Goal: Task Accomplishment & Management: Use online tool/utility

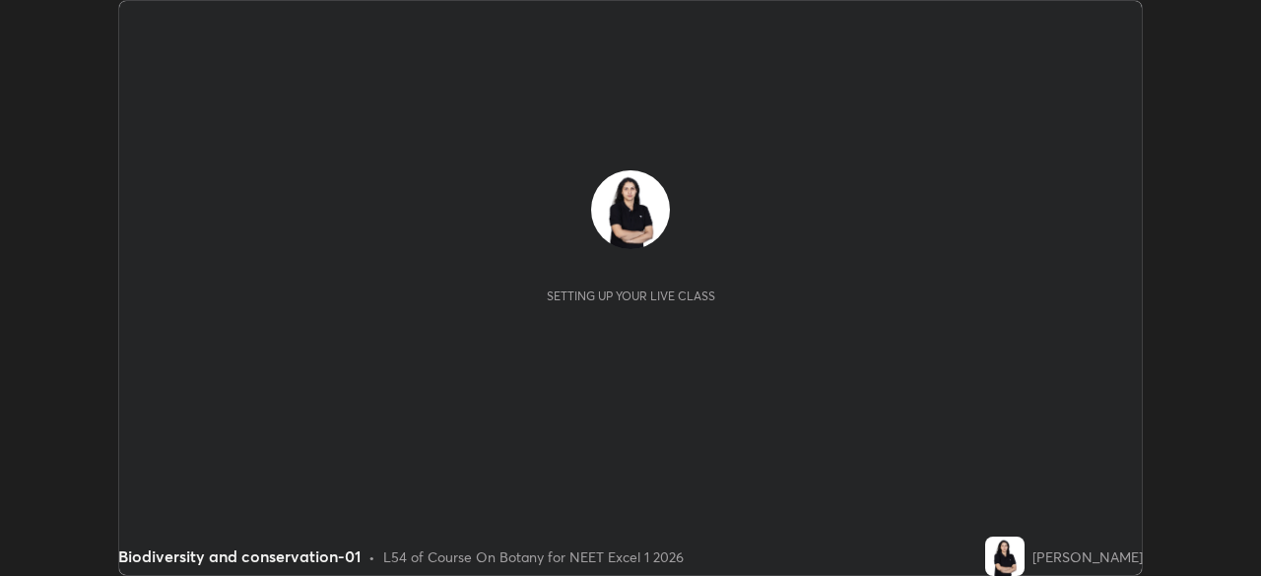
scroll to position [576, 1260]
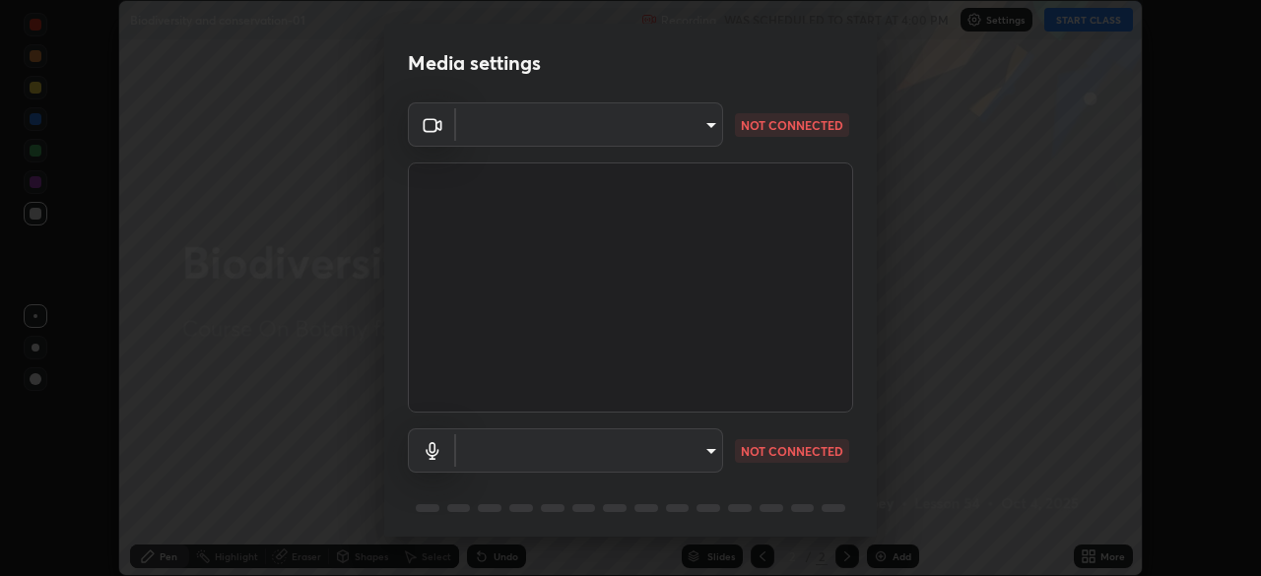
type input "49997c5035a380d1e4bfd67072f4403f37fcfd6159da511fce73e868ba03c42c"
type input "b93cbfc37ea663615e2a2758e13d6489b429ad874a2ce90456402bbb4f5a5e7c"
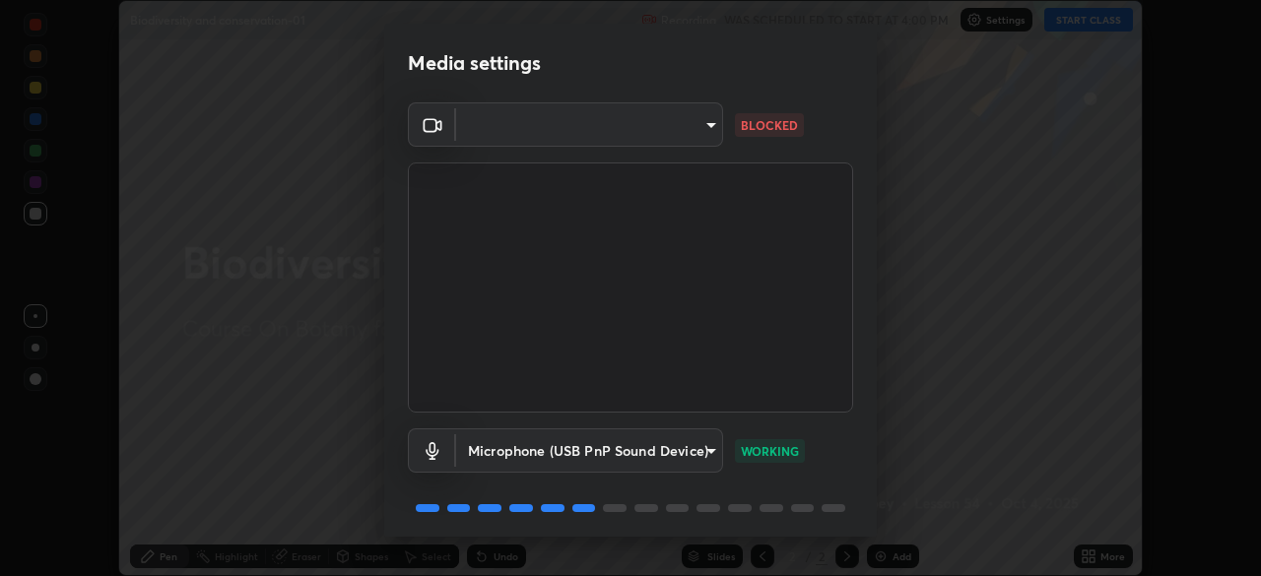
click at [709, 134] on body "Erase all Biodiversity and conservation-01 Recording WAS SCHEDULED TO START AT …" at bounding box center [630, 288] width 1261 height 576
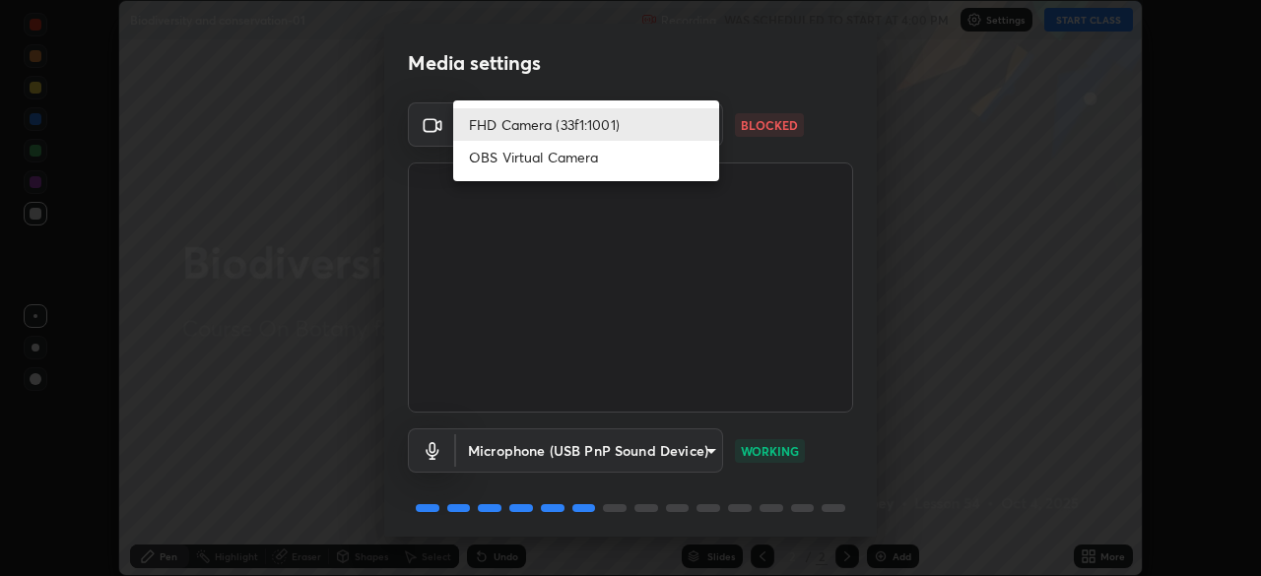
click at [641, 153] on li "OBS Virtual Camera" at bounding box center [586, 157] width 266 height 33
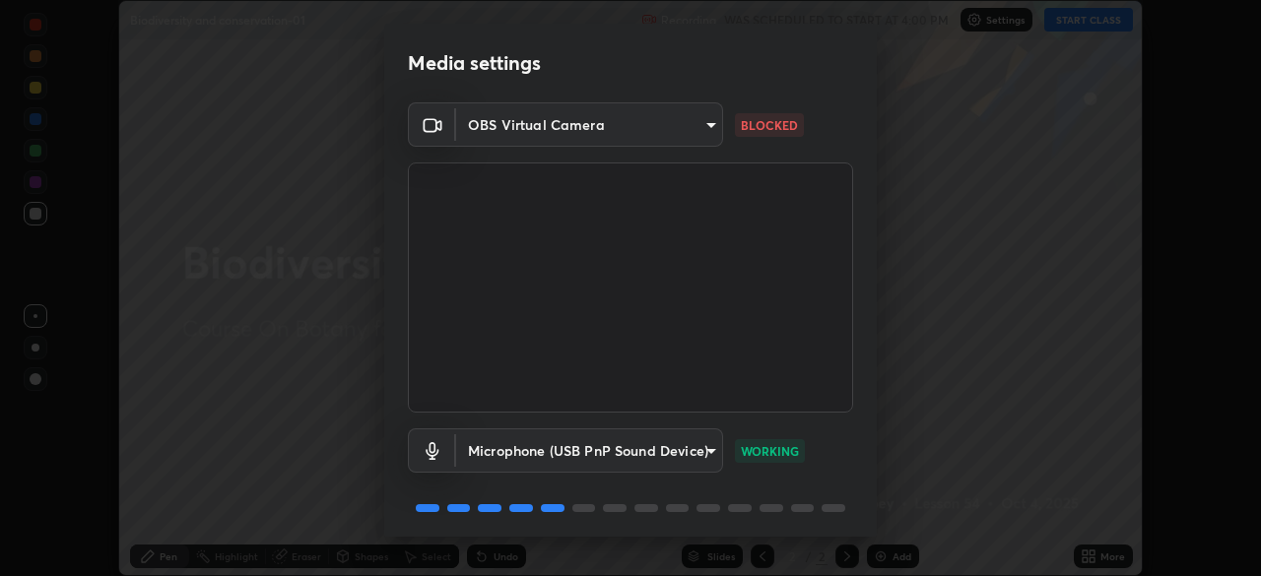
click at [703, 126] on body "Erase all Biodiversity and conservation-01 Recording WAS SCHEDULED TO START AT …" at bounding box center [630, 288] width 1261 height 576
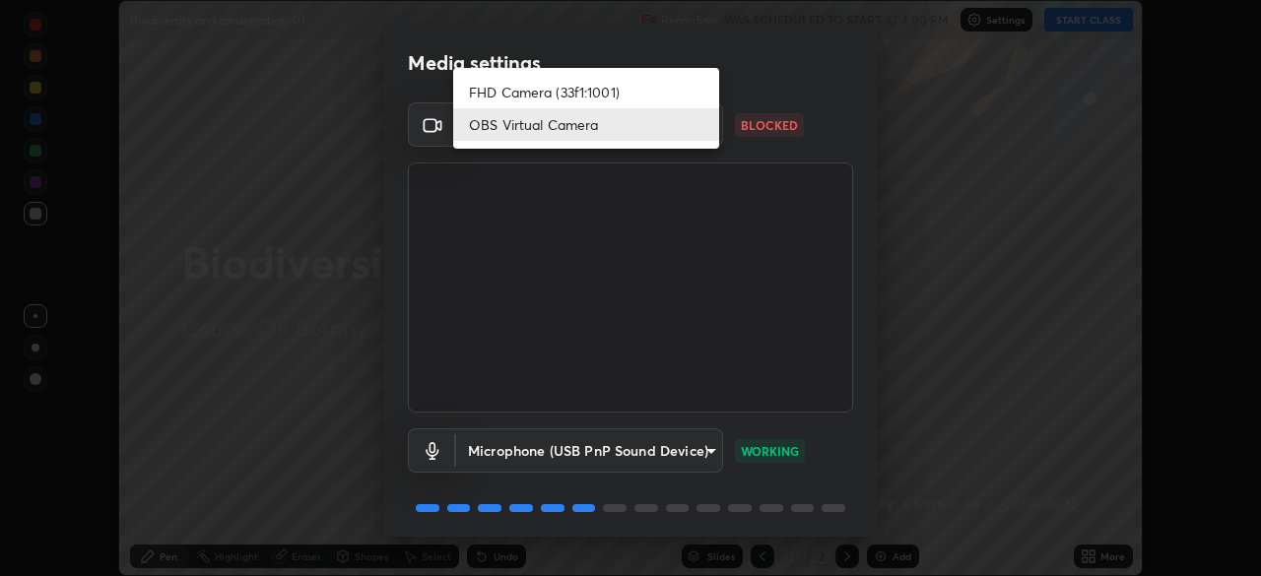
click at [686, 93] on li "FHD Camera (33f1:1001)" at bounding box center [586, 92] width 266 height 33
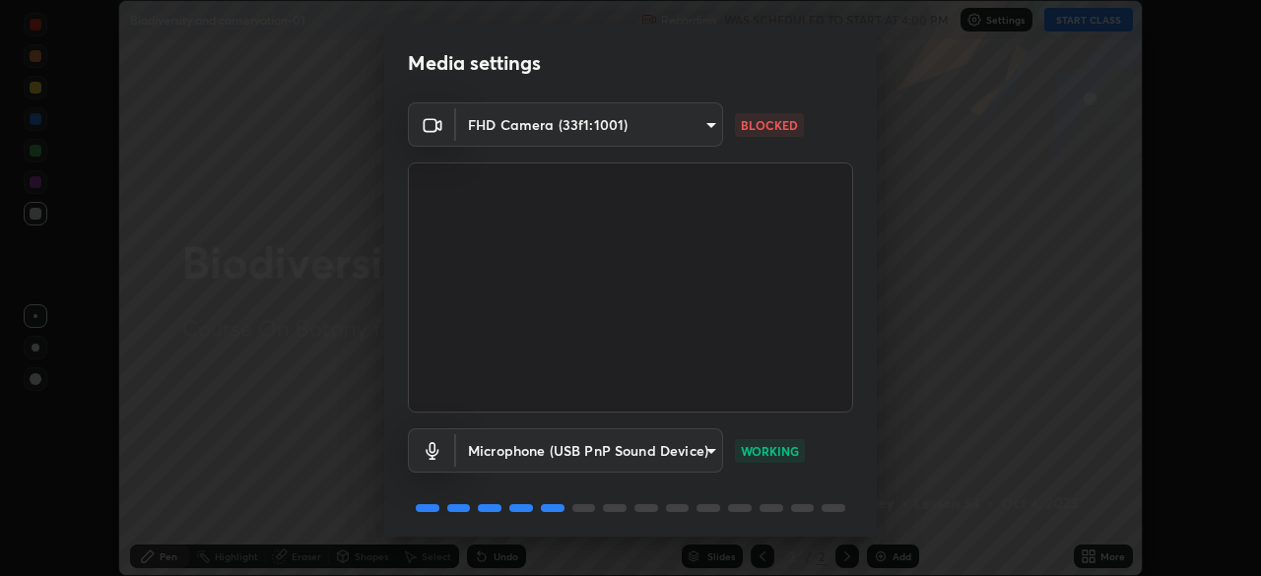
type input "49997c5035a380d1e4bfd67072f4403f37fcfd6159da511fce73e868ba03c42c"
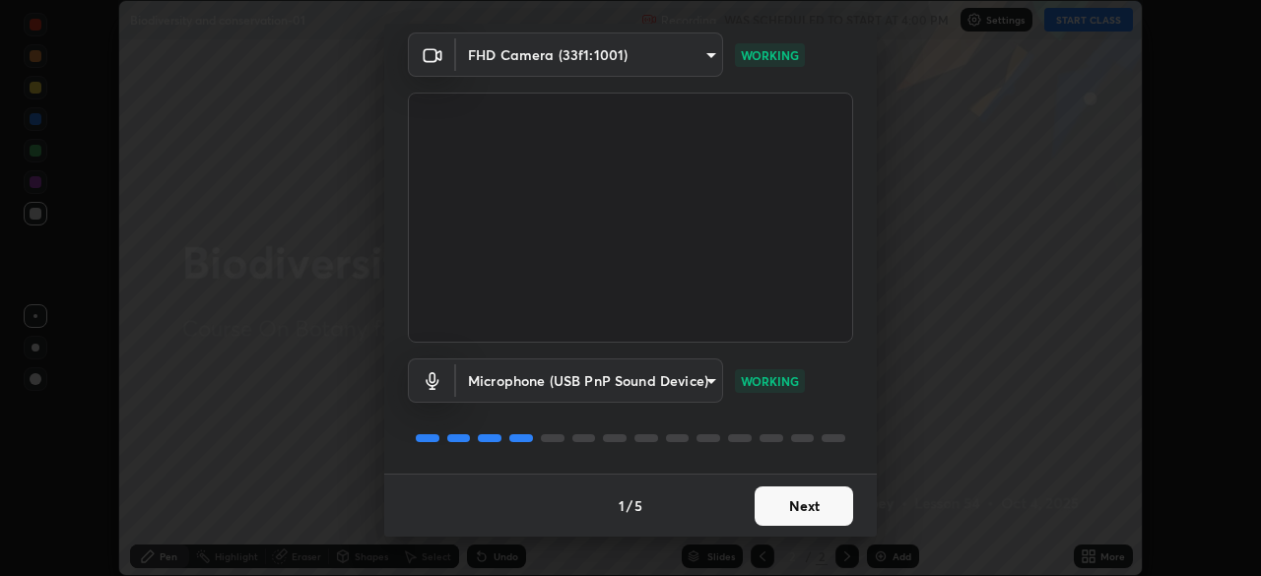
click at [797, 519] on button "Next" at bounding box center [804, 506] width 99 height 39
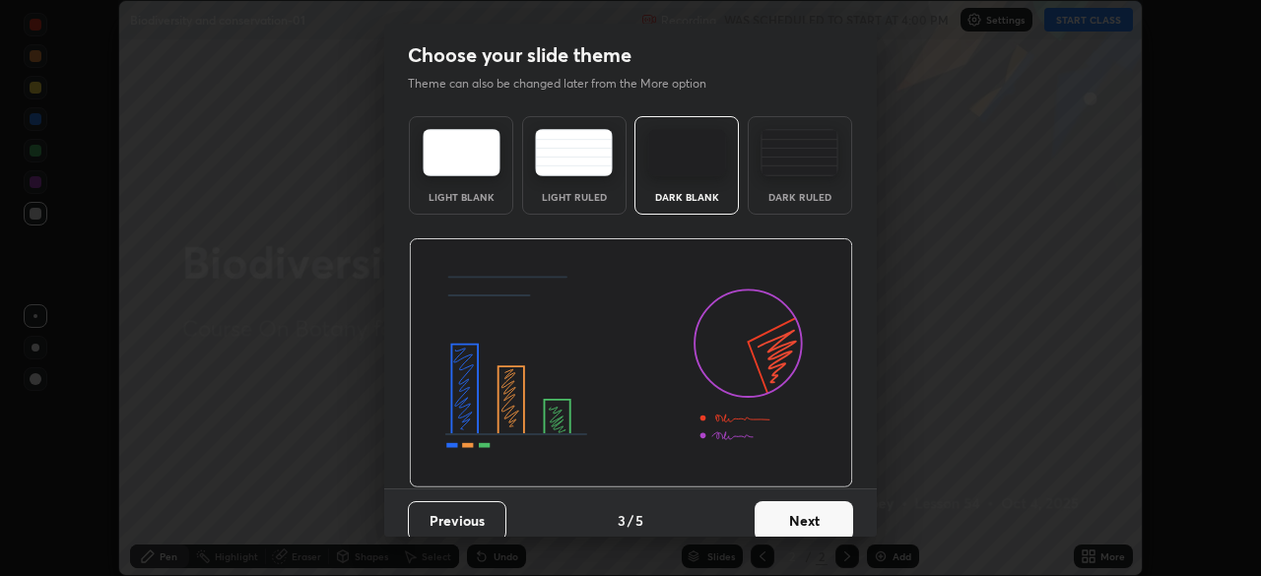
click at [792, 516] on button "Next" at bounding box center [804, 520] width 99 height 39
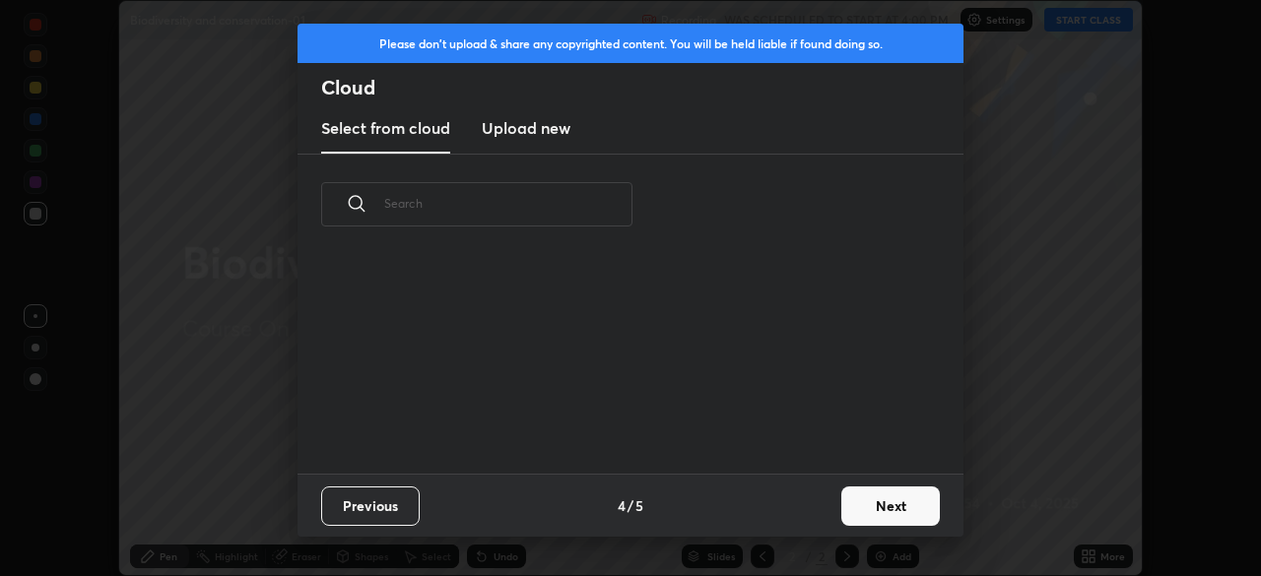
click at [792, 516] on div "Previous 4 / 5 Next" at bounding box center [631, 505] width 666 height 63
click at [871, 507] on button "Next" at bounding box center [890, 506] width 99 height 39
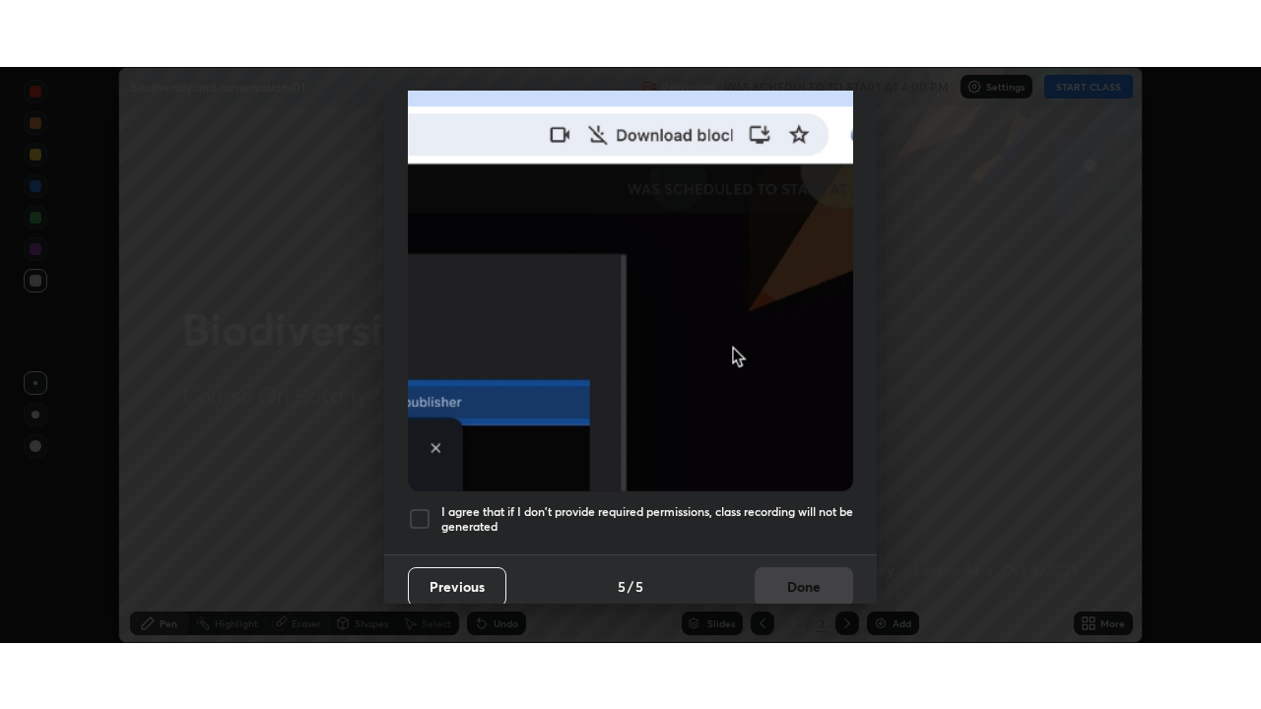
scroll to position [472, 0]
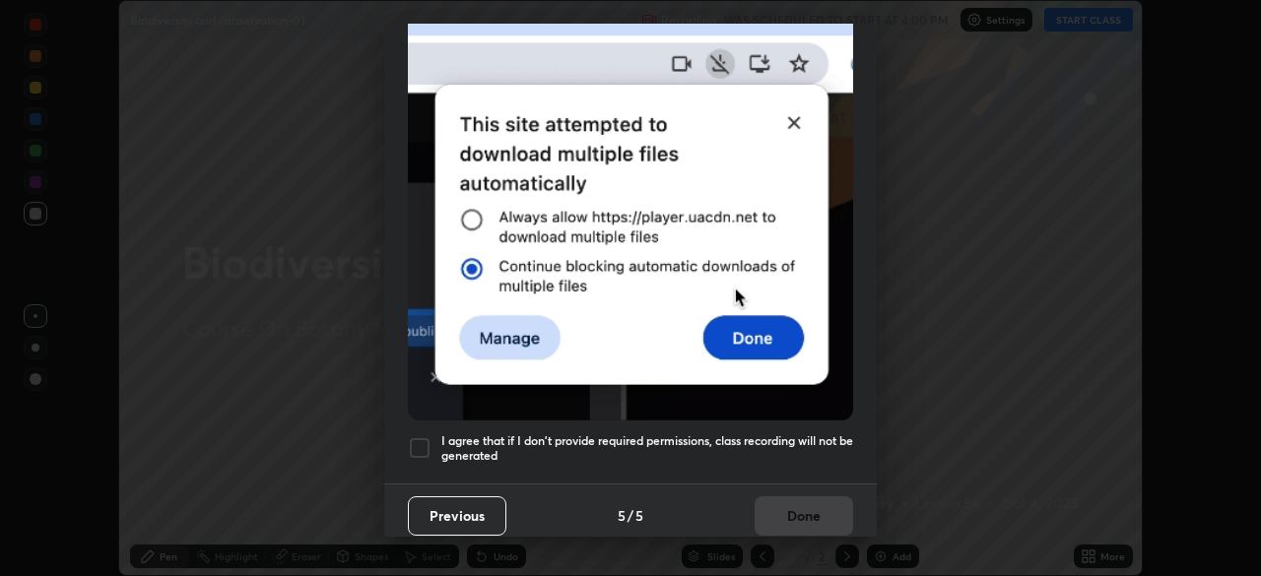
click at [414, 444] on div at bounding box center [420, 448] width 24 height 24
click at [776, 501] on button "Done" at bounding box center [804, 516] width 99 height 39
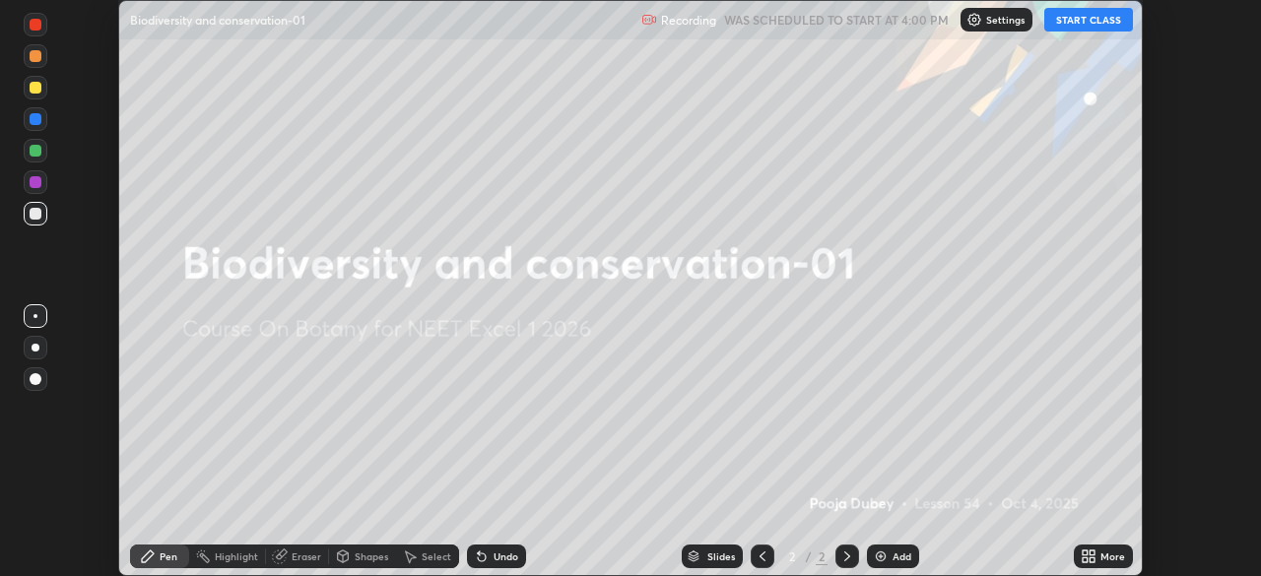
click at [1067, 25] on button "START CLASS" at bounding box center [1088, 20] width 89 height 24
click at [1088, 556] on icon at bounding box center [1089, 557] width 16 height 16
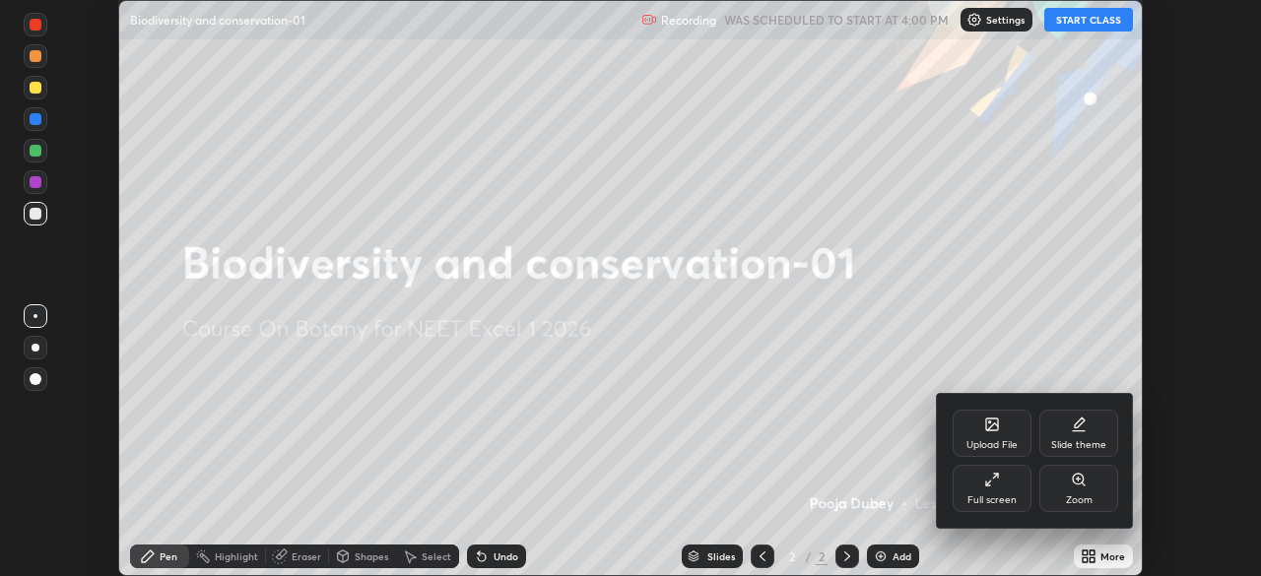
click at [991, 492] on div "Full screen" at bounding box center [992, 488] width 79 height 47
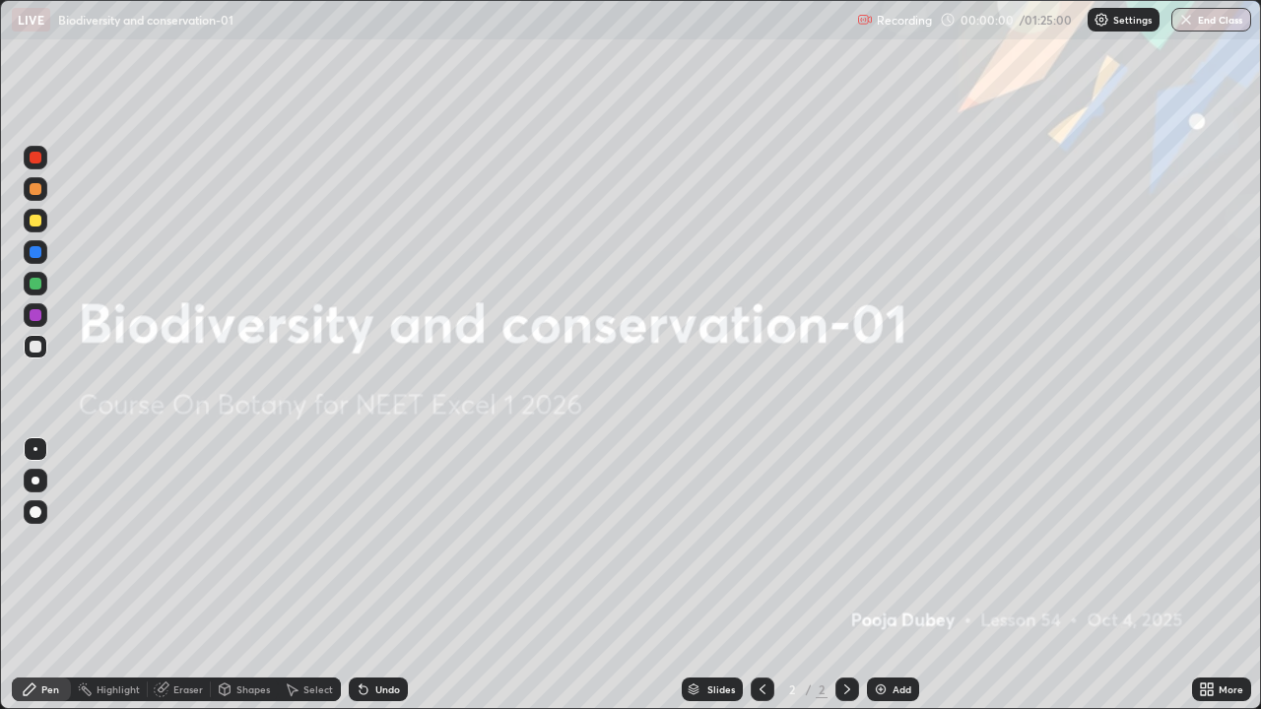
scroll to position [709, 1261]
click at [1203, 575] on icon at bounding box center [1203, 686] width 5 height 5
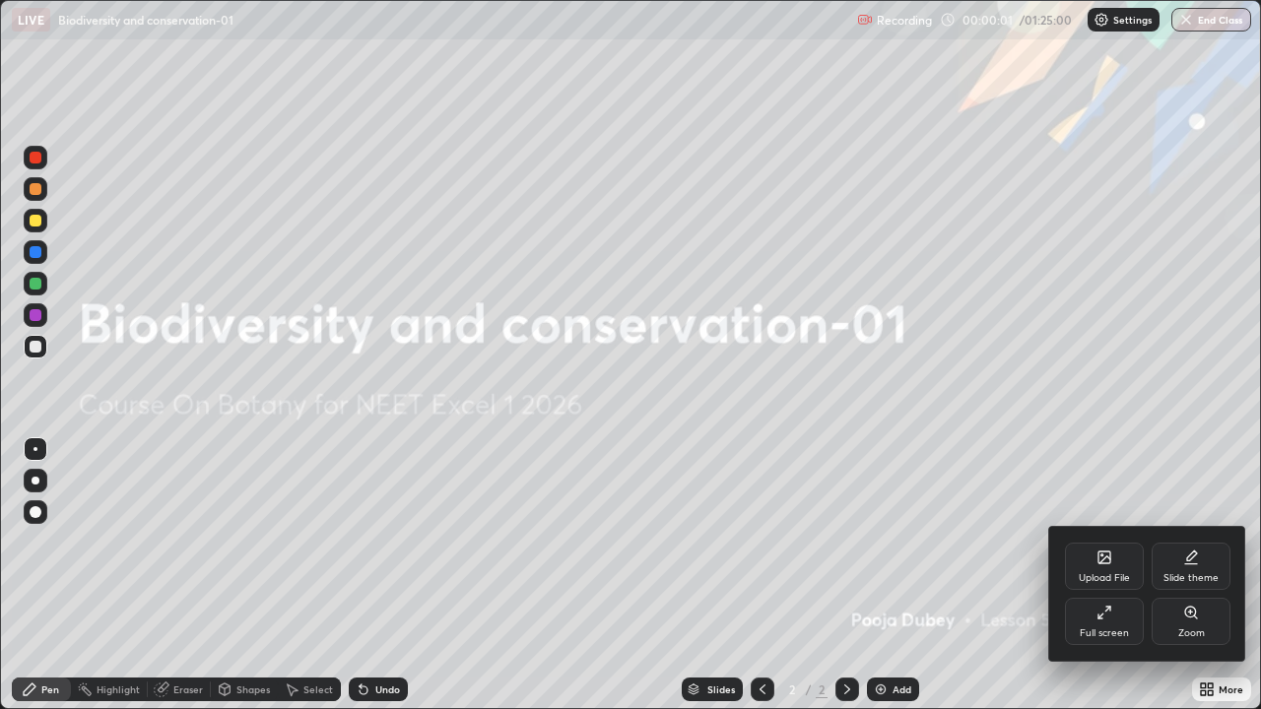
click at [1095, 568] on div "Upload File" at bounding box center [1104, 566] width 79 height 47
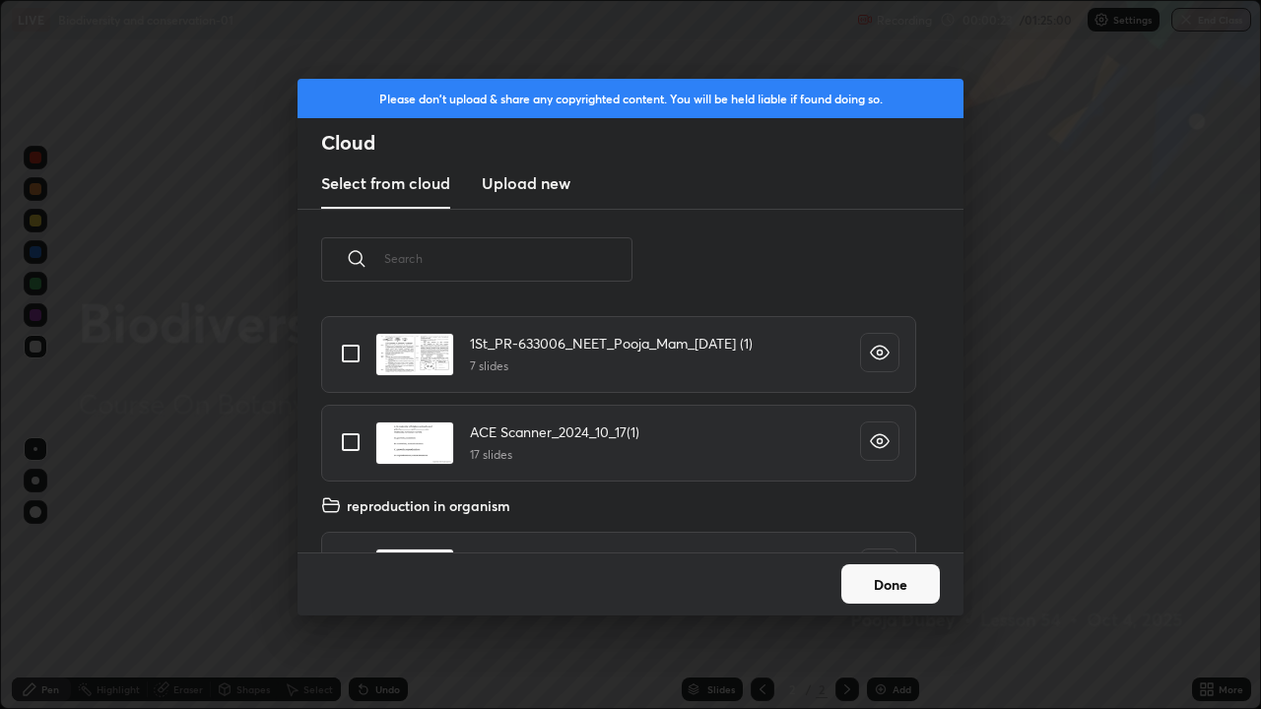
scroll to position [0, 0]
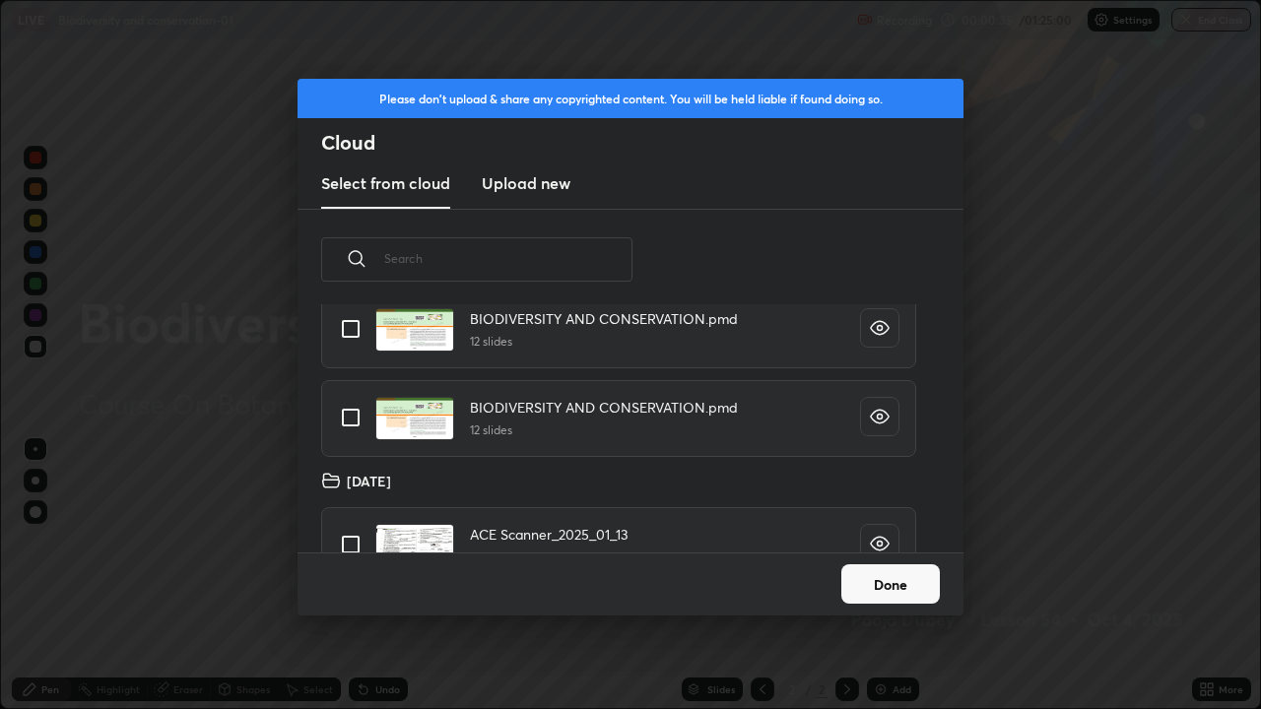
click at [353, 409] on input "grid" at bounding box center [350, 417] width 41 height 41
checkbox input "true"
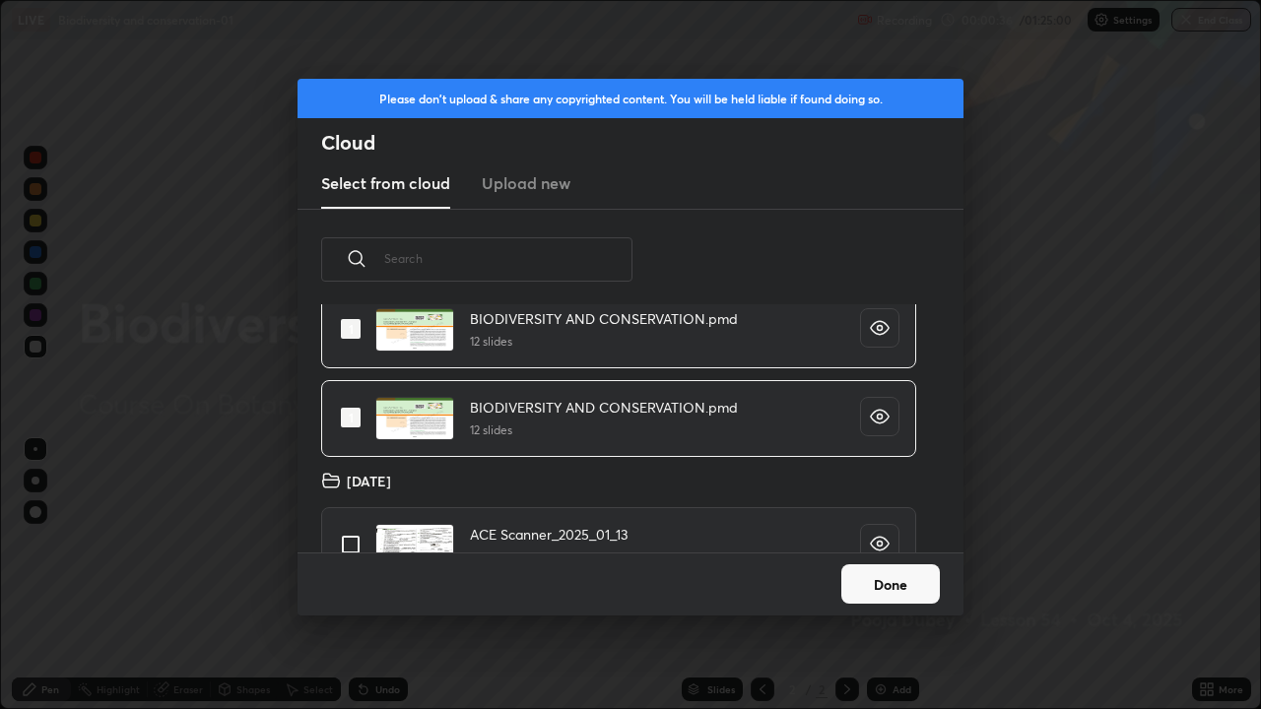
click at [858, 575] on button "Done" at bounding box center [890, 583] width 99 height 39
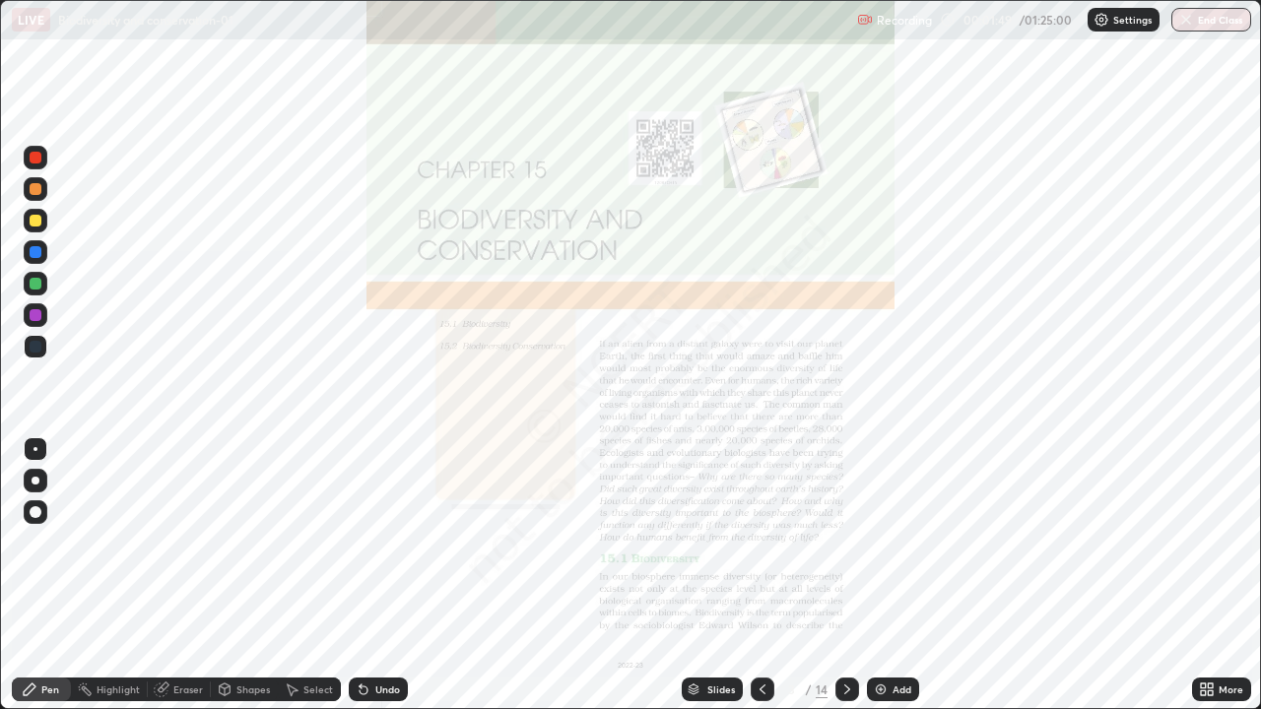
click at [704, 575] on div "Slides" at bounding box center [712, 690] width 61 height 24
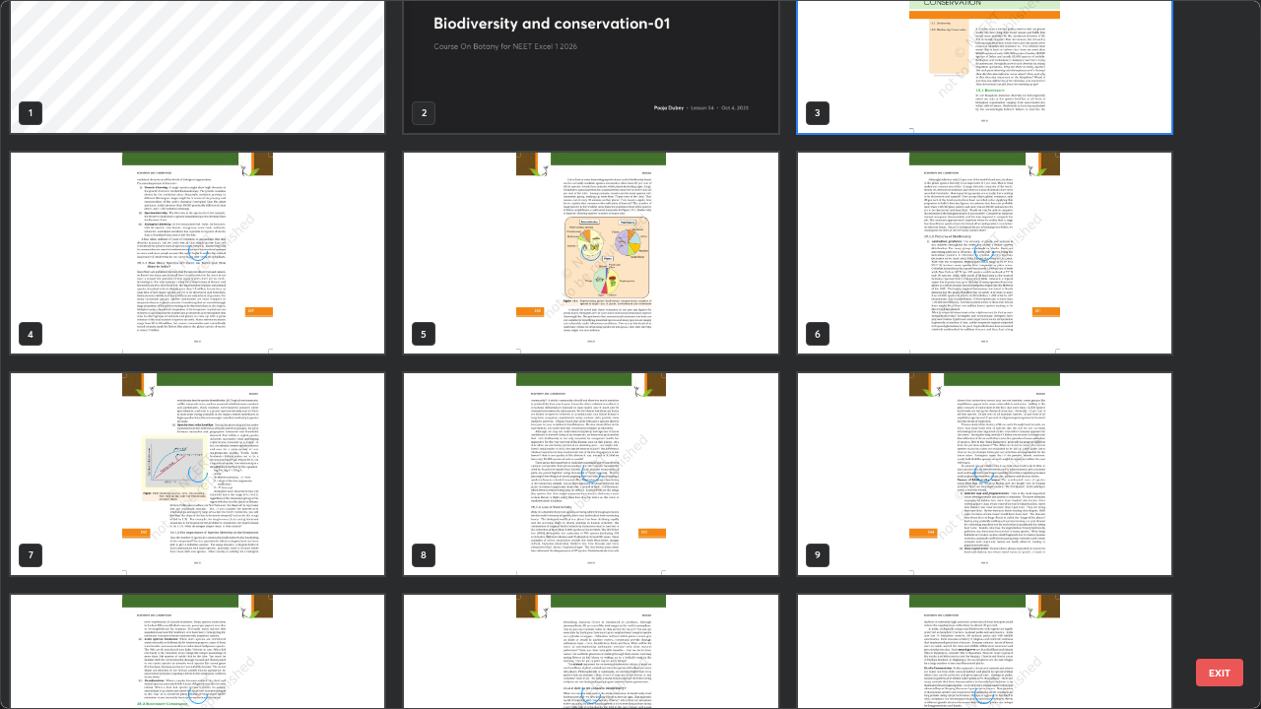
scroll to position [399, 0]
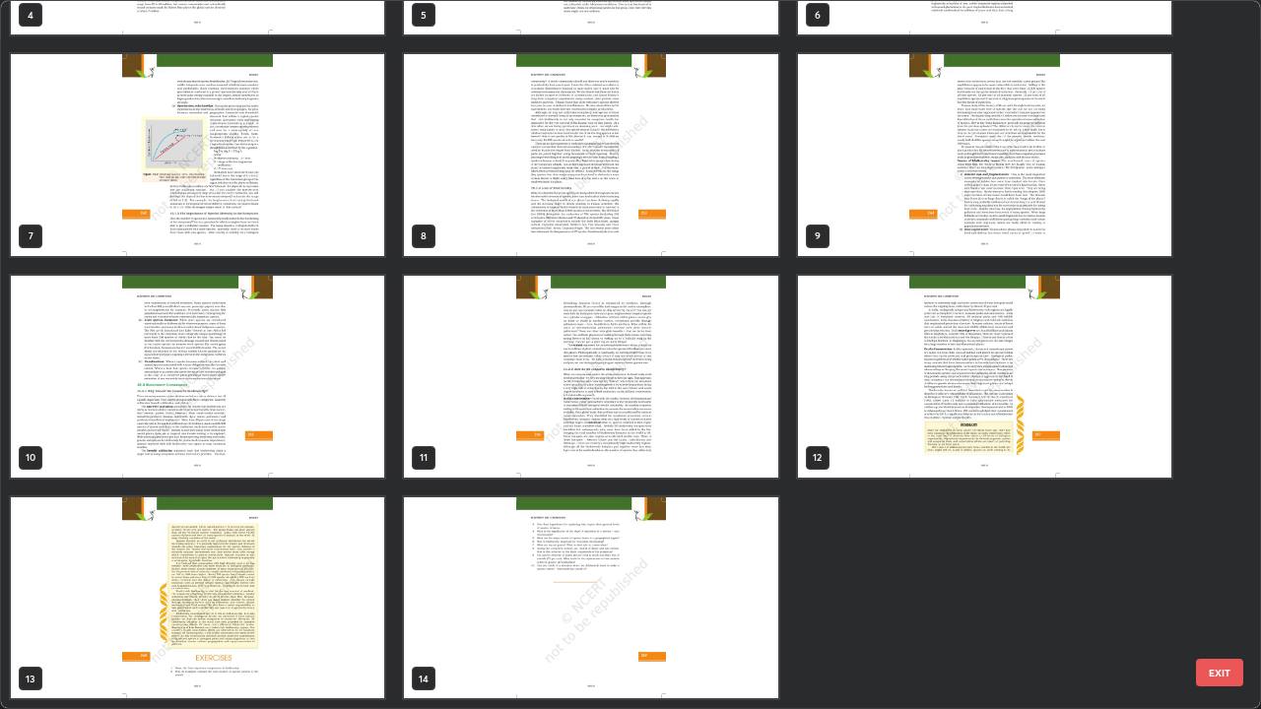
click at [564, 479] on div "11" at bounding box center [590, 377] width 377 height 206
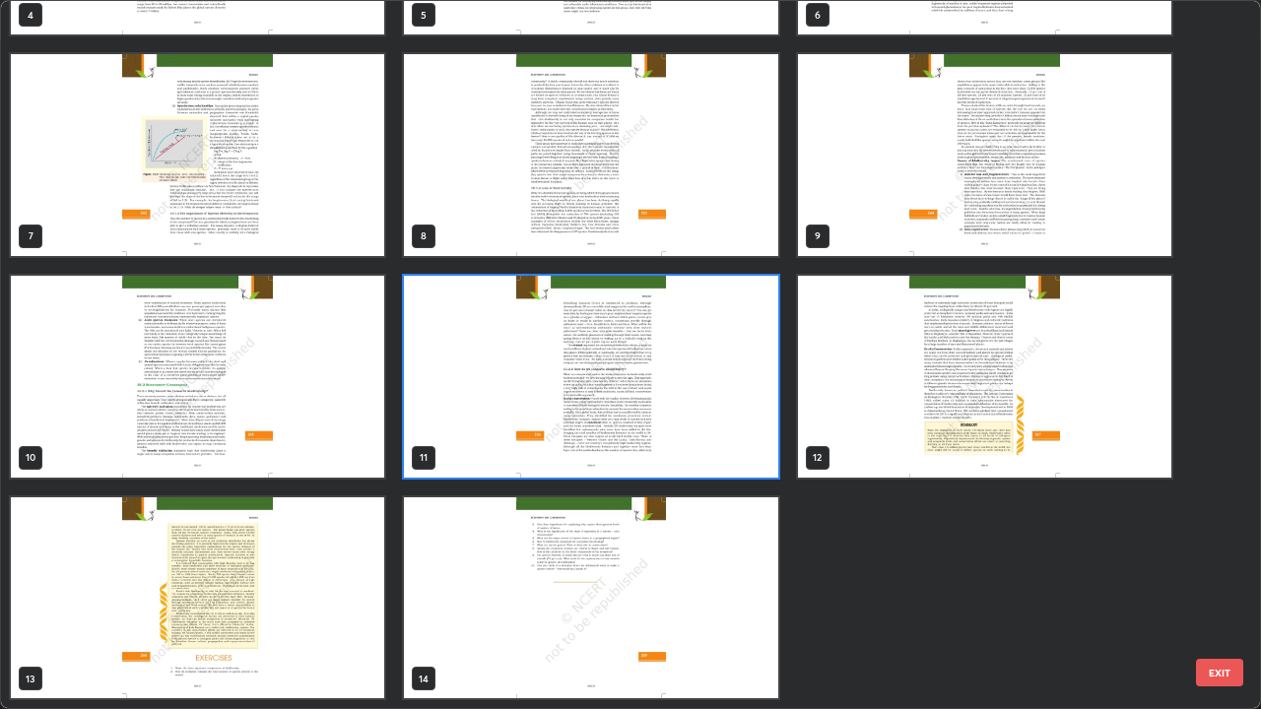
click at [538, 445] on img "grid" at bounding box center [590, 377] width 373 height 202
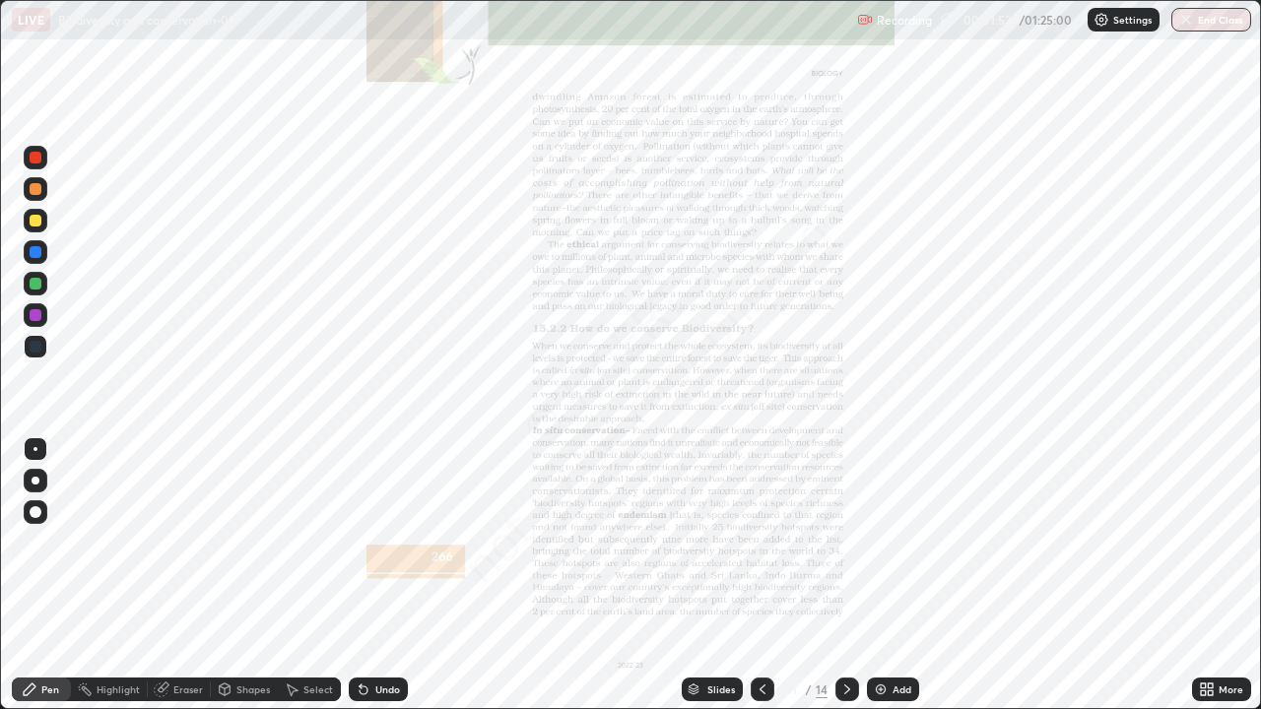
click at [532, 442] on img "grid" at bounding box center [590, 377] width 373 height 202
click at [534, 439] on img "grid" at bounding box center [590, 377] width 373 height 202
click at [845, 575] on icon at bounding box center [847, 690] width 16 height 16
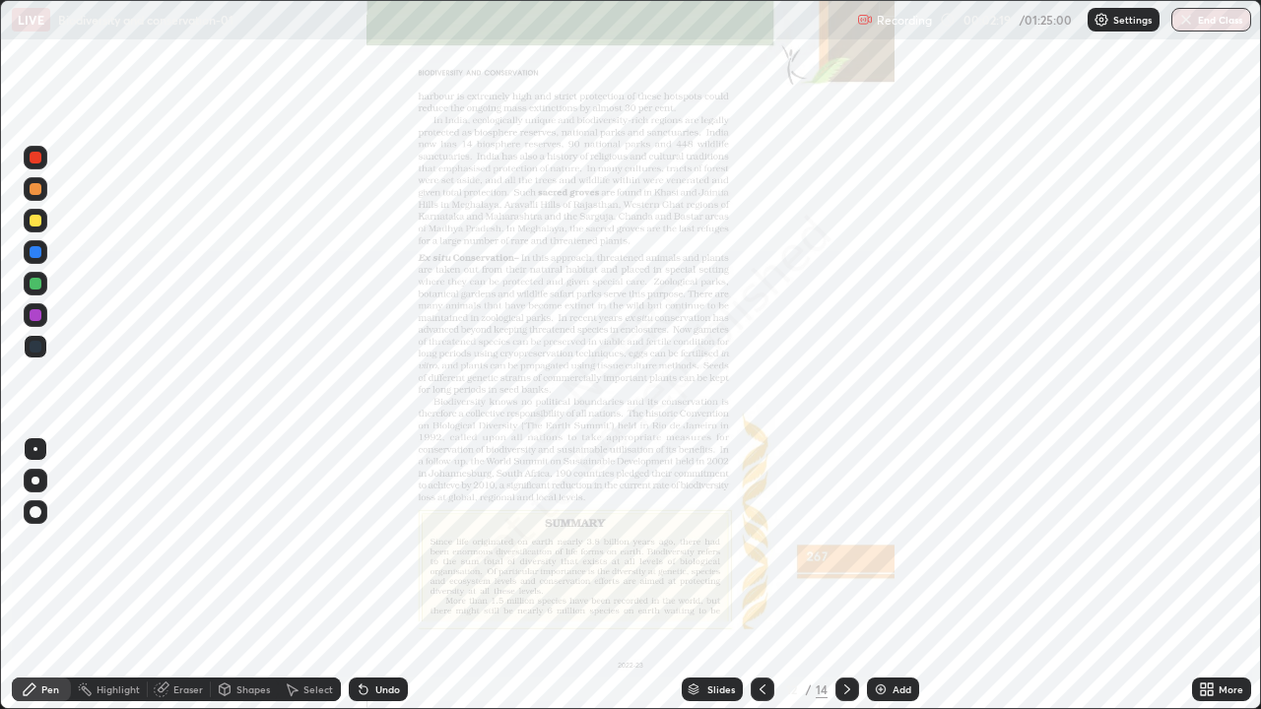
click at [714, 575] on div "Slides" at bounding box center [721, 690] width 28 height 10
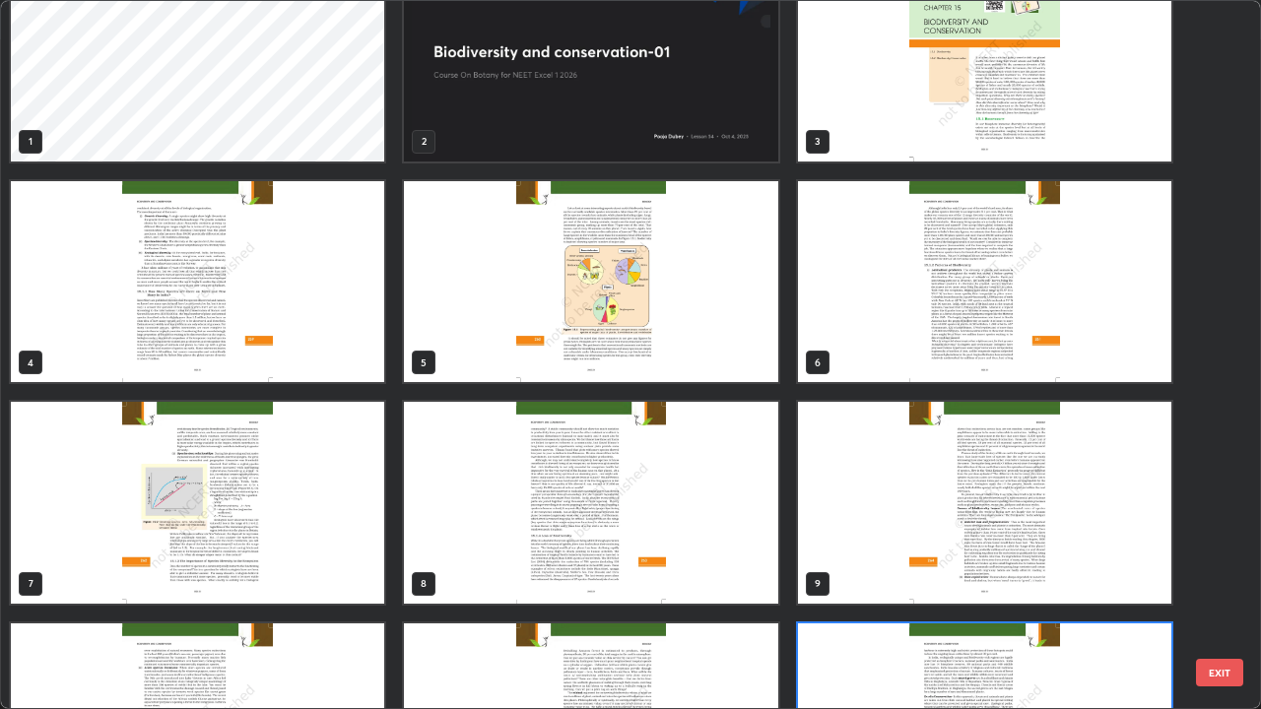
scroll to position [0, 0]
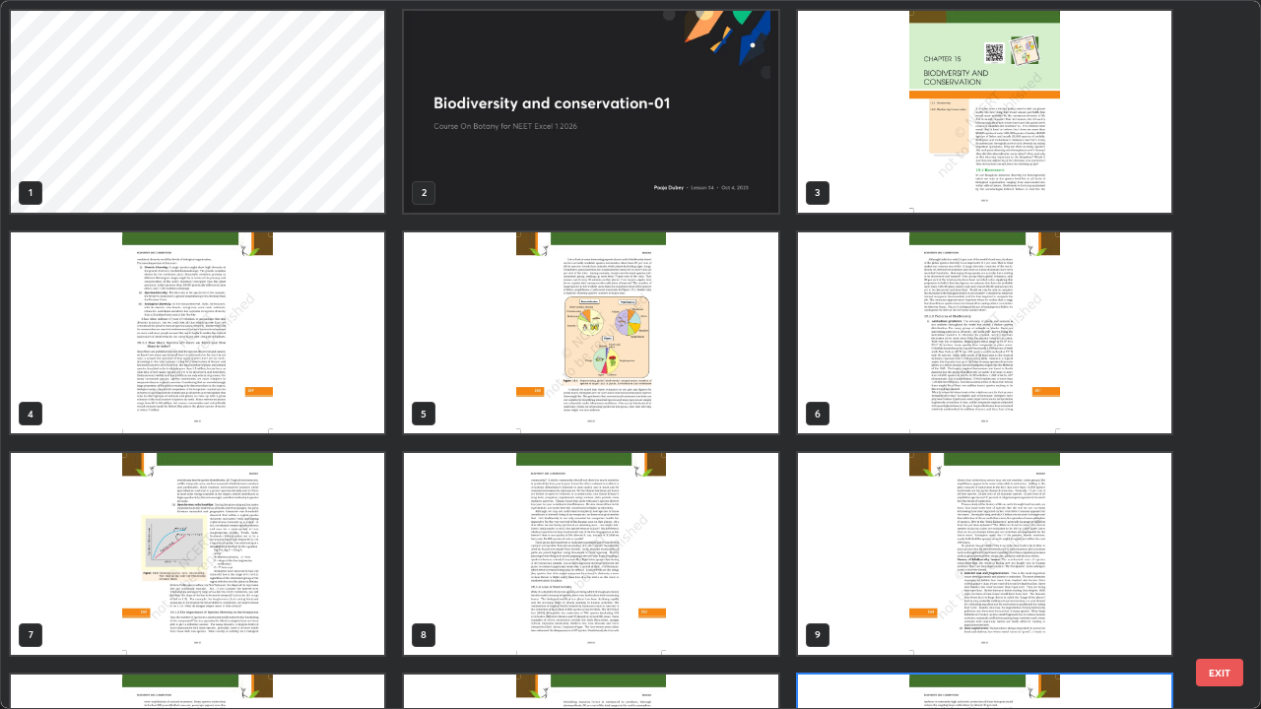
click at [850, 202] on img "grid" at bounding box center [984, 112] width 373 height 202
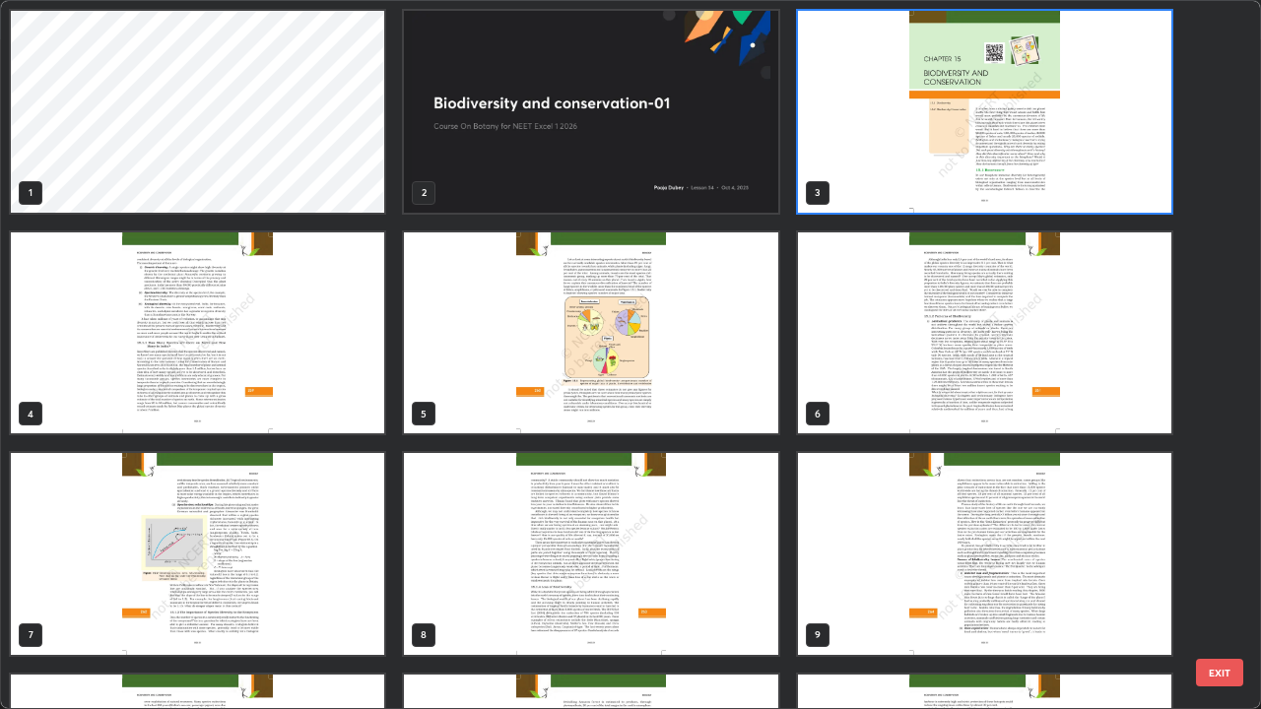
click at [840, 196] on img "grid" at bounding box center [984, 112] width 373 height 202
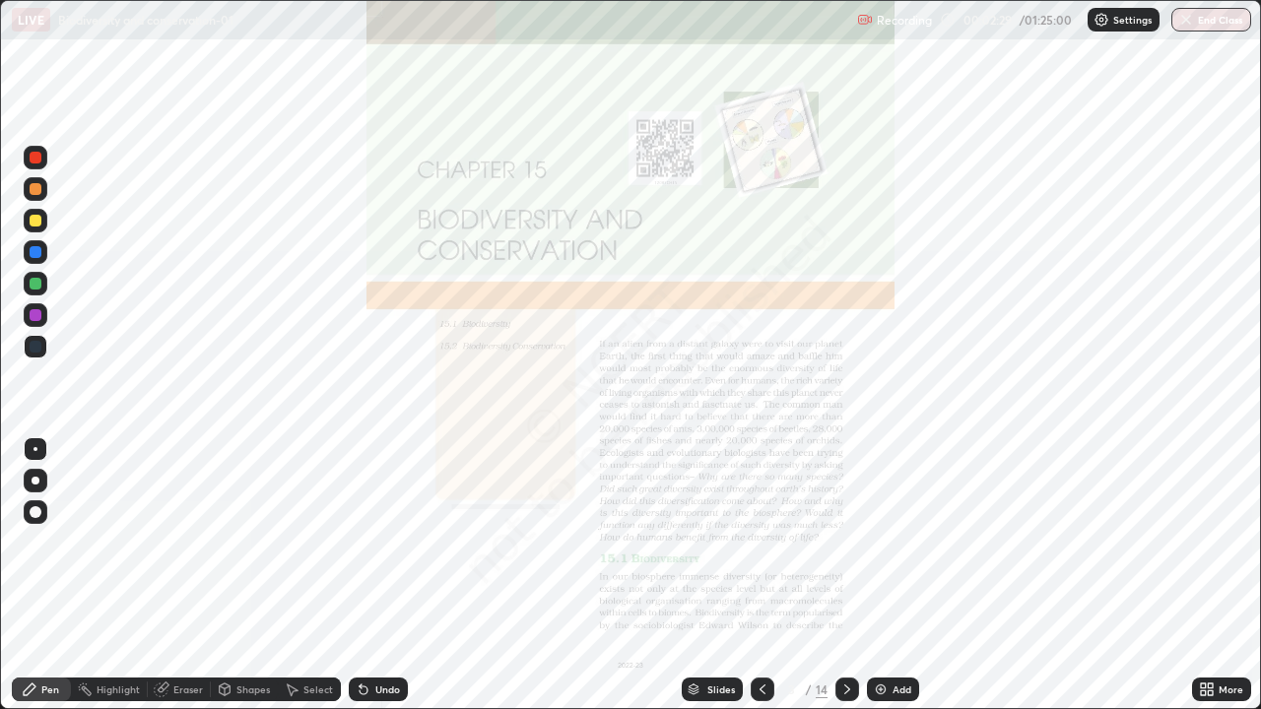
click at [827, 195] on img "grid" at bounding box center [984, 112] width 373 height 202
click at [1223, 575] on div "More" at bounding box center [1231, 690] width 25 height 10
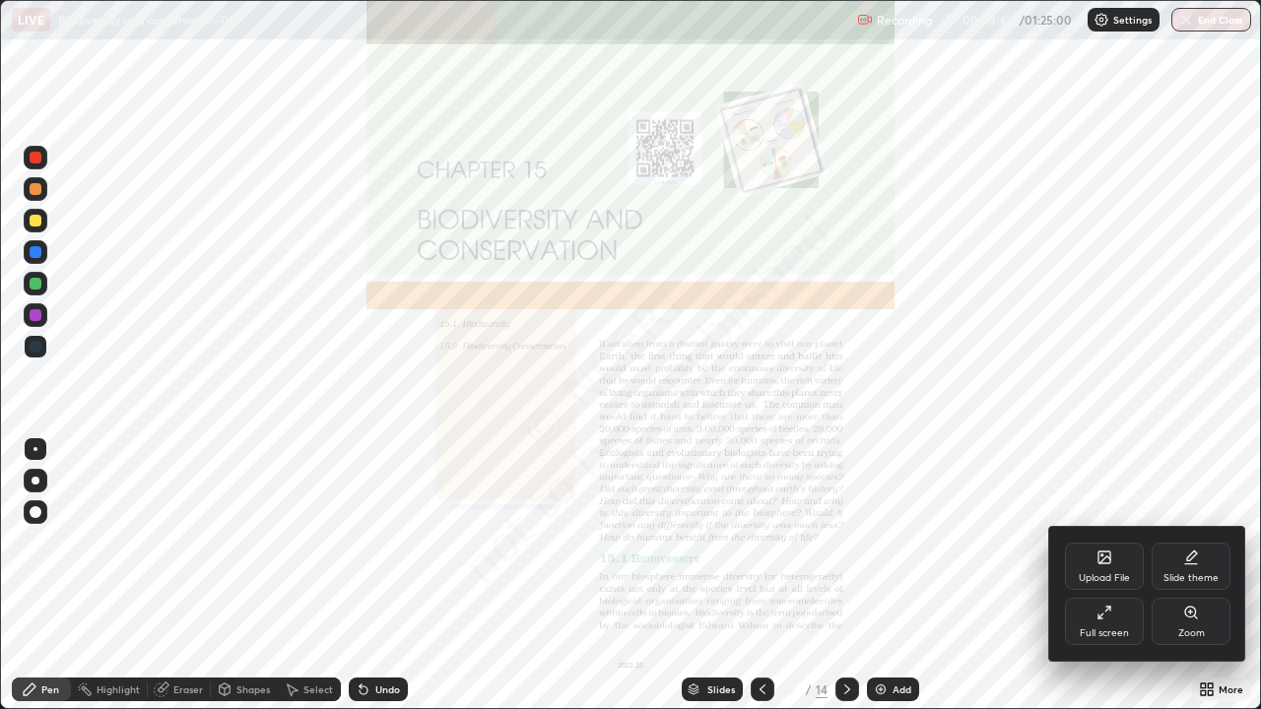
click at [1203, 575] on div "Zoom" at bounding box center [1191, 621] width 79 height 47
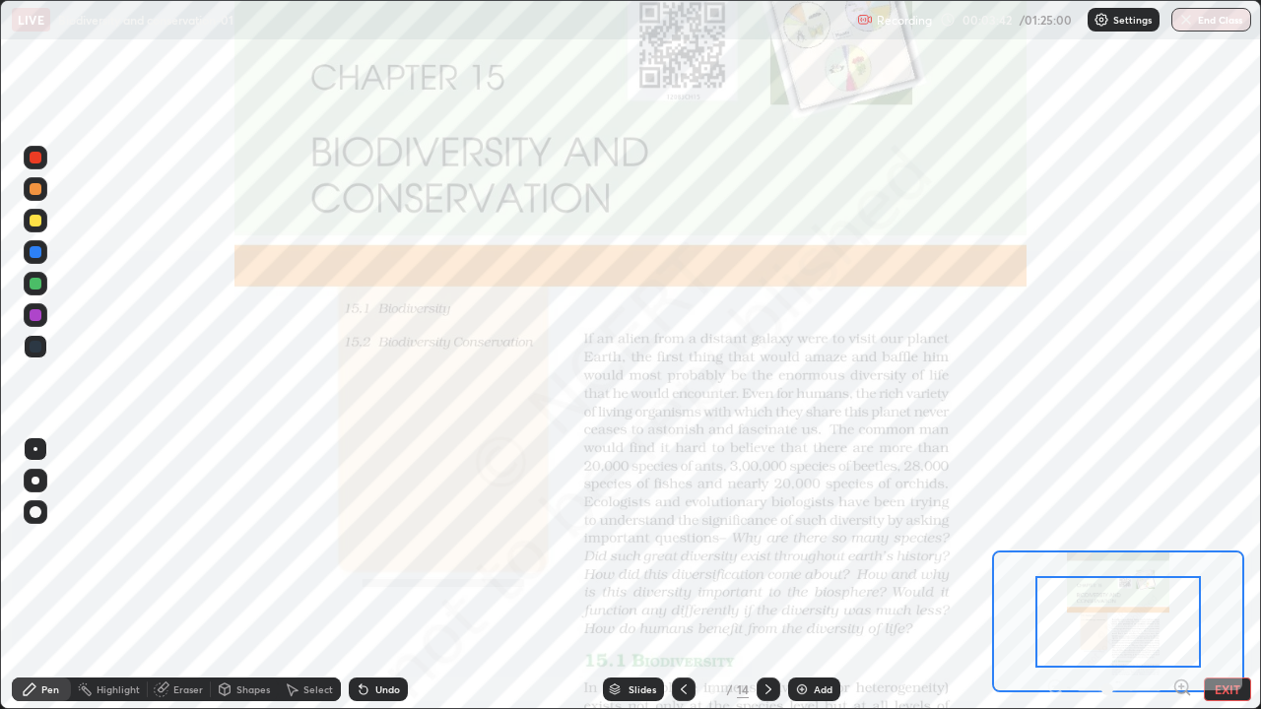
click at [1181, 575] on icon at bounding box center [1181, 687] width 5 height 0
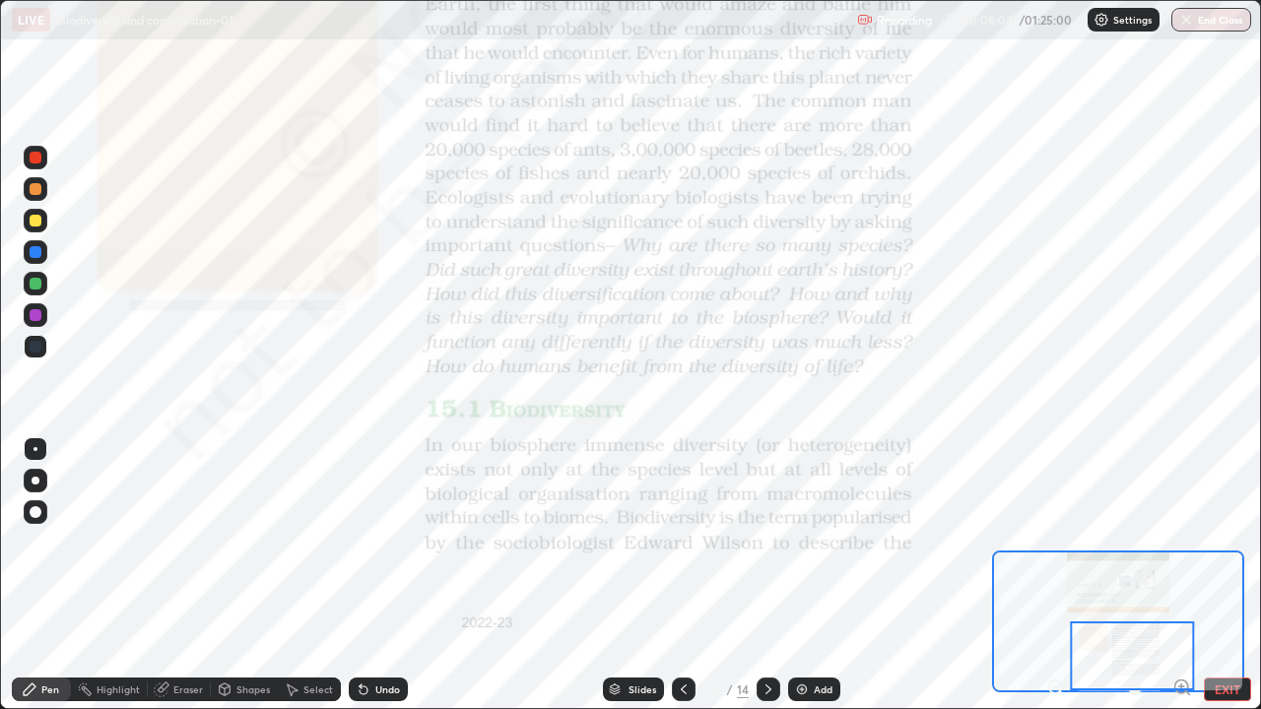
click at [766, 575] on icon at bounding box center [769, 690] width 16 height 16
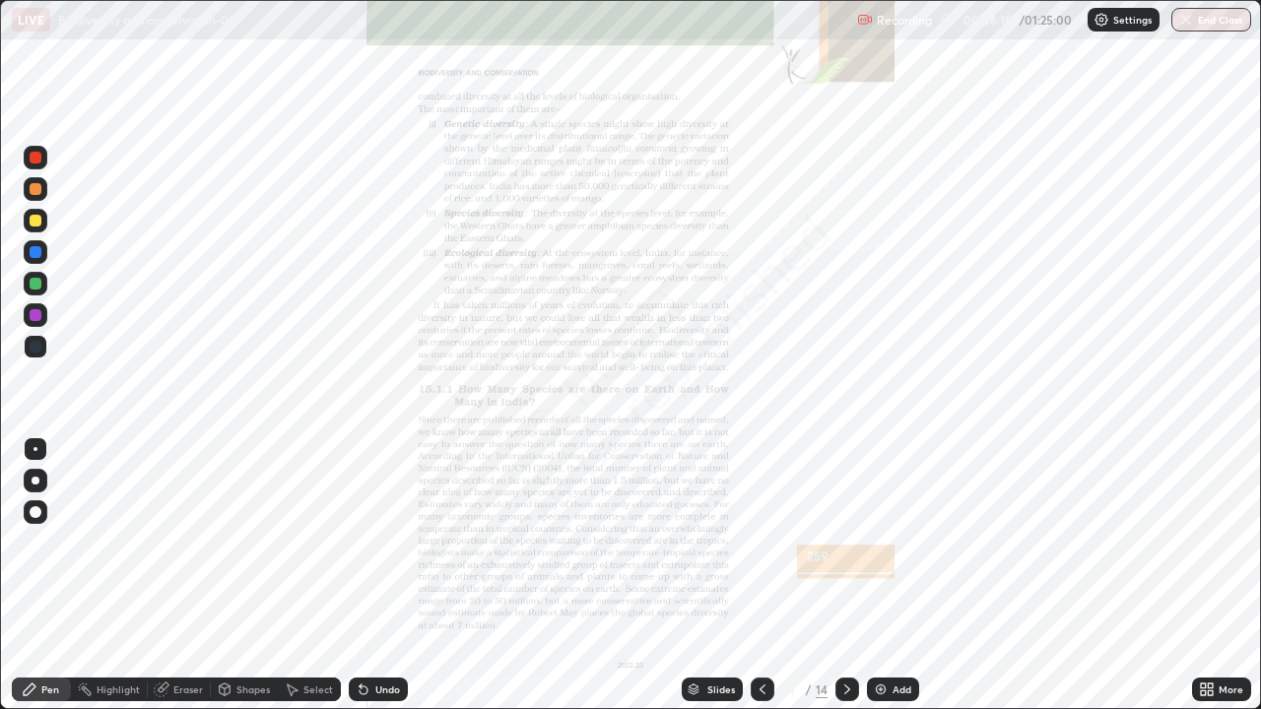
click at [699, 575] on div "Slides" at bounding box center [712, 690] width 61 height 24
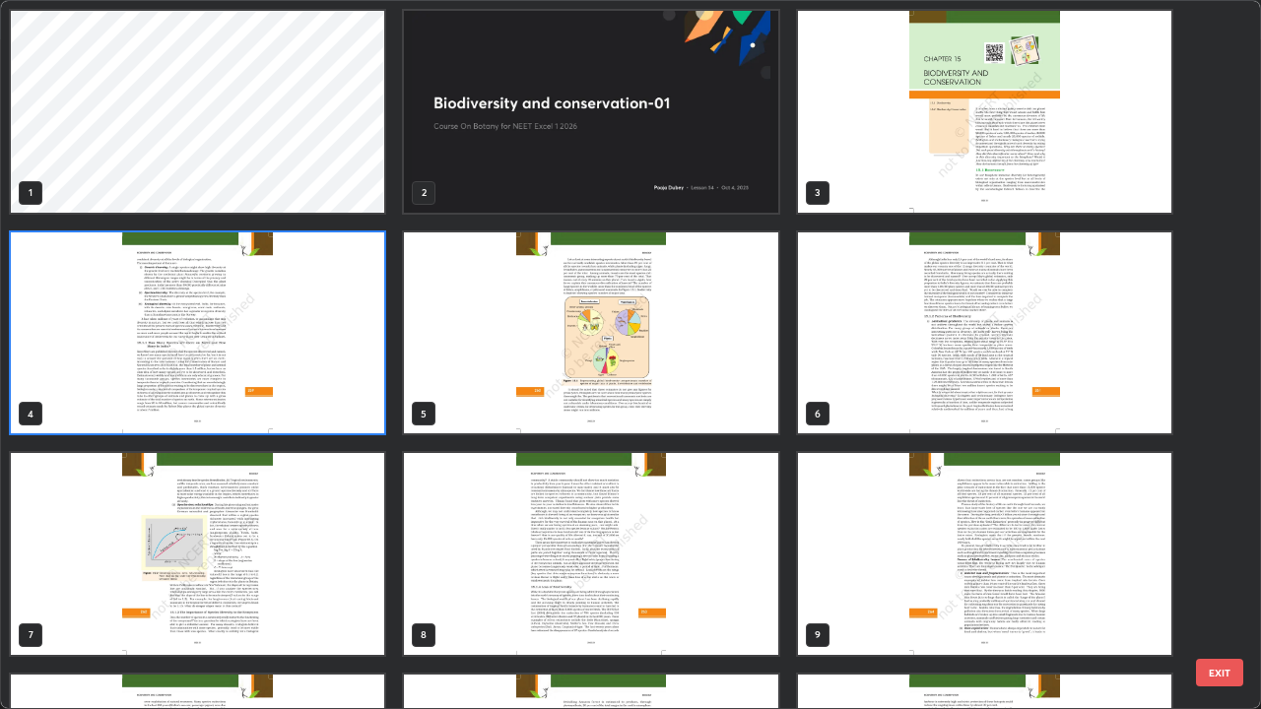
scroll to position [701, 1249]
click at [622, 202] on img "grid" at bounding box center [590, 112] width 373 height 202
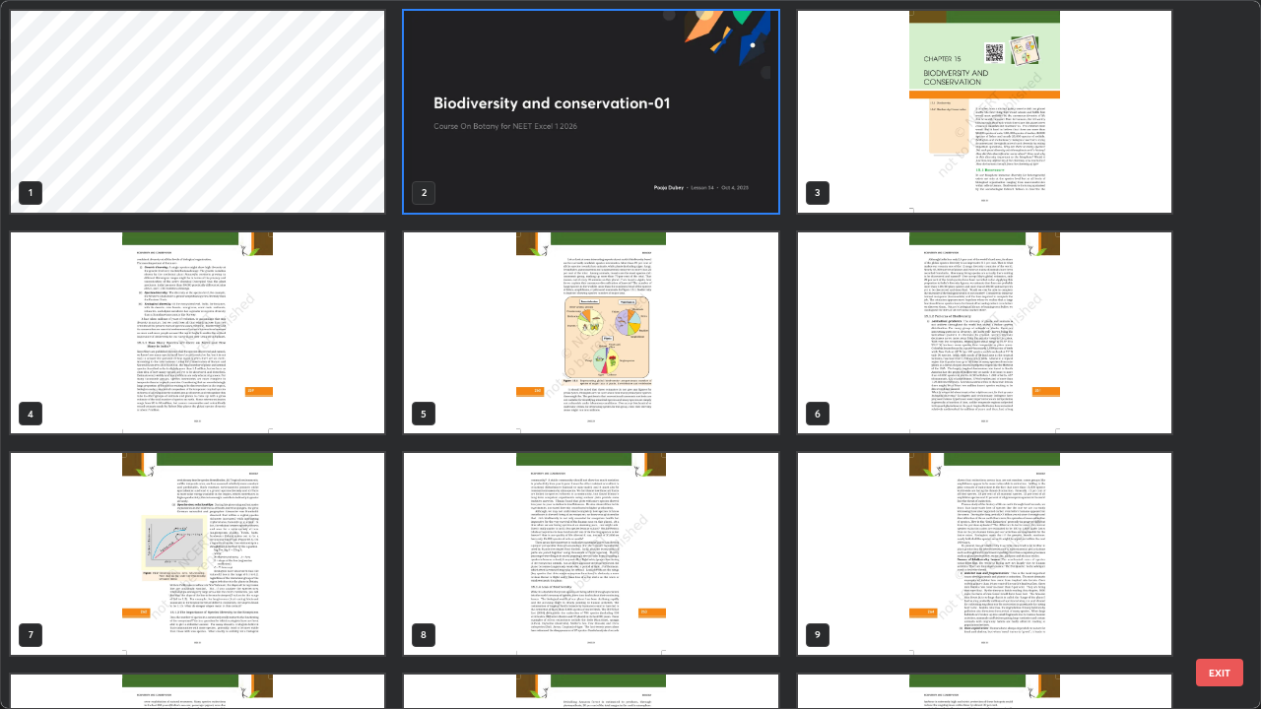
click at [626, 190] on img "grid" at bounding box center [590, 112] width 373 height 202
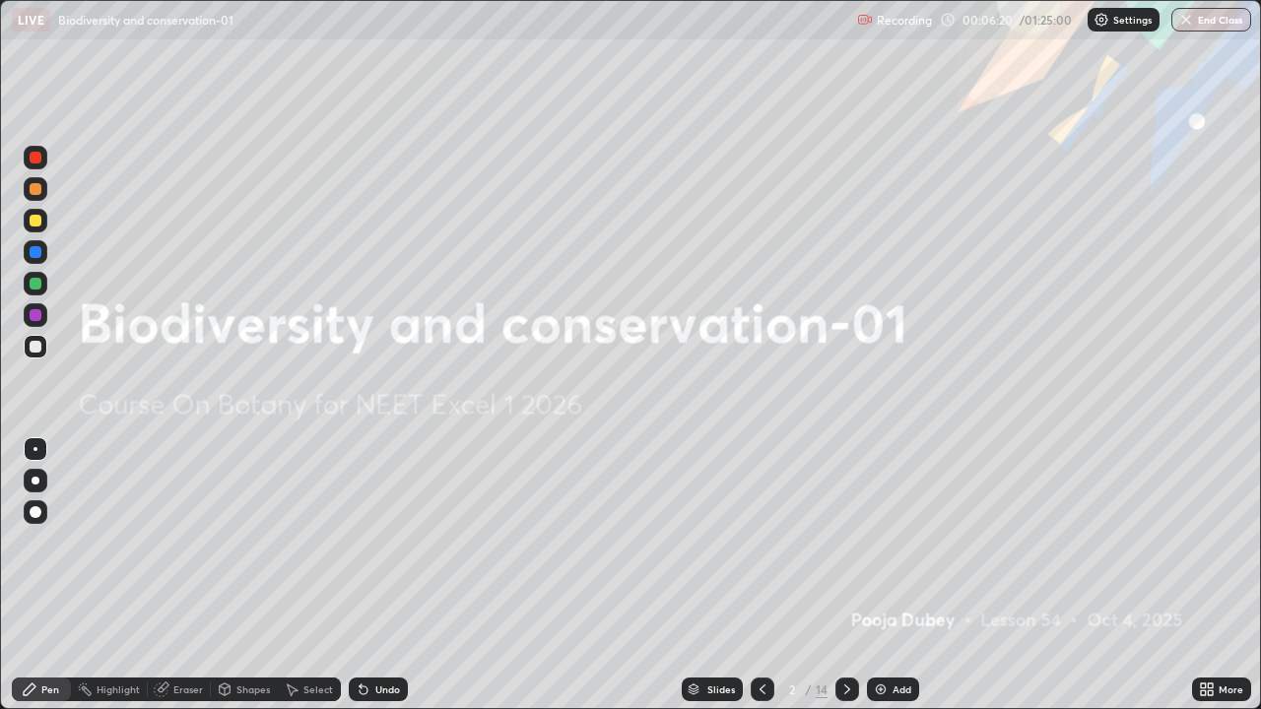
click at [623, 191] on img "grid" at bounding box center [590, 112] width 373 height 202
click at [893, 575] on div "Add" at bounding box center [902, 690] width 19 height 10
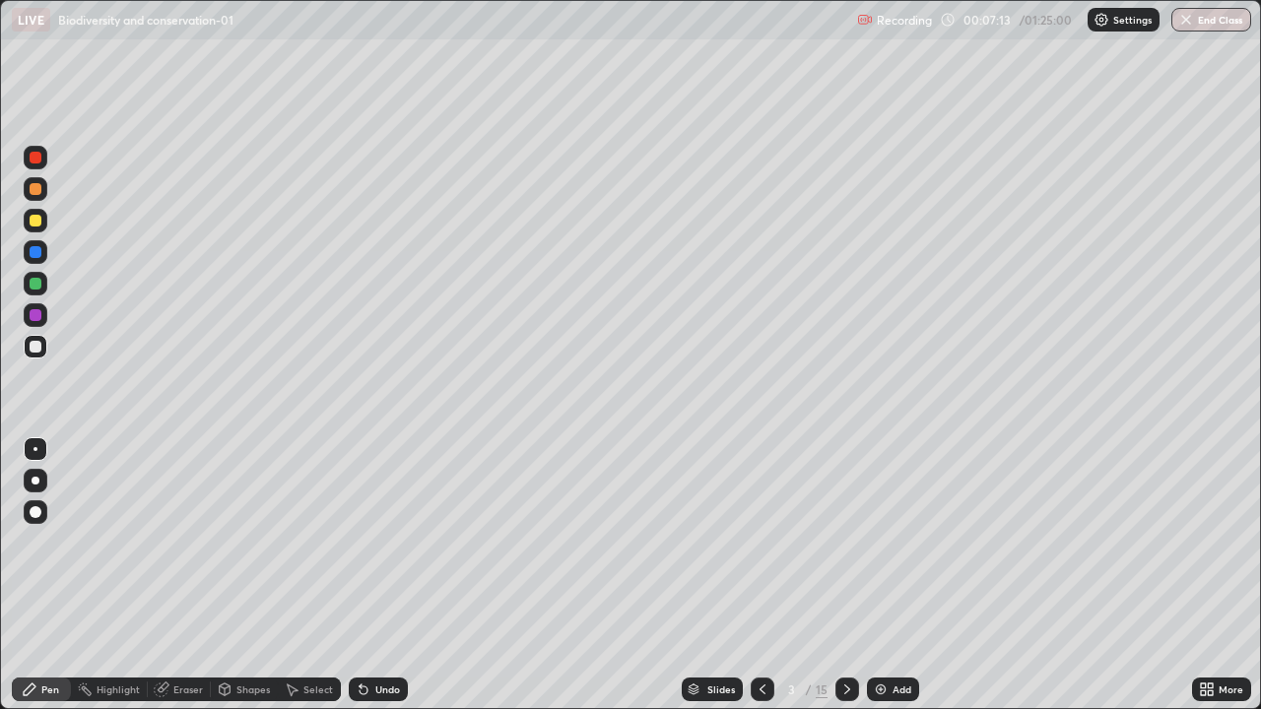
click at [35, 481] on div at bounding box center [36, 481] width 8 height 8
click at [709, 575] on div "Slides" at bounding box center [721, 690] width 28 height 10
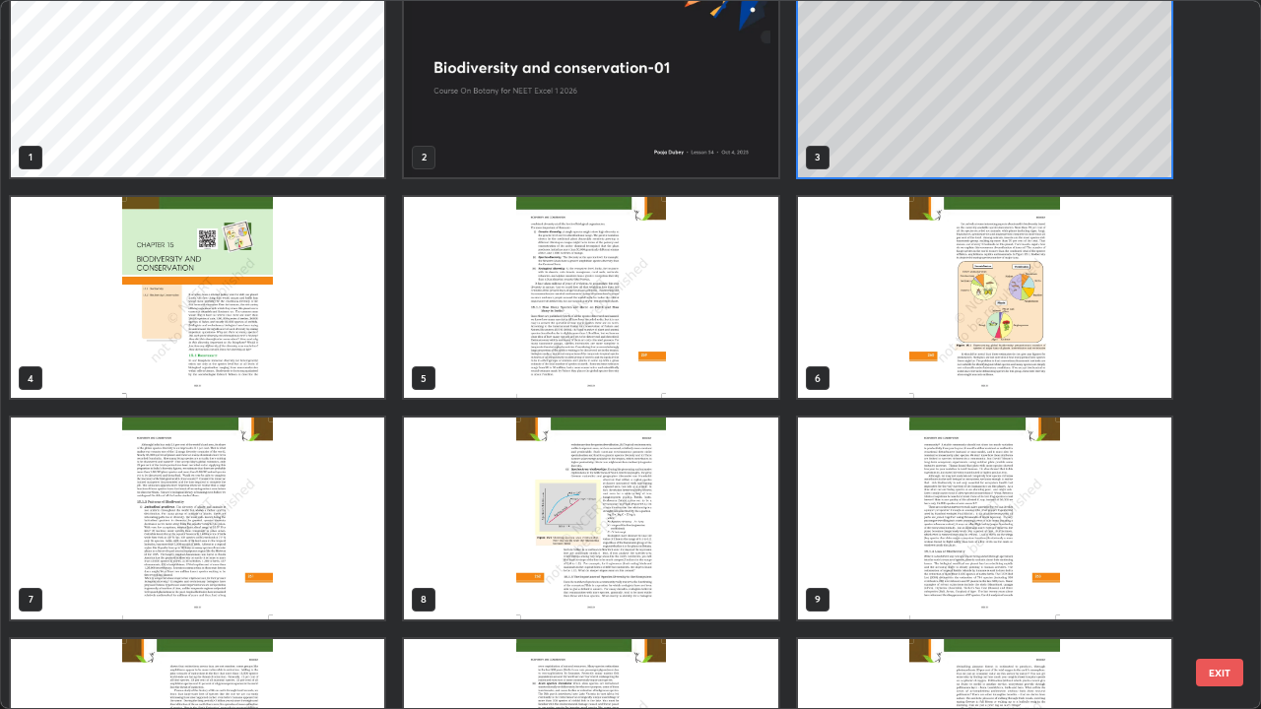
scroll to position [0, 0]
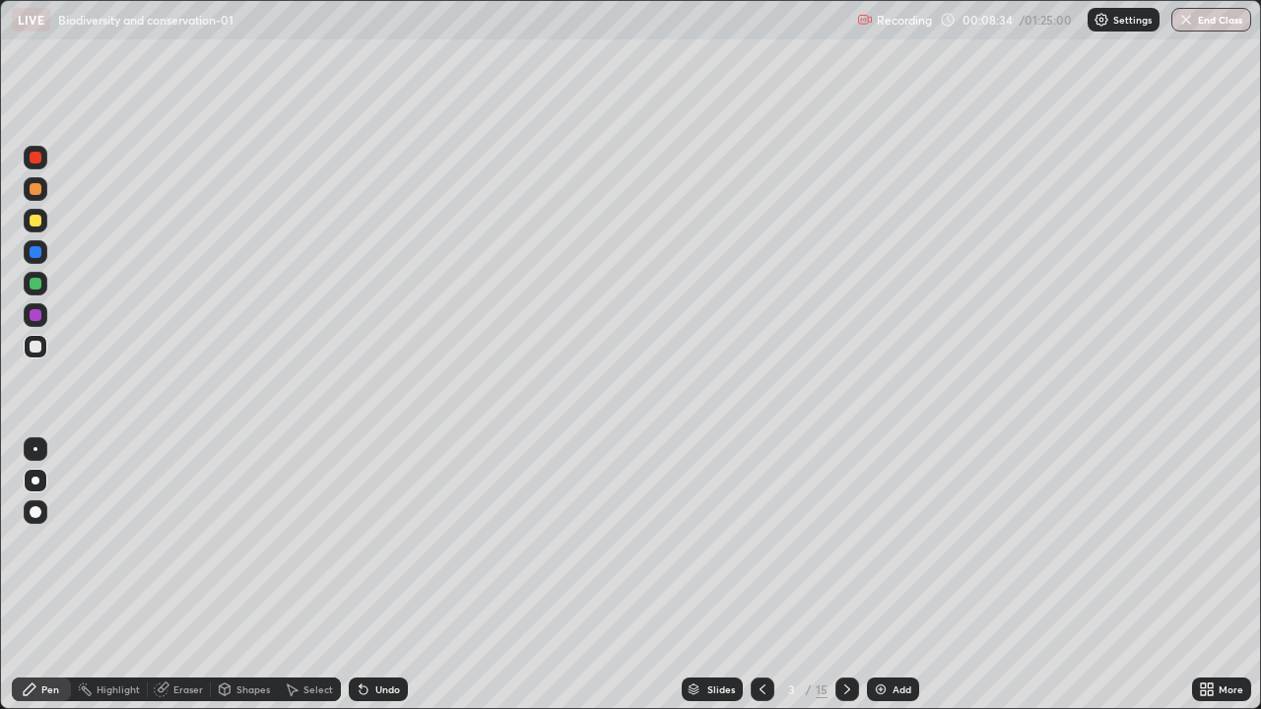
click at [385, 575] on div "Undo" at bounding box center [387, 690] width 25 height 10
click at [386, 575] on div "Undo" at bounding box center [387, 690] width 25 height 10
click at [384, 575] on div "Undo" at bounding box center [387, 690] width 25 height 10
click at [377, 575] on div "Undo" at bounding box center [387, 690] width 25 height 10
click at [376, 575] on div "Undo" at bounding box center [378, 690] width 59 height 24
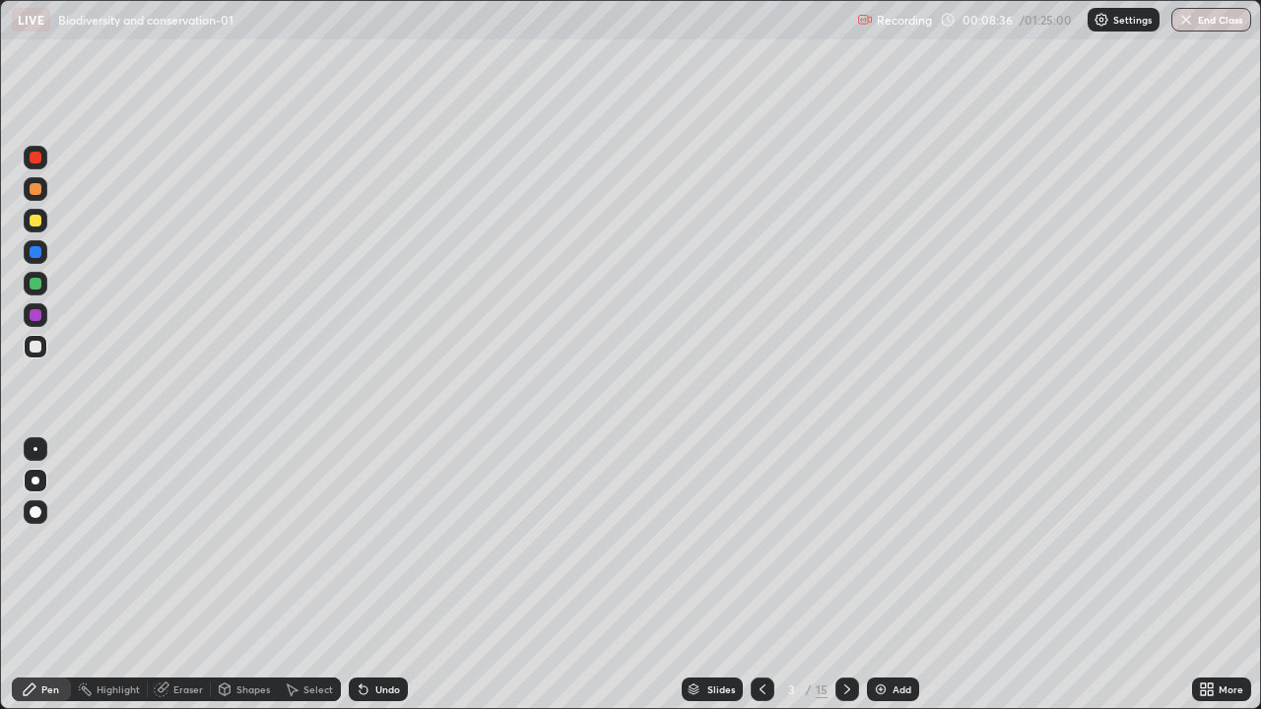
click at [375, 575] on div "Undo" at bounding box center [387, 690] width 25 height 10
click at [721, 575] on div "Slides" at bounding box center [721, 690] width 28 height 10
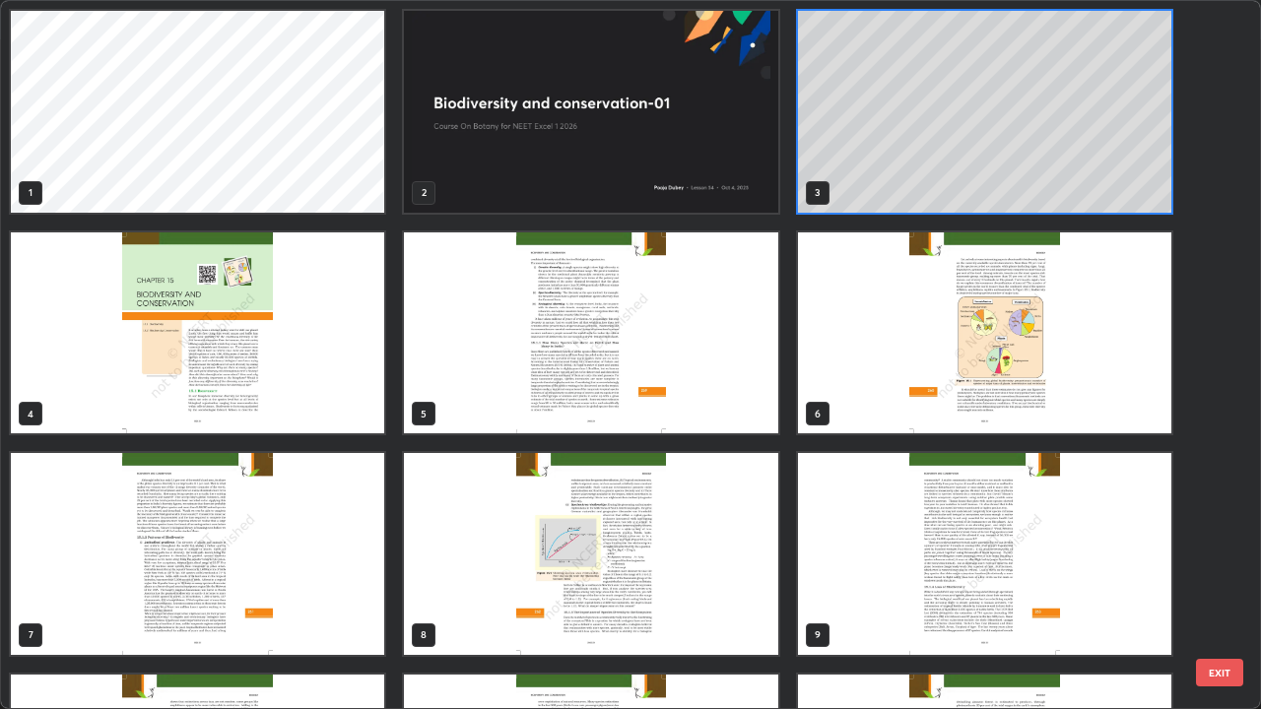
scroll to position [701, 1249]
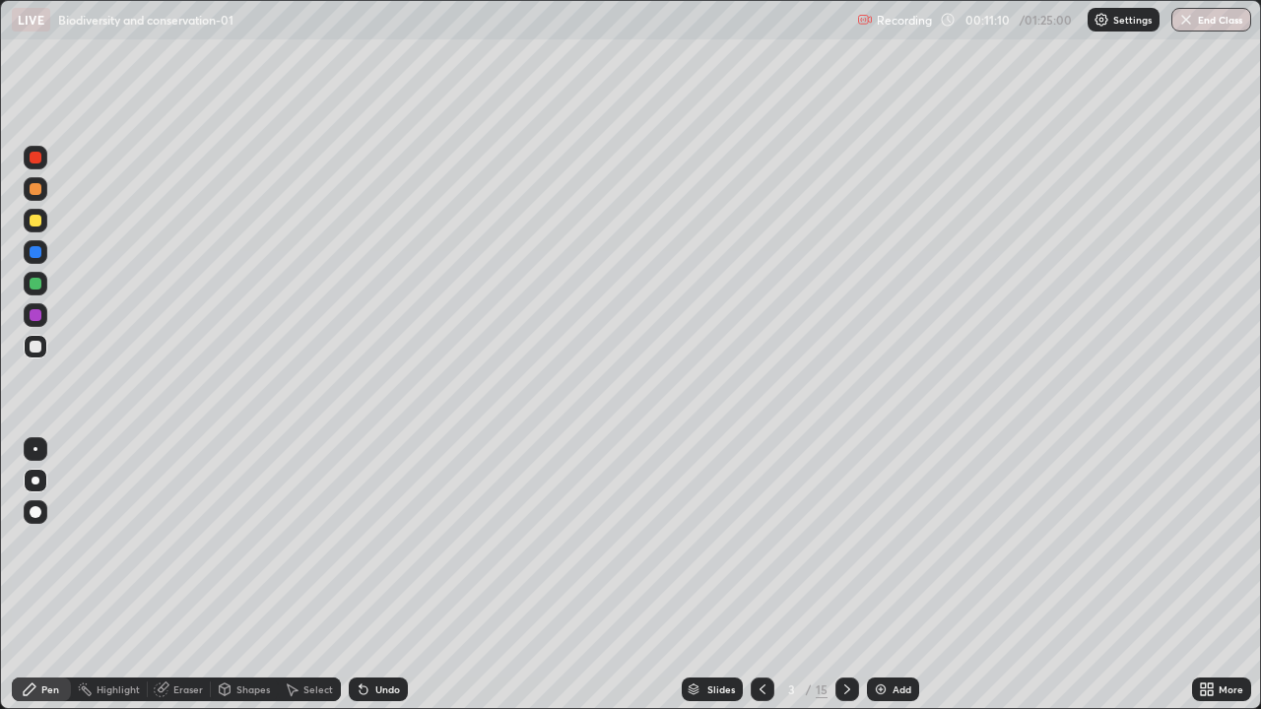
click at [886, 575] on img at bounding box center [881, 690] width 16 height 16
click at [714, 575] on div "Slides" at bounding box center [721, 690] width 28 height 10
click at [725, 575] on div "Slides" at bounding box center [721, 690] width 28 height 10
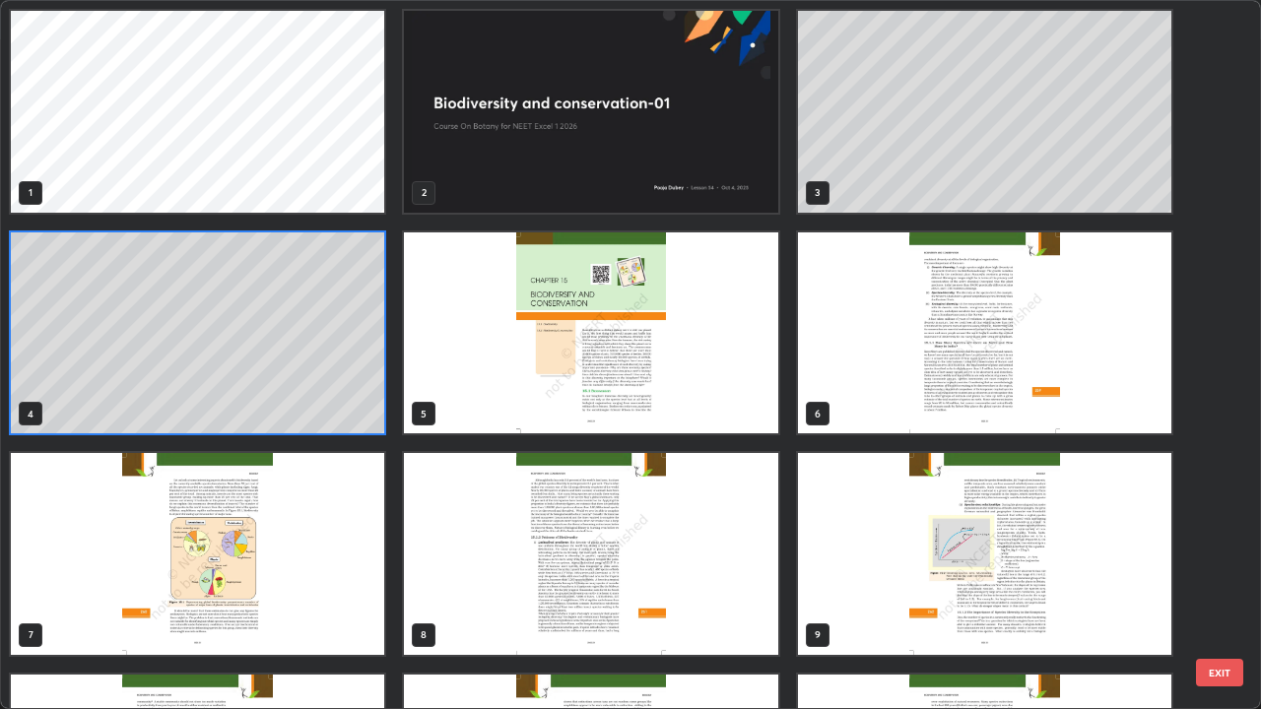
click at [878, 403] on img "grid" at bounding box center [984, 333] width 373 height 202
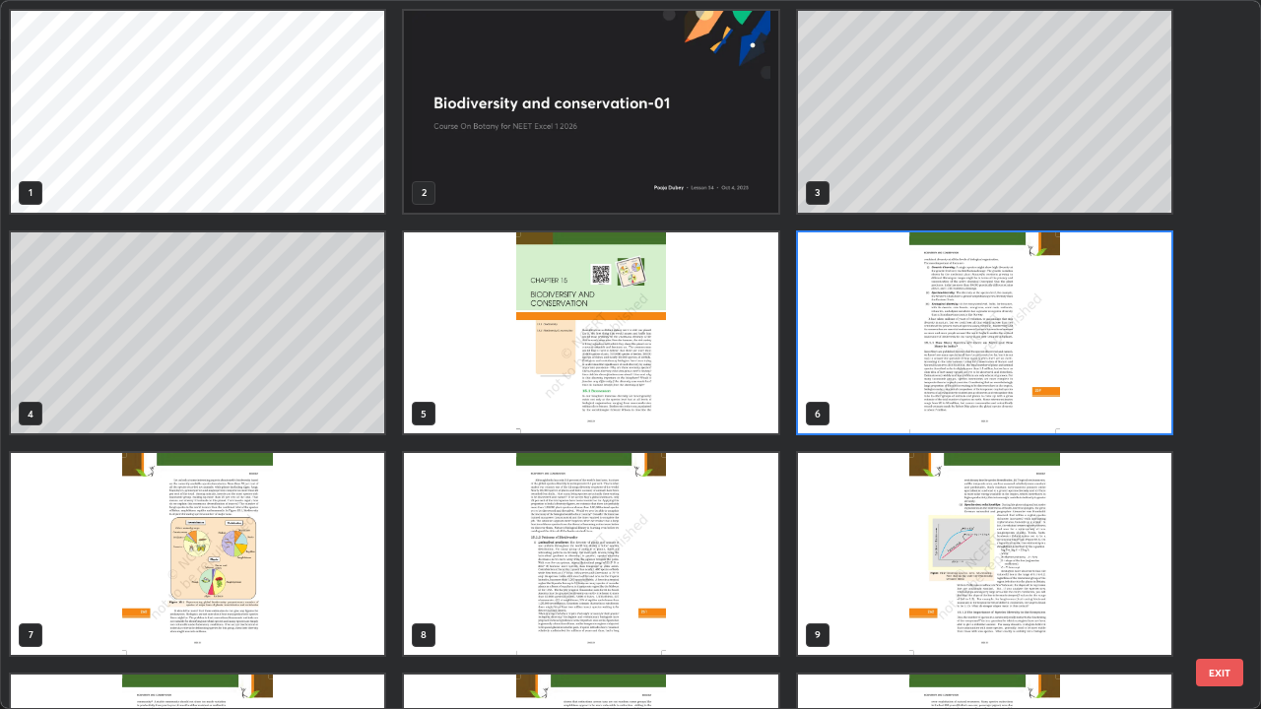
click at [883, 403] on img "grid" at bounding box center [984, 333] width 373 height 202
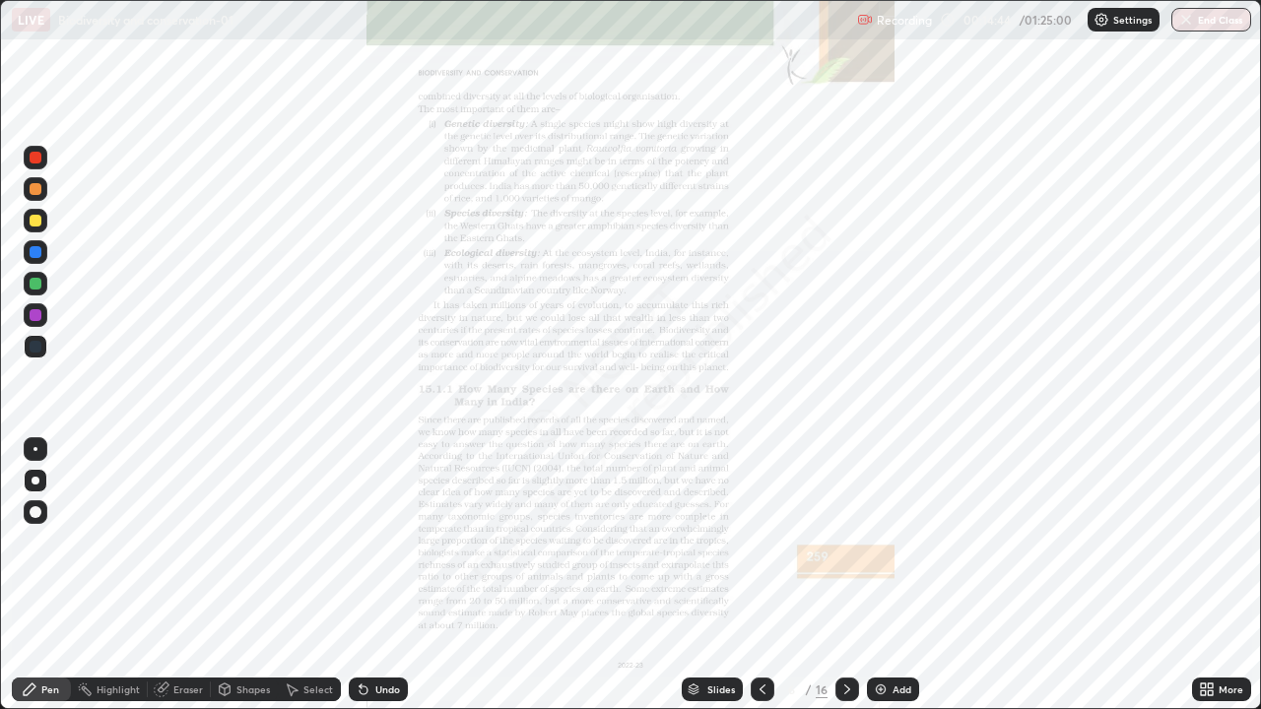
click at [901, 408] on img "grid" at bounding box center [984, 333] width 373 height 202
click at [1203, 575] on icon at bounding box center [1203, 686] width 5 height 5
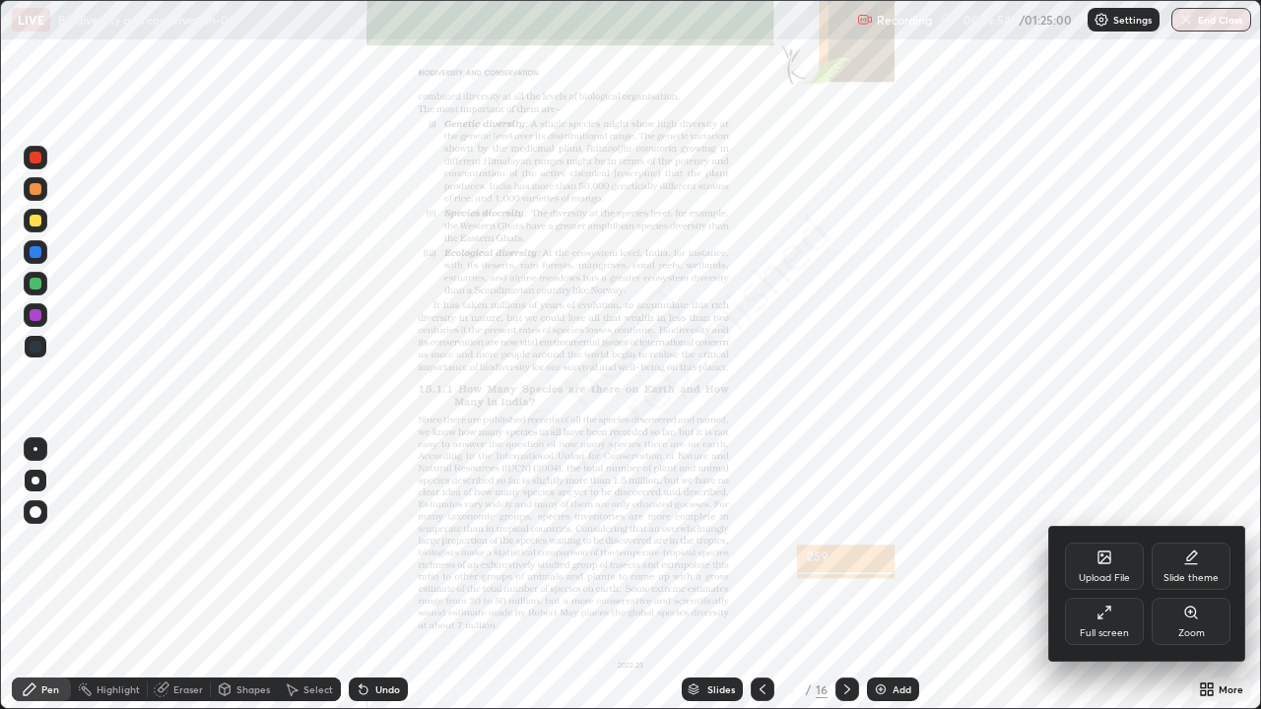
click at [1214, 575] on div "Zoom" at bounding box center [1191, 621] width 79 height 47
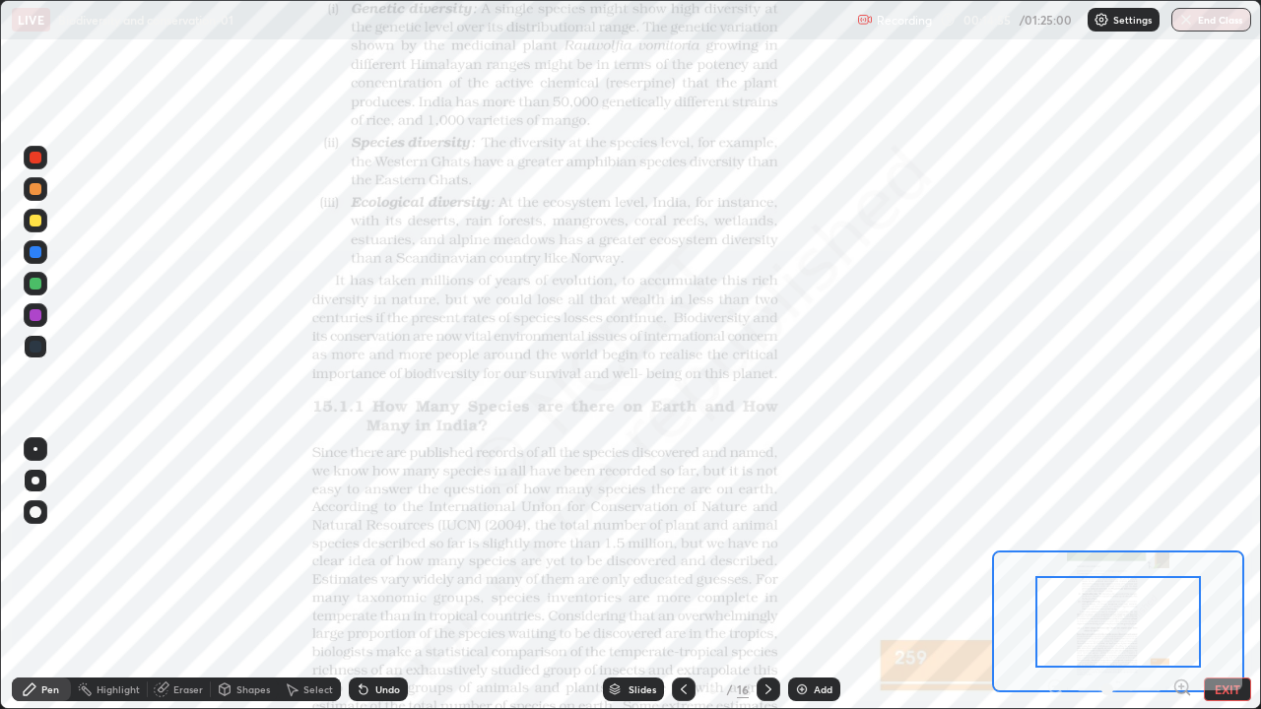
click at [1187, 575] on icon at bounding box center [1188, 694] width 4 height 4
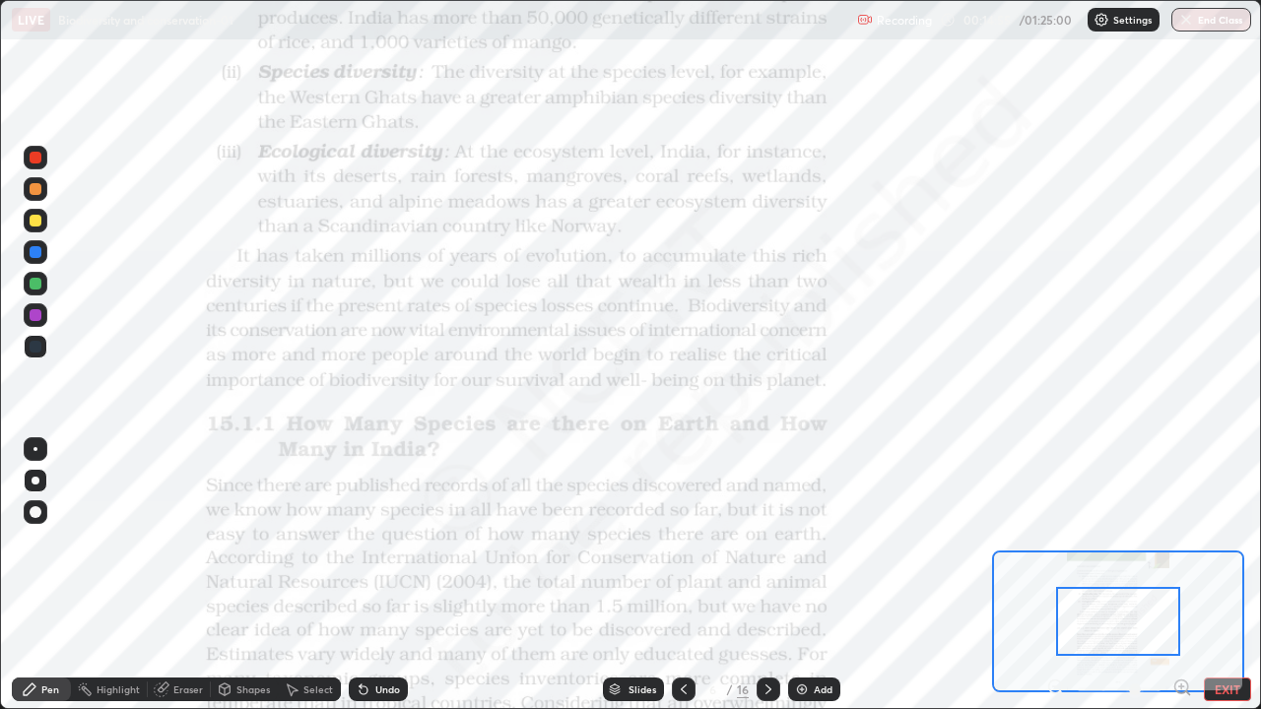
click at [1178, 575] on icon at bounding box center [1182, 688] width 20 height 20
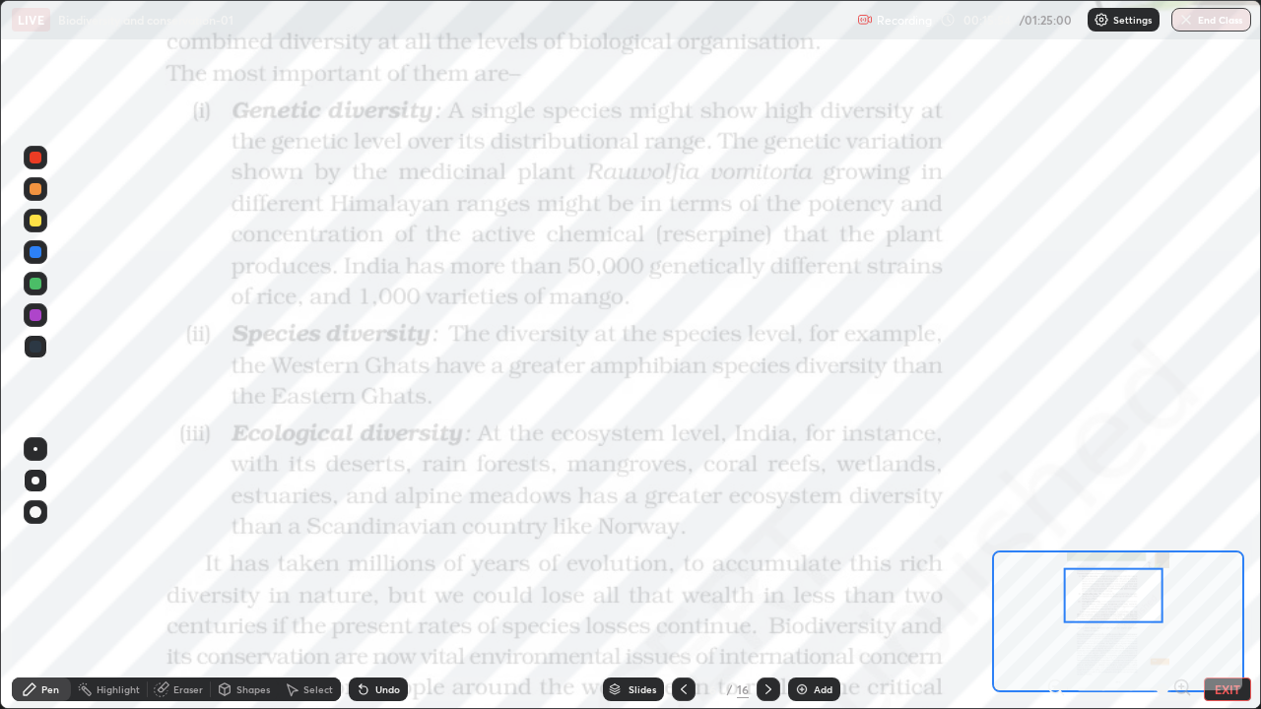
click at [630, 575] on div "Slides" at bounding box center [643, 690] width 28 height 10
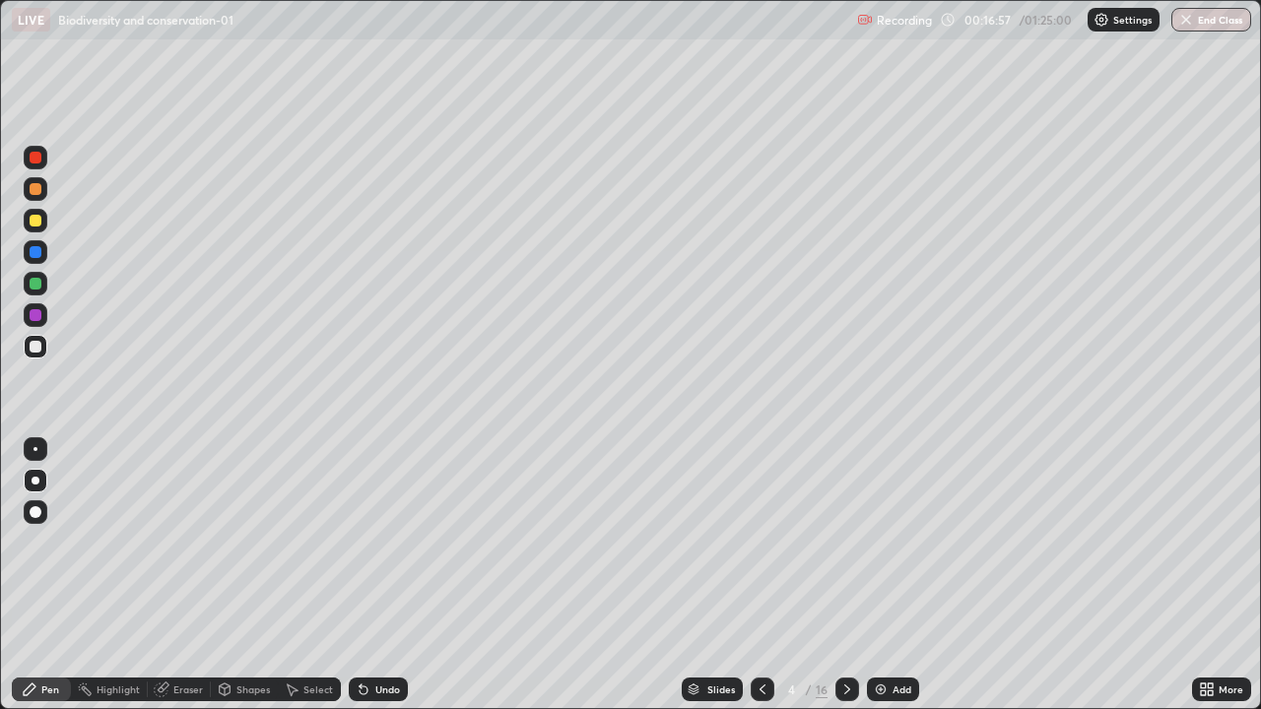
click at [714, 575] on div "Slides" at bounding box center [721, 690] width 28 height 10
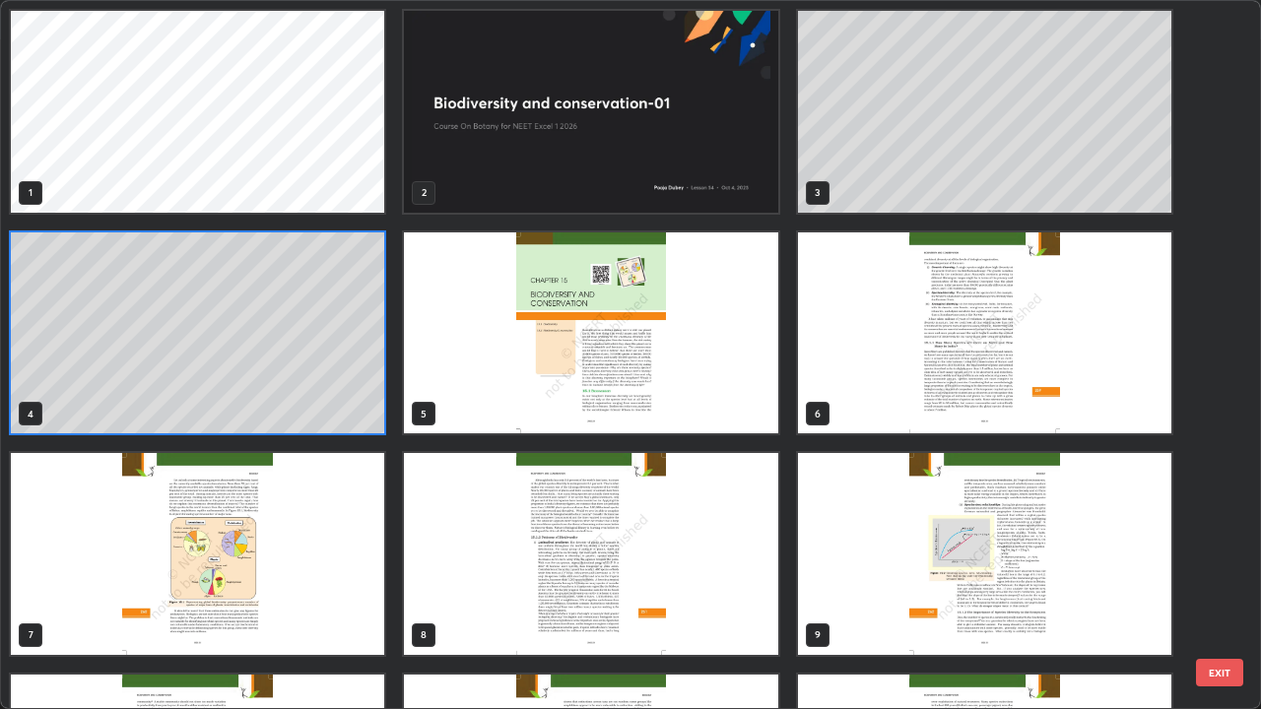
click at [693, 176] on img "grid" at bounding box center [590, 112] width 373 height 202
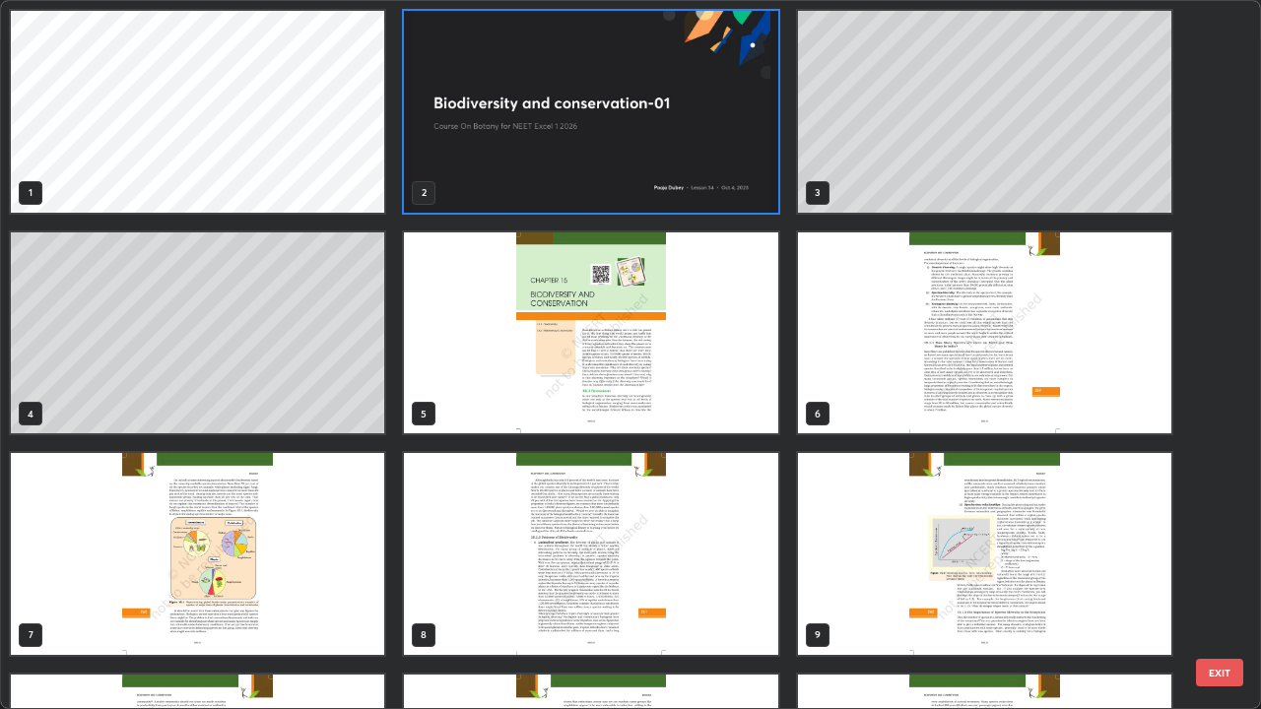
click at [696, 178] on img "grid" at bounding box center [590, 112] width 373 height 202
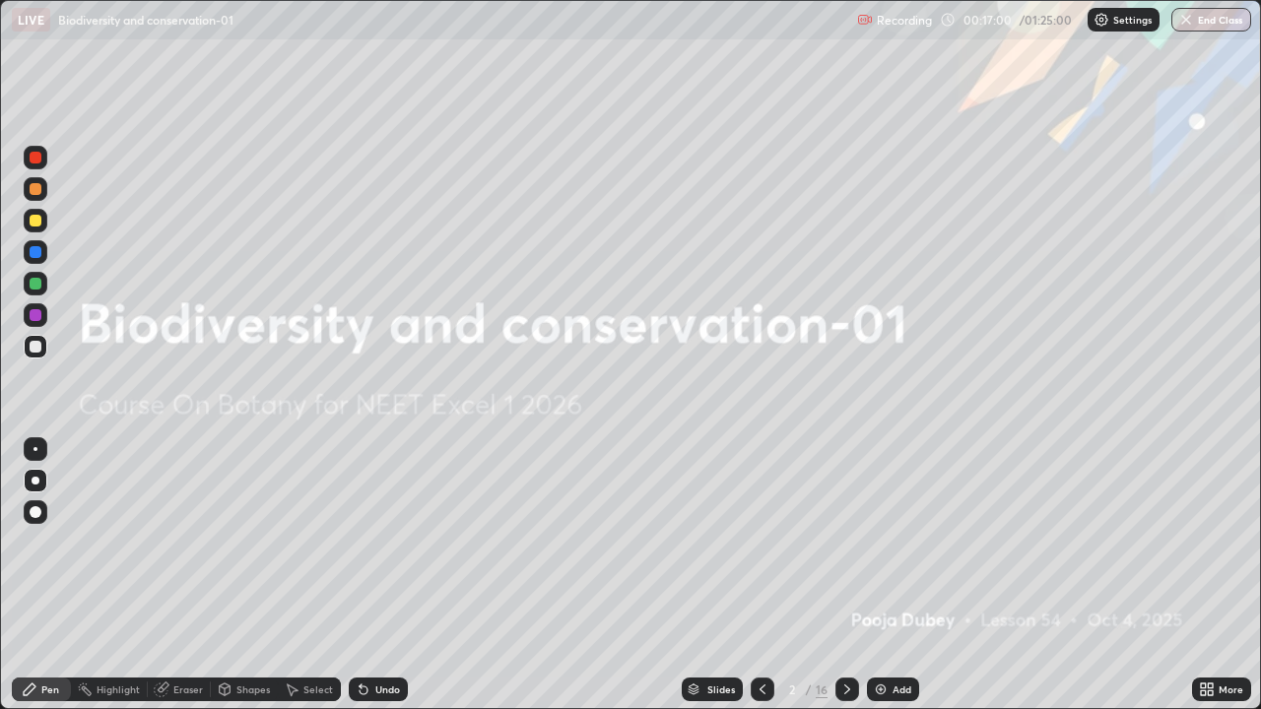
click at [884, 575] on img at bounding box center [881, 690] width 16 height 16
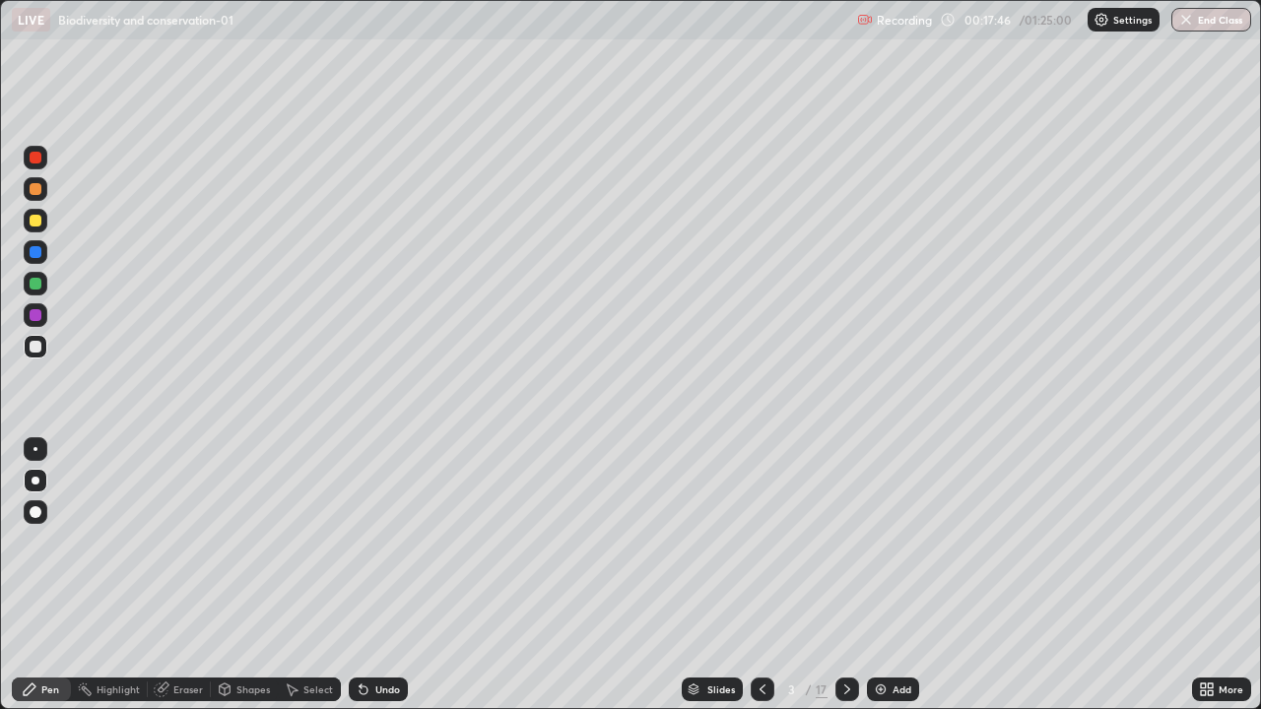
click at [720, 575] on div "Slides" at bounding box center [721, 690] width 28 height 10
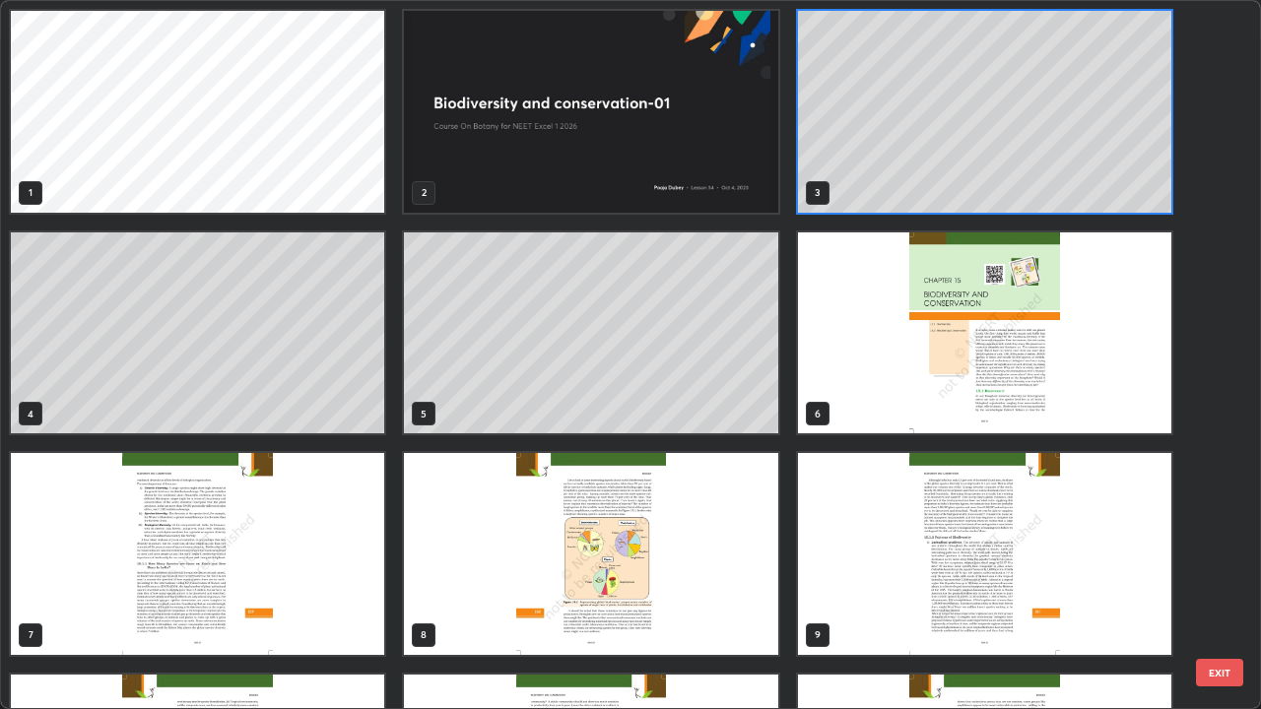
click at [848, 398] on img "grid" at bounding box center [984, 333] width 373 height 202
click at [850, 393] on img "grid" at bounding box center [984, 333] width 373 height 202
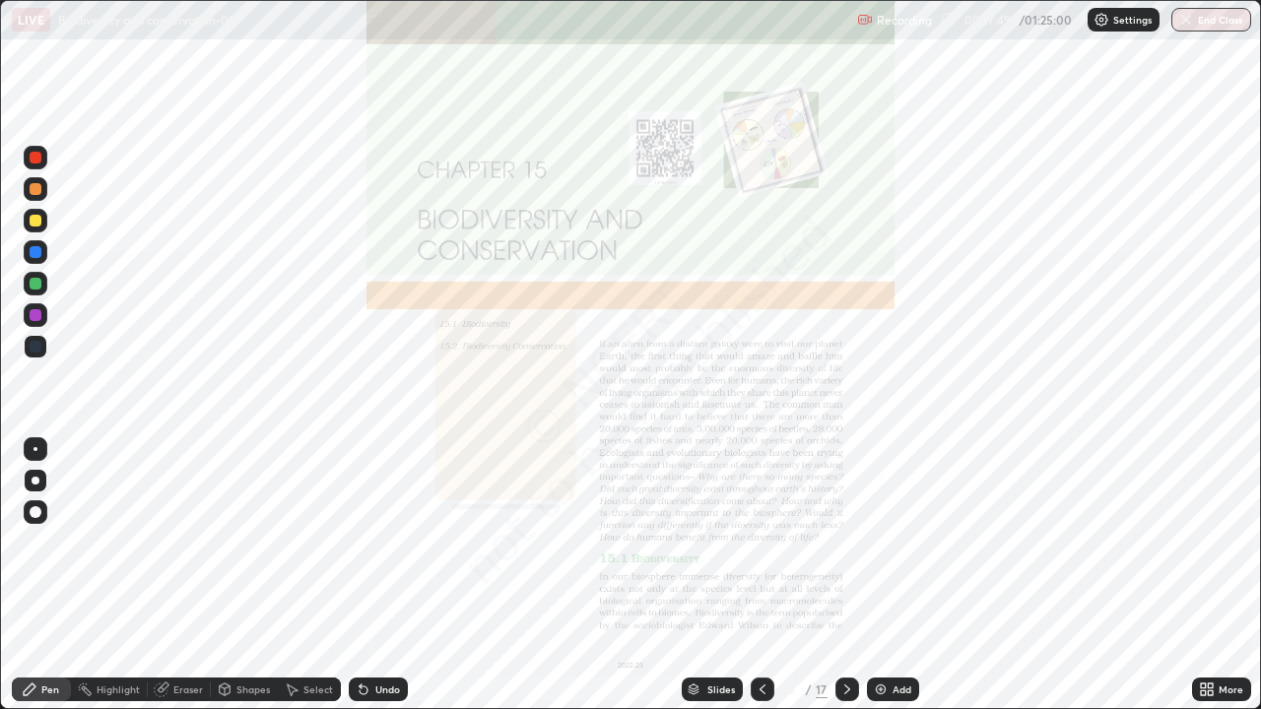
click at [851, 392] on img "grid" at bounding box center [984, 333] width 373 height 202
click at [845, 575] on icon at bounding box center [847, 690] width 16 height 16
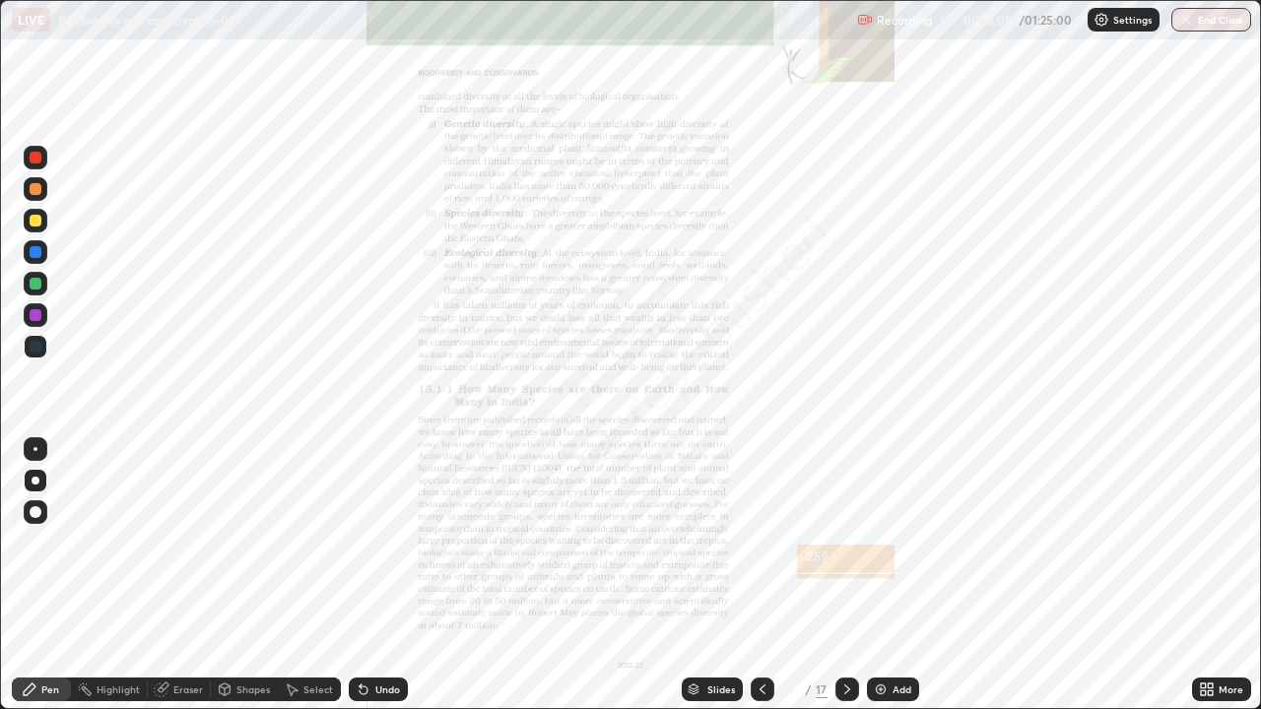
click at [1222, 575] on div "More" at bounding box center [1231, 690] width 25 height 10
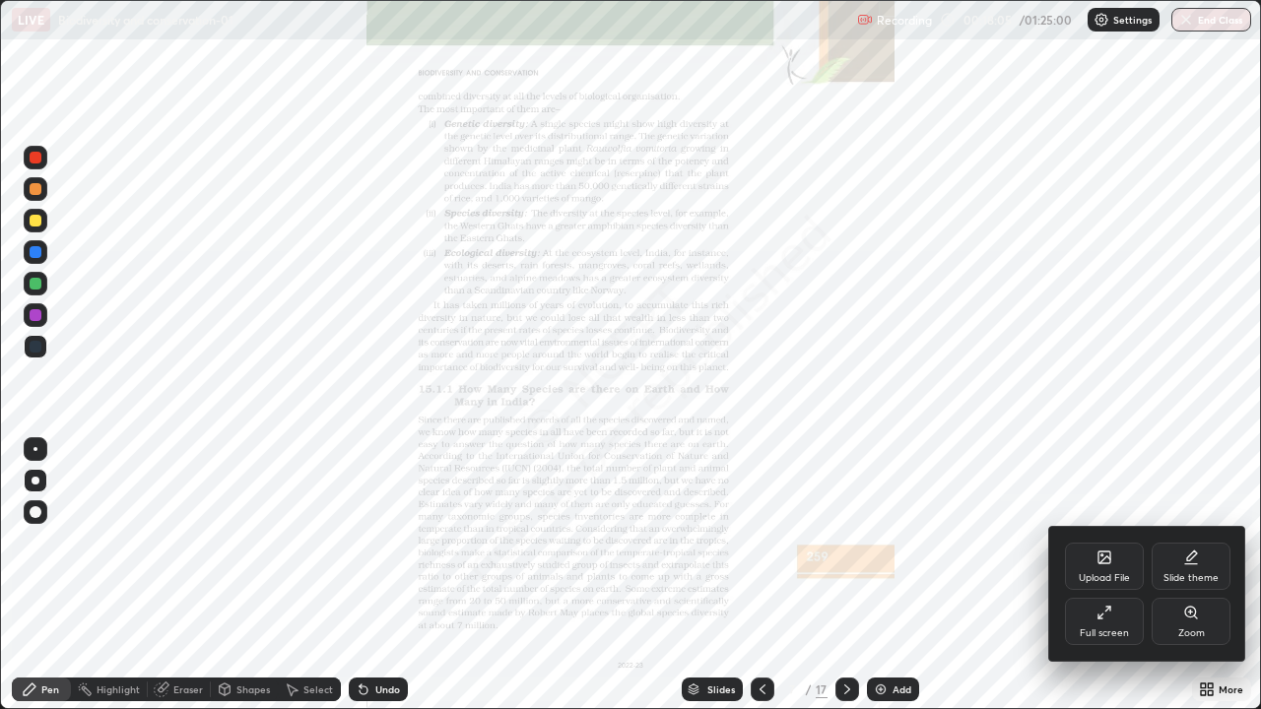
click at [1198, 575] on div "Zoom" at bounding box center [1191, 634] width 27 height 10
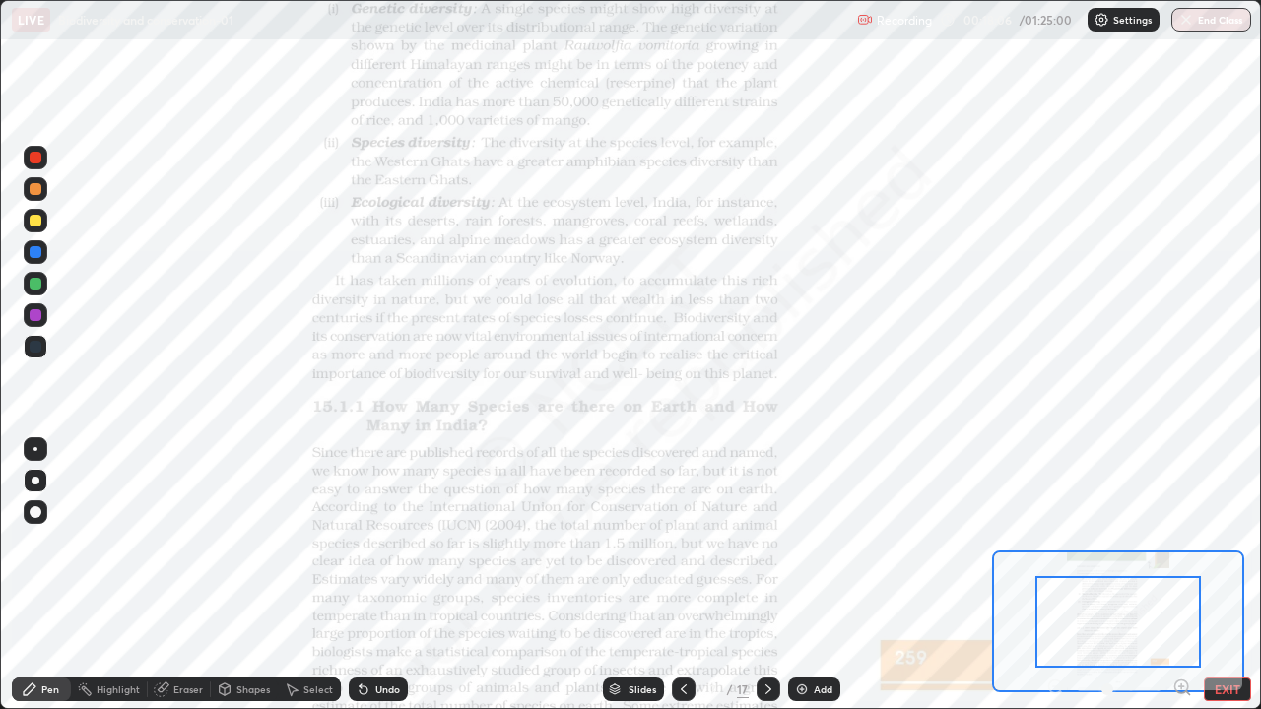
click at [1185, 575] on icon at bounding box center [1182, 688] width 20 height 20
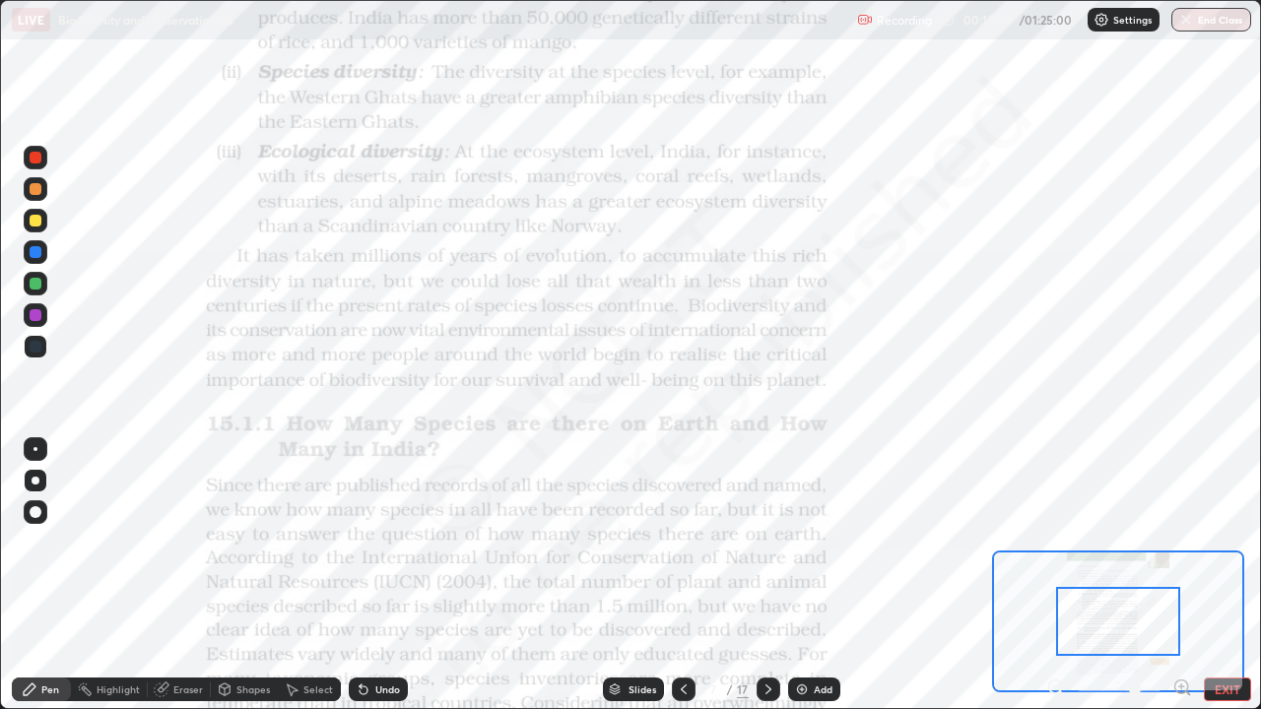
click at [1181, 575] on icon at bounding box center [1181, 687] width 5 height 0
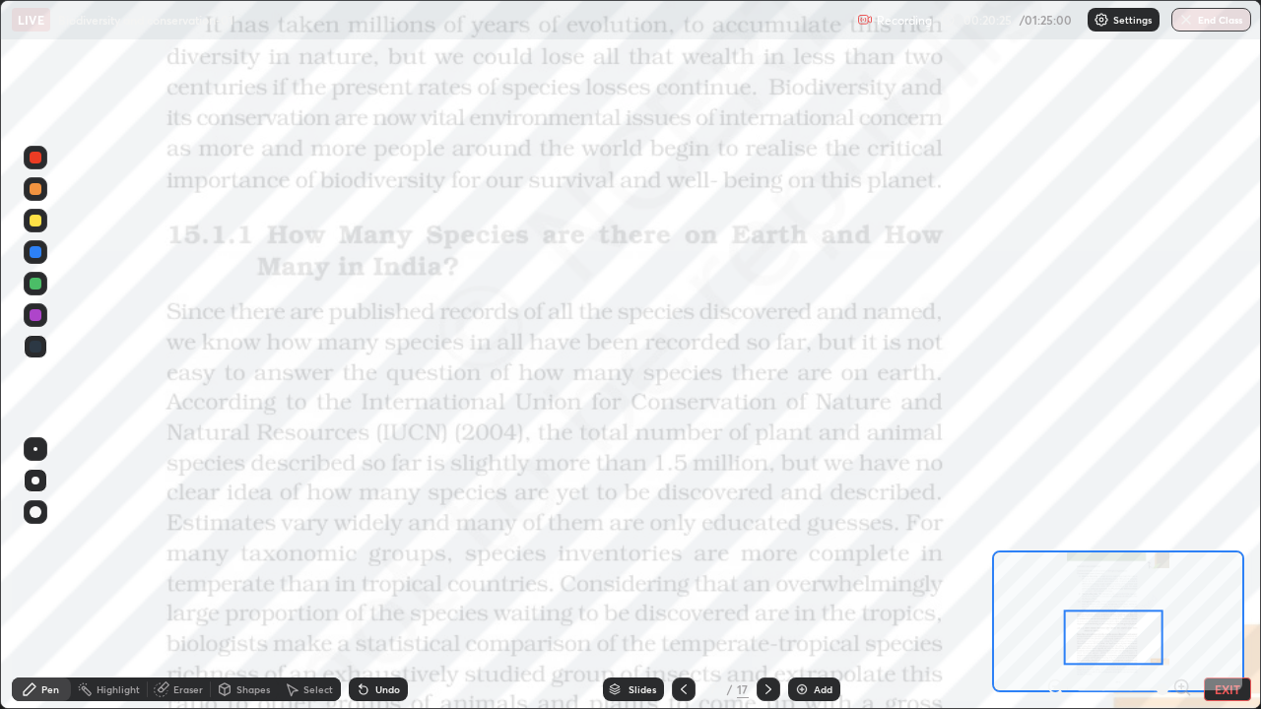
click at [762, 575] on icon at bounding box center [769, 690] width 16 height 16
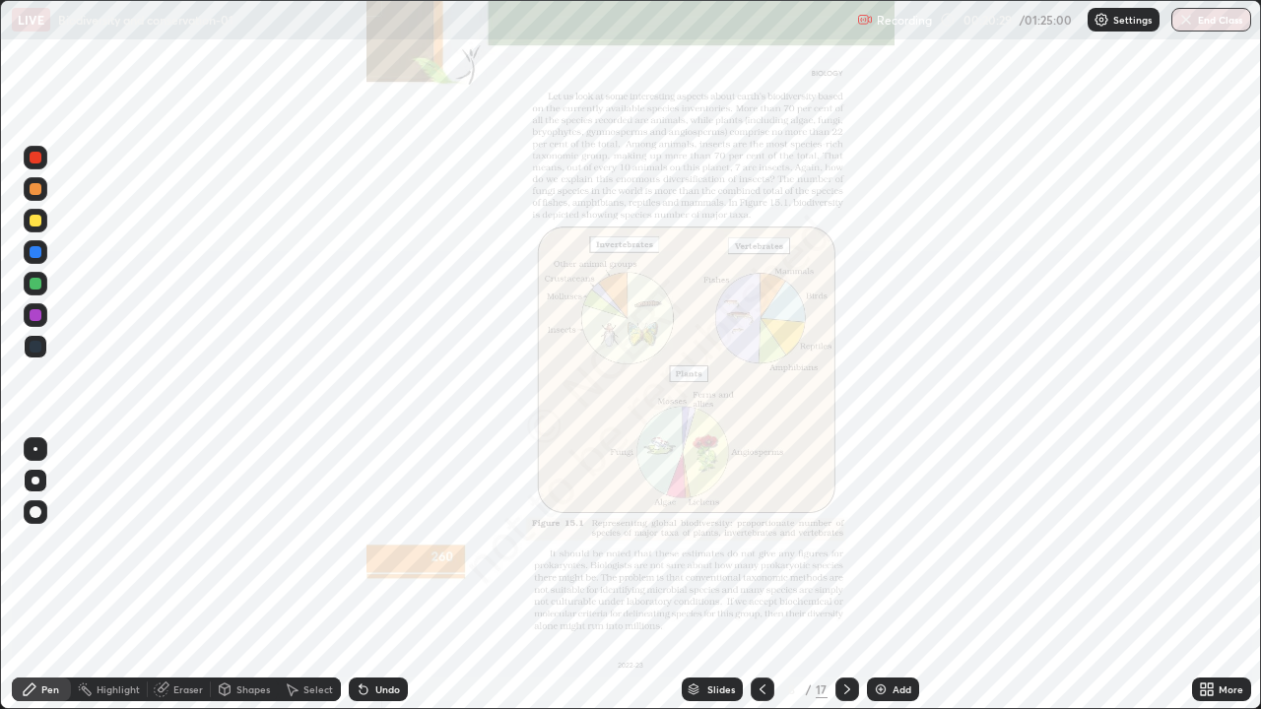
click at [846, 575] on icon at bounding box center [847, 690] width 16 height 16
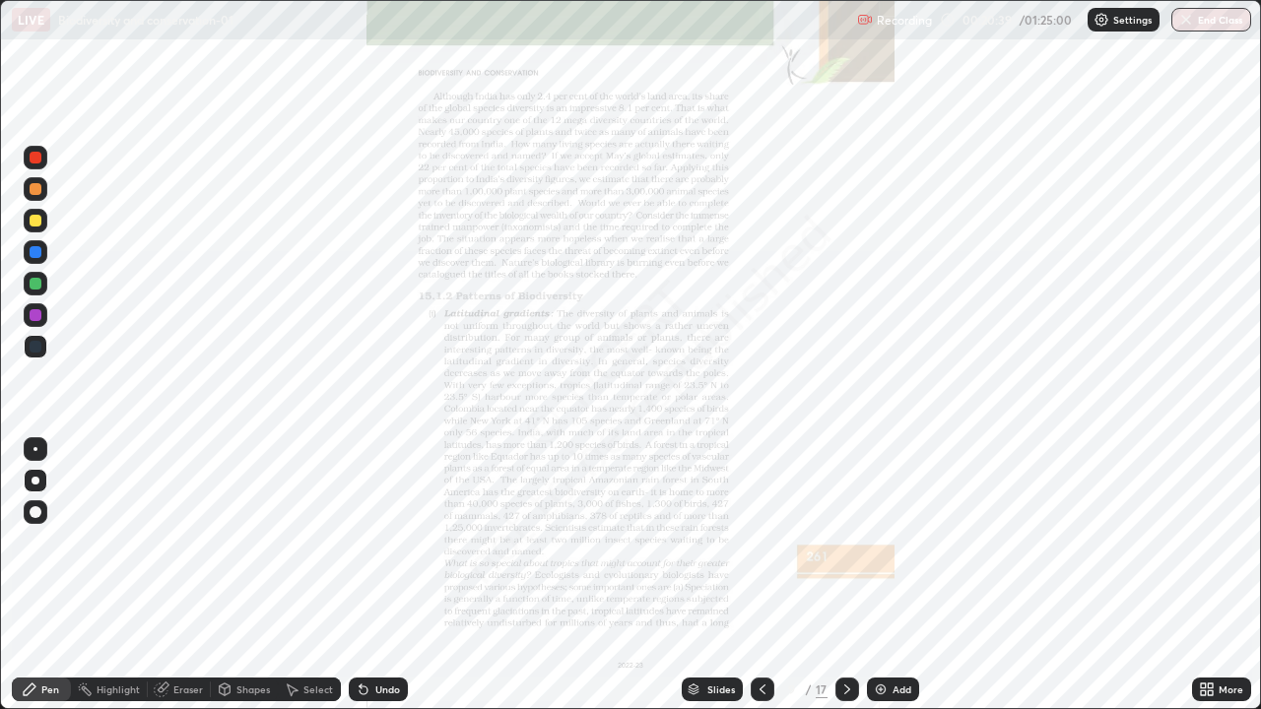
click at [703, 575] on div "Slides" at bounding box center [712, 690] width 61 height 24
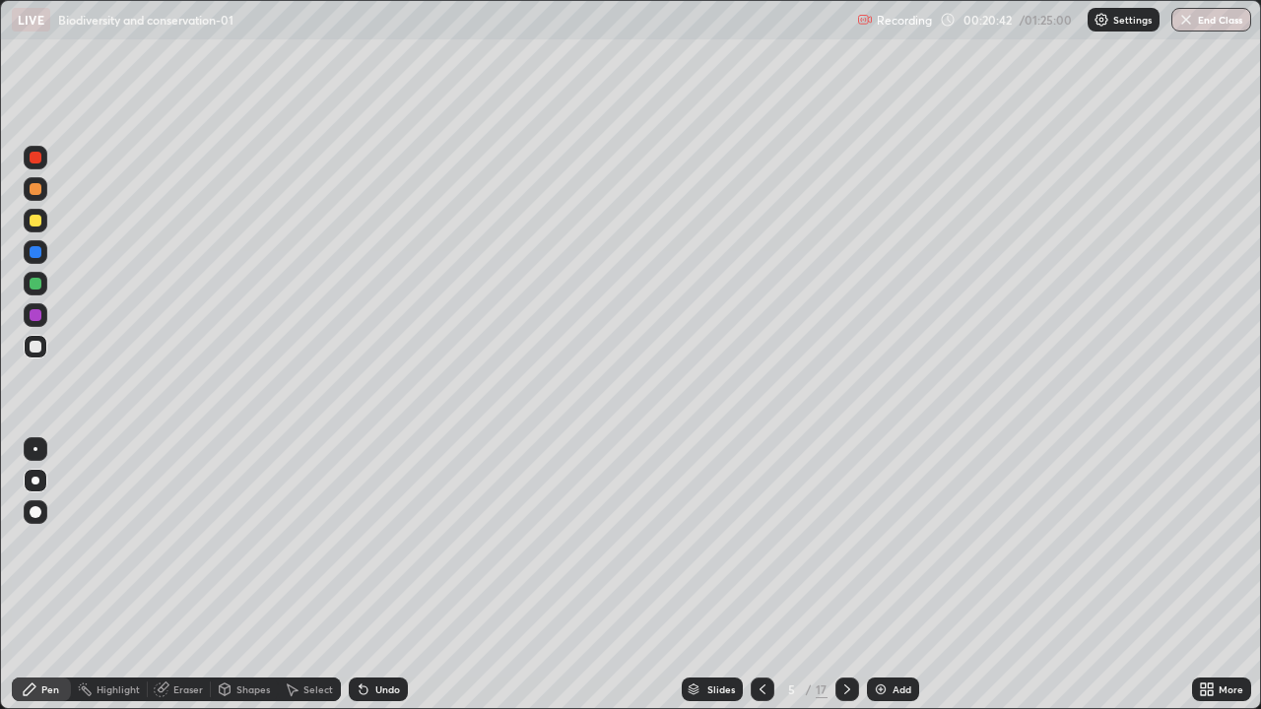
click at [893, 575] on div "Add" at bounding box center [893, 690] width 52 height 24
click at [43, 289] on div at bounding box center [36, 284] width 24 height 24
click at [36, 352] on div at bounding box center [36, 347] width 12 height 12
click at [906, 575] on div "Add" at bounding box center [893, 690] width 52 height 24
click at [388, 575] on div "Undo" at bounding box center [378, 690] width 59 height 24
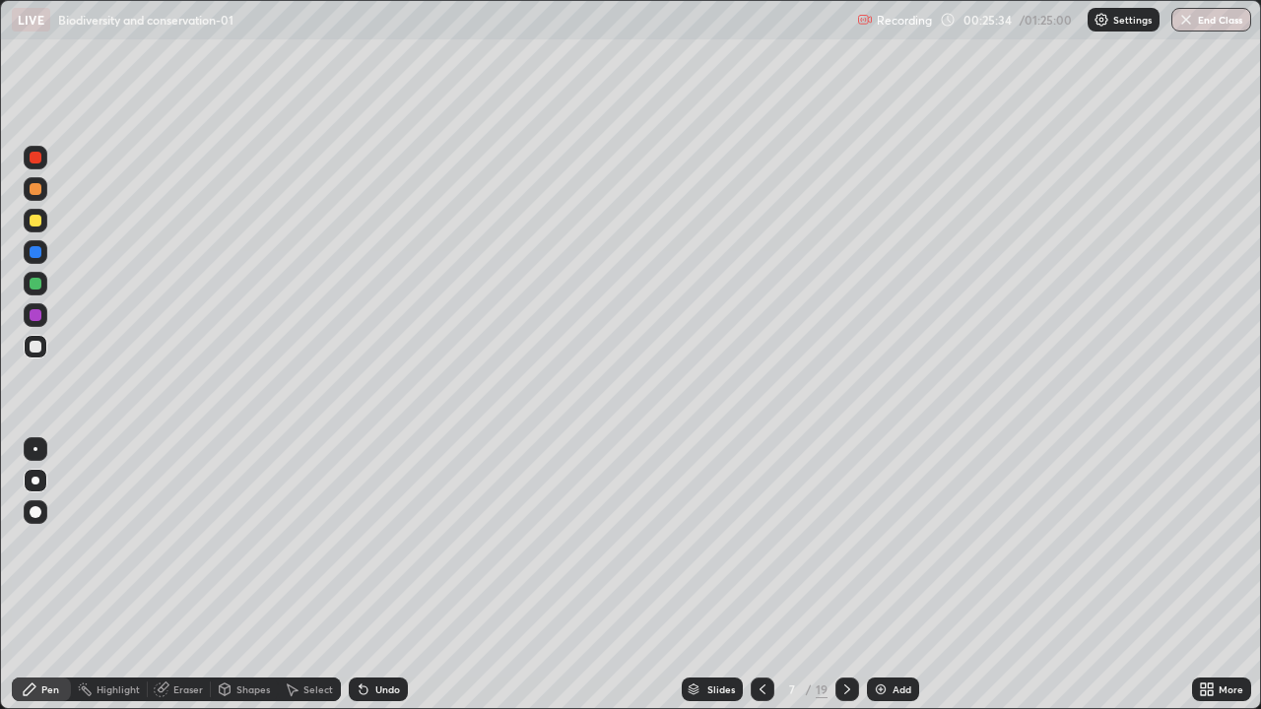
click at [361, 575] on icon at bounding box center [364, 691] width 8 height 8
click at [370, 575] on div "Undo" at bounding box center [378, 690] width 59 height 24
click at [359, 575] on icon at bounding box center [364, 690] width 16 height 16
click at [895, 575] on div "Add" at bounding box center [902, 690] width 19 height 10
click at [709, 575] on div "Slides" at bounding box center [711, 690] width 61 height 24
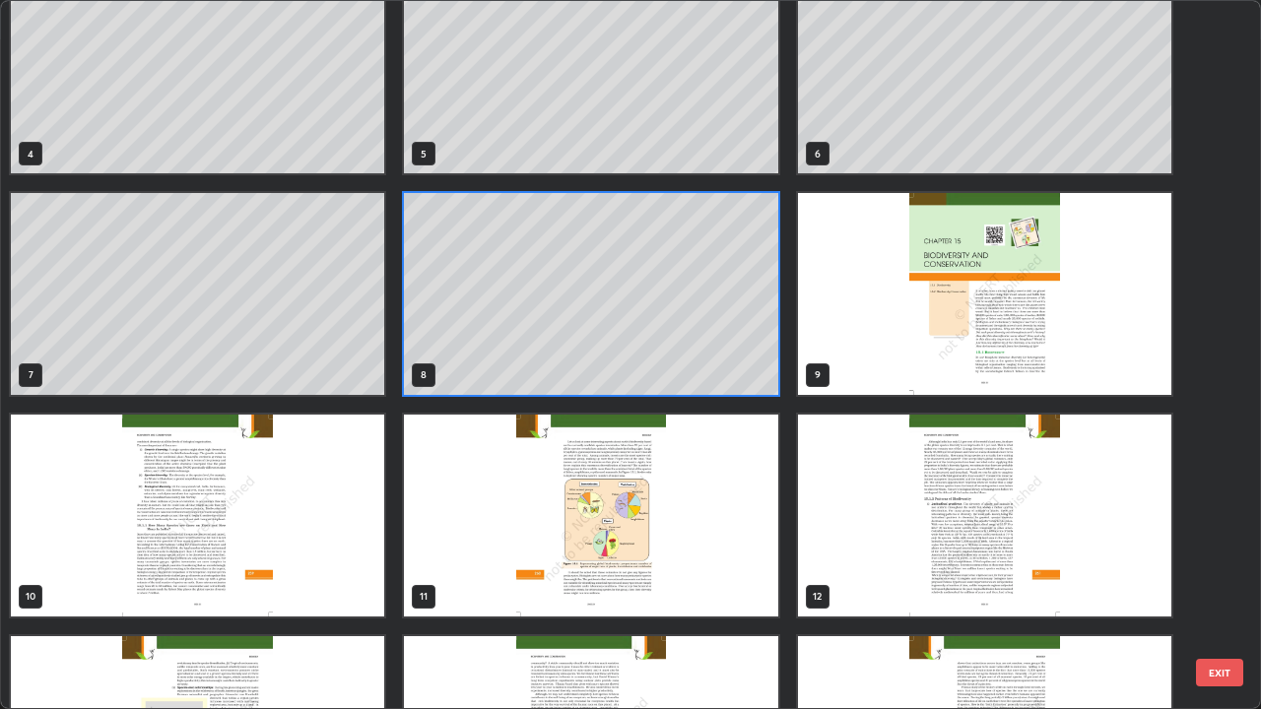
scroll to position [291, 0]
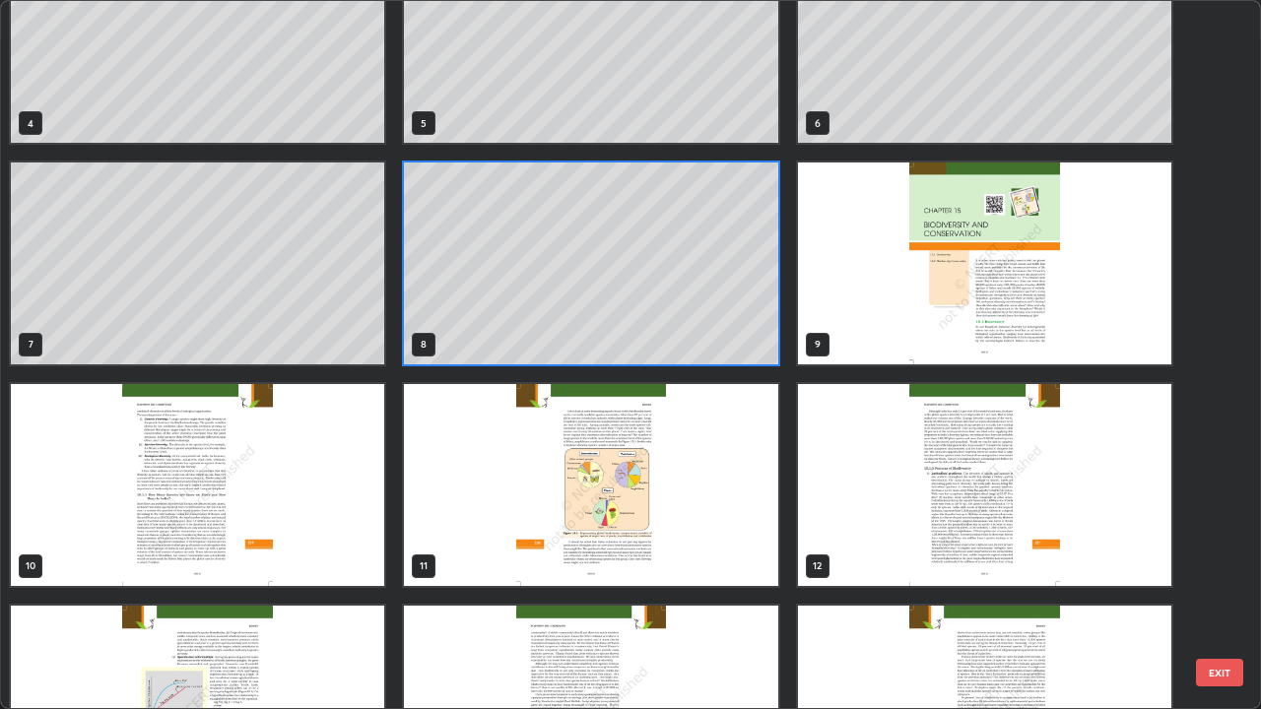
click at [685, 533] on img "grid" at bounding box center [590, 485] width 373 height 202
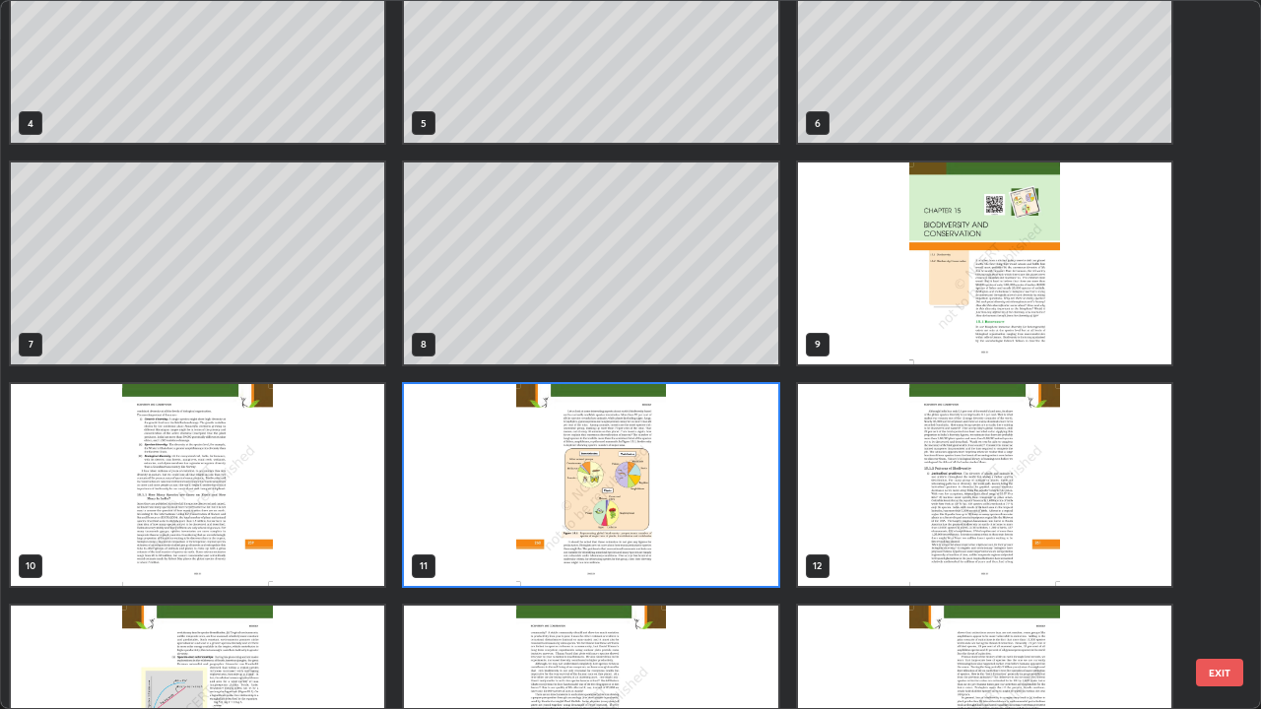
click at [334, 496] on img "grid" at bounding box center [197, 485] width 373 height 202
click at [340, 490] on img "grid" at bounding box center [197, 485] width 373 height 202
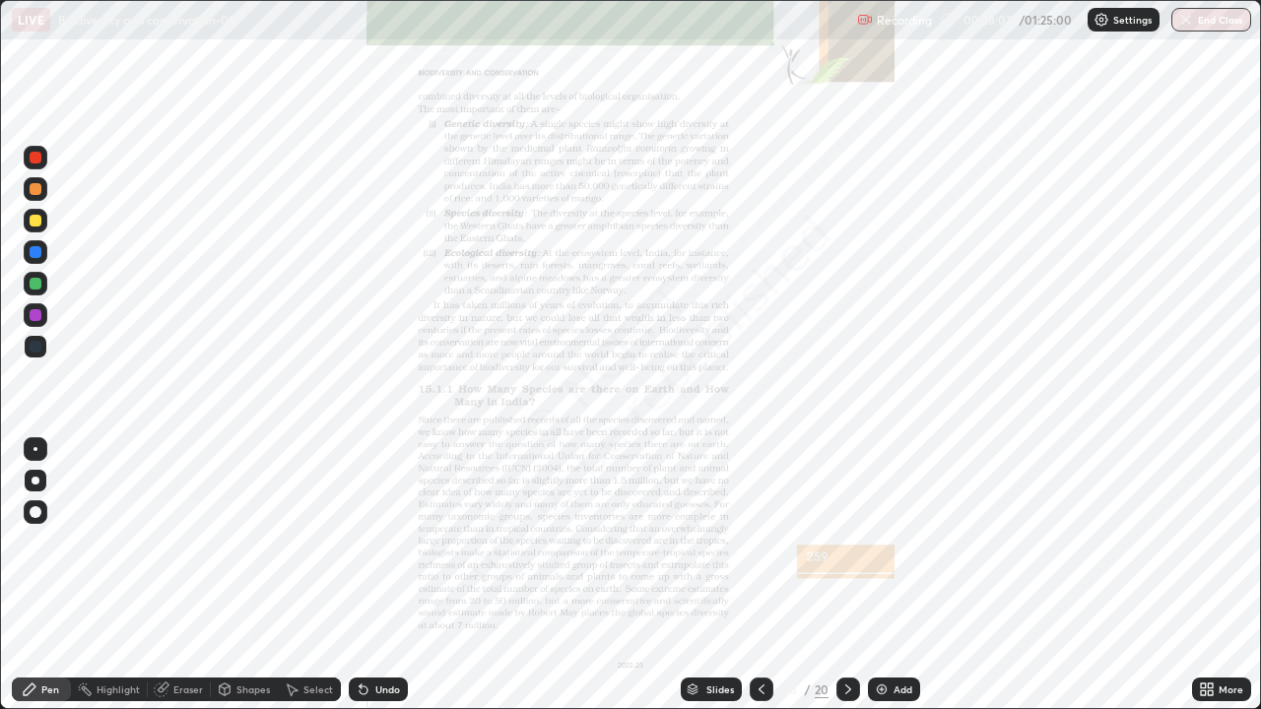
click at [1201, 575] on icon at bounding box center [1203, 693] width 5 height 5
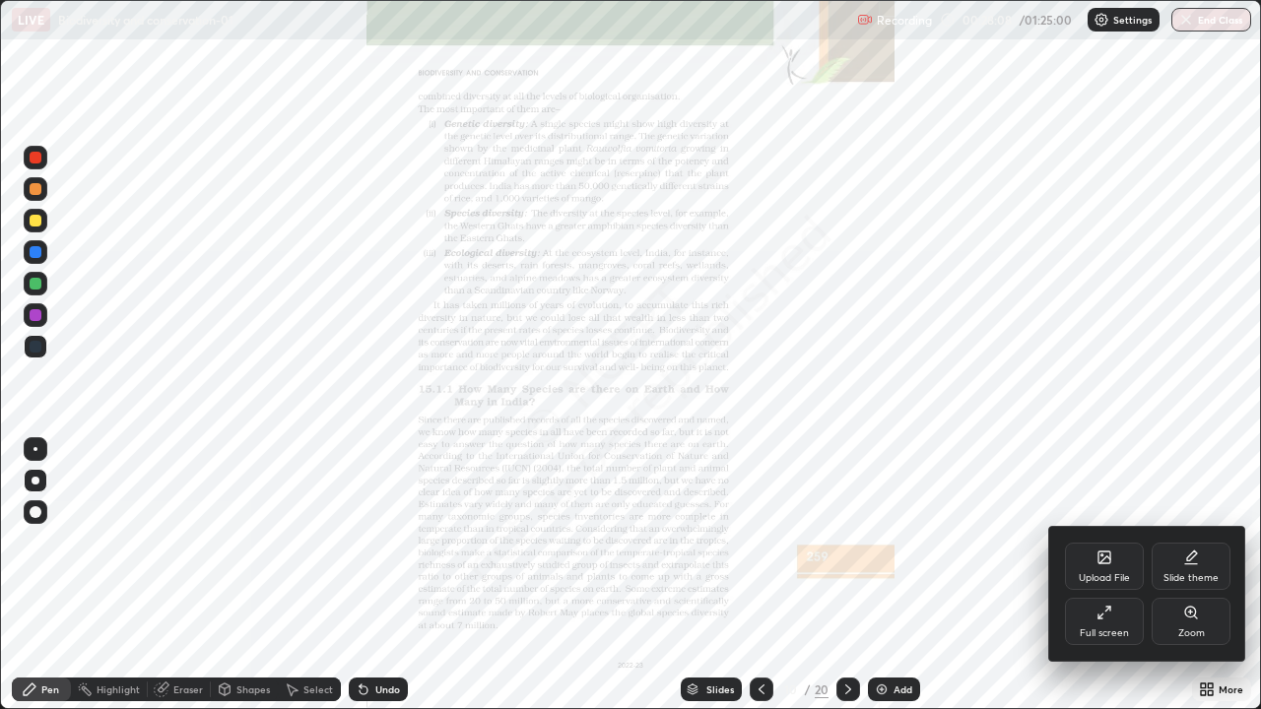
click at [1205, 575] on div "Zoom" at bounding box center [1191, 621] width 79 height 47
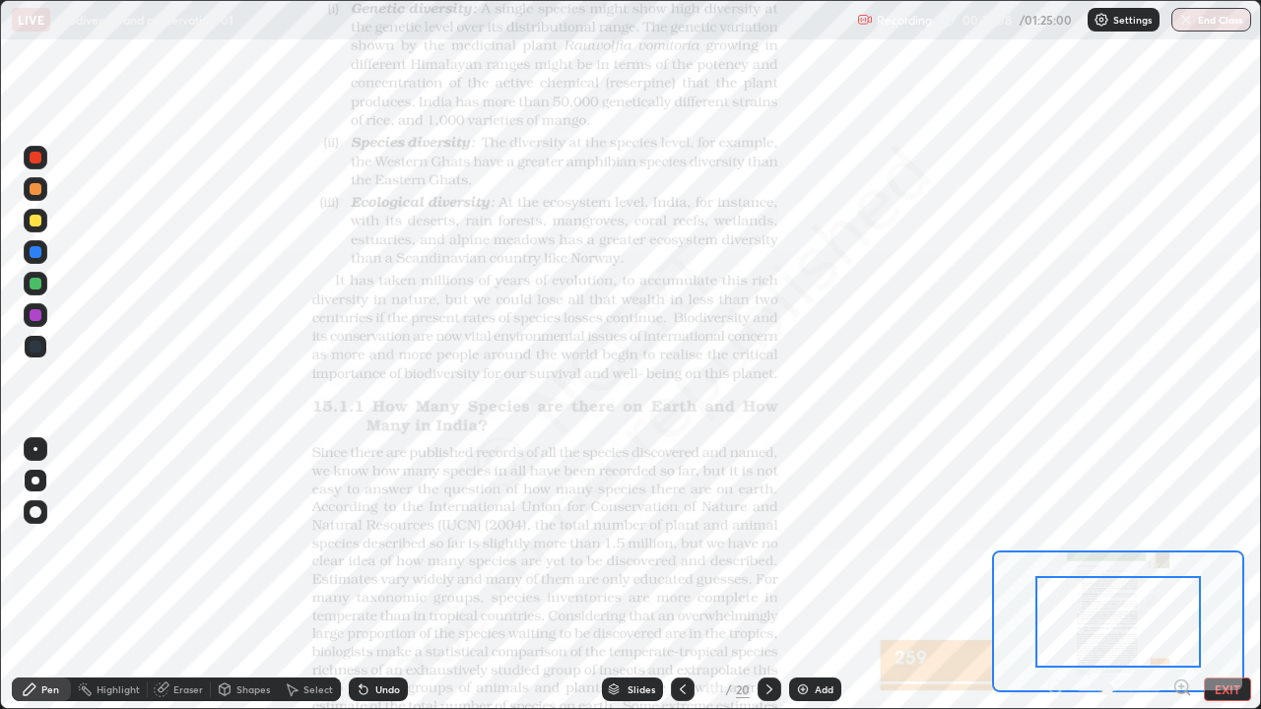
click at [1187, 575] on icon at bounding box center [1188, 694] width 4 height 4
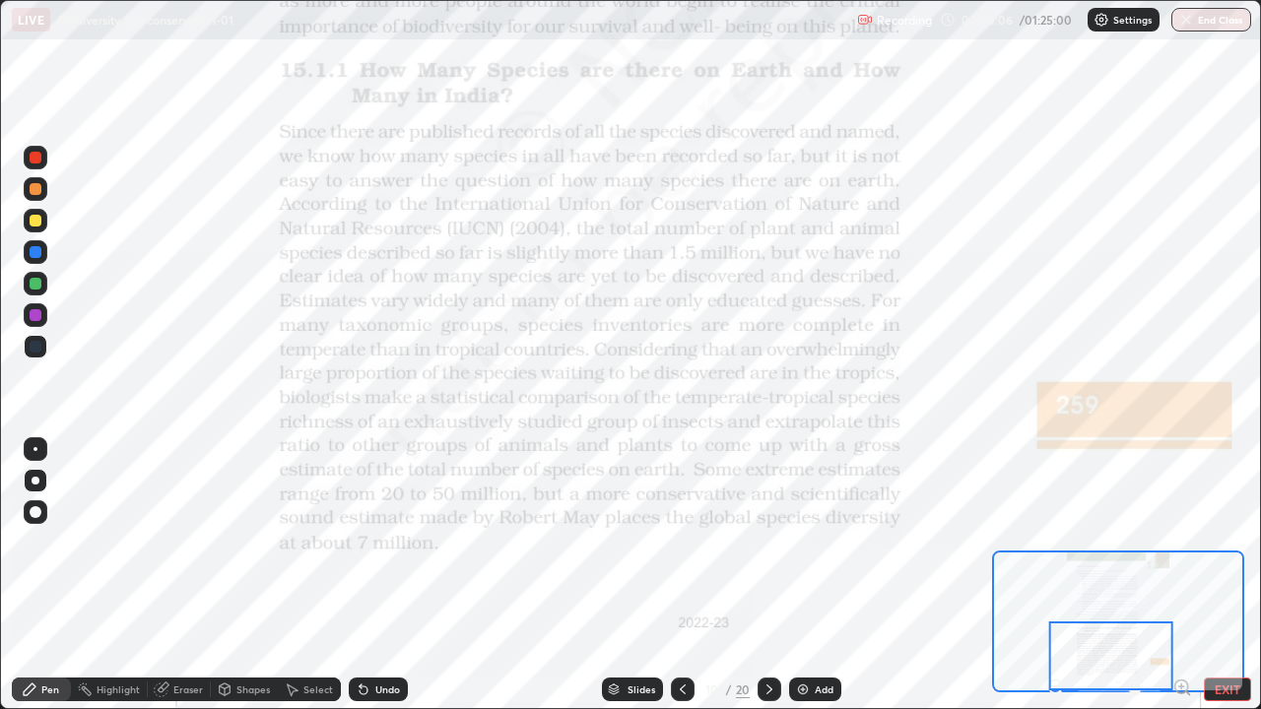
click at [770, 575] on icon at bounding box center [770, 690] width 16 height 16
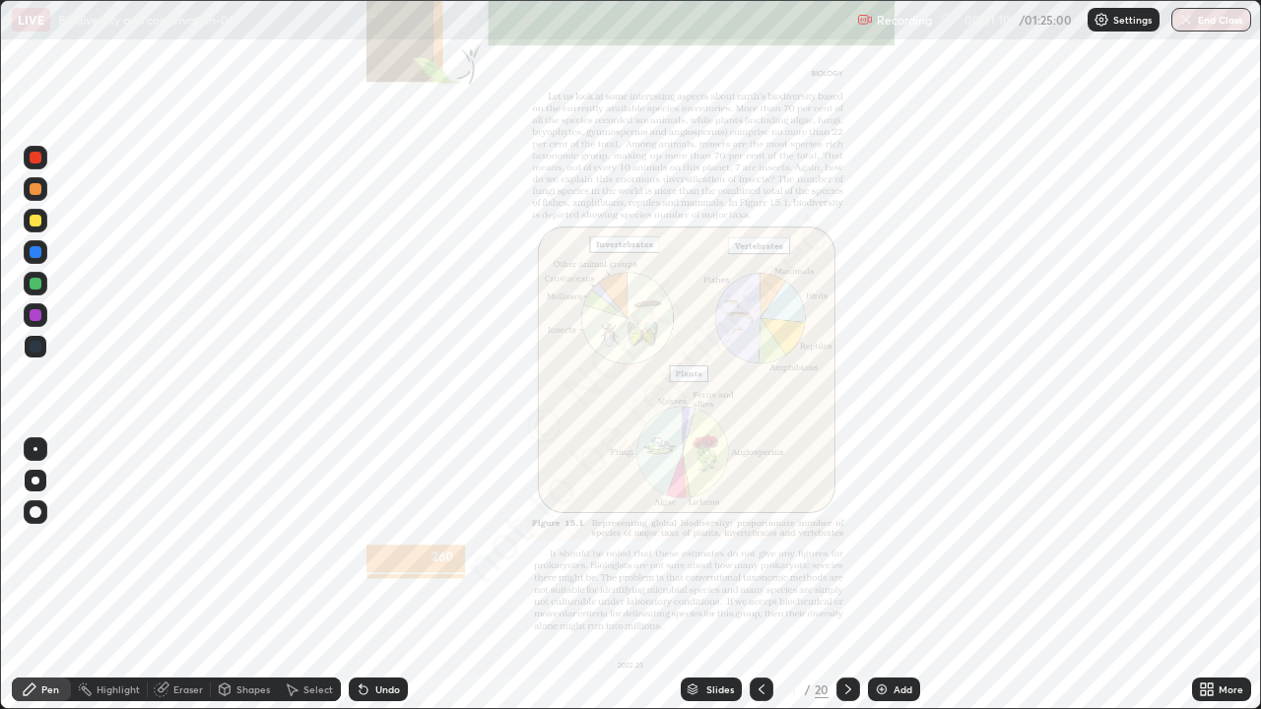
click at [38, 288] on div at bounding box center [36, 284] width 12 height 12
click at [706, 575] on div "Slides" at bounding box center [720, 690] width 28 height 10
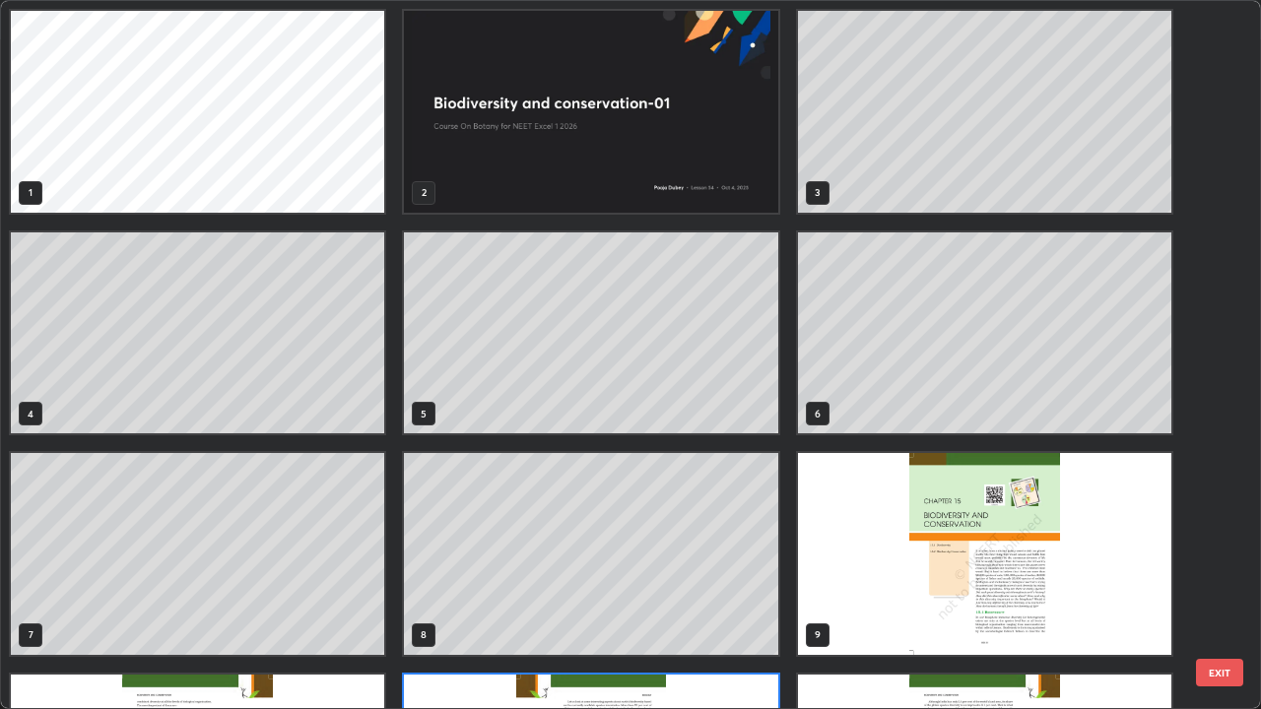
scroll to position [701, 1249]
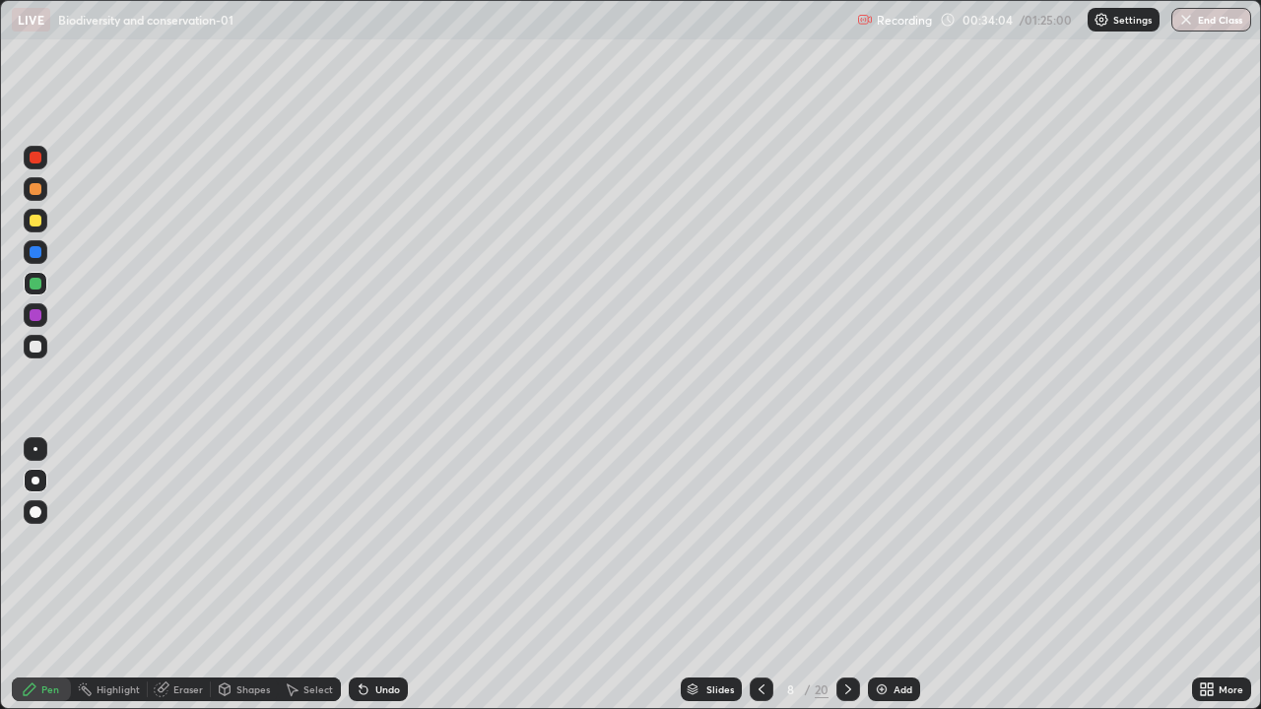
click at [891, 575] on div "Add" at bounding box center [894, 690] width 52 height 24
click at [247, 575] on div "Shapes" at bounding box center [252, 690] width 33 height 10
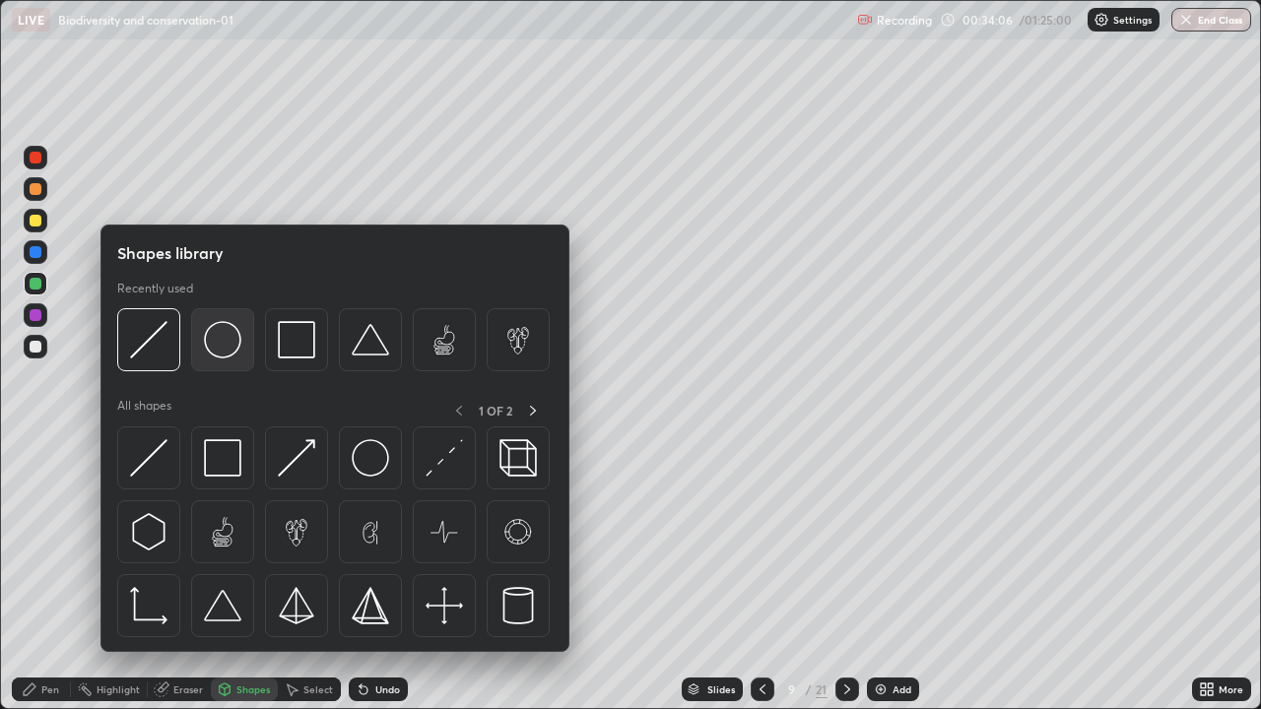
click at [219, 360] on div at bounding box center [222, 339] width 63 height 63
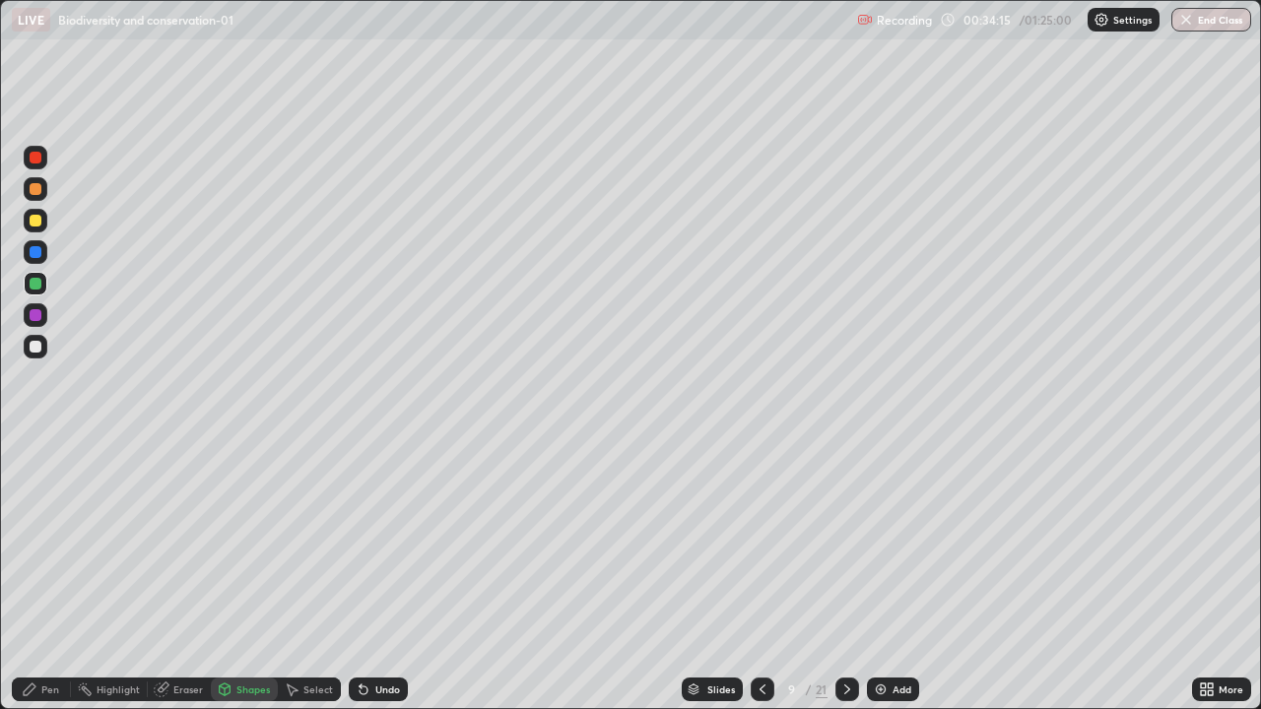
click at [50, 575] on div "Pen" at bounding box center [41, 690] width 59 height 24
click at [372, 575] on div "Undo" at bounding box center [378, 690] width 59 height 24
click at [375, 575] on div "Undo" at bounding box center [387, 690] width 25 height 10
click at [378, 575] on div "Undo" at bounding box center [378, 690] width 59 height 24
click at [369, 575] on div "Undo" at bounding box center [378, 690] width 59 height 24
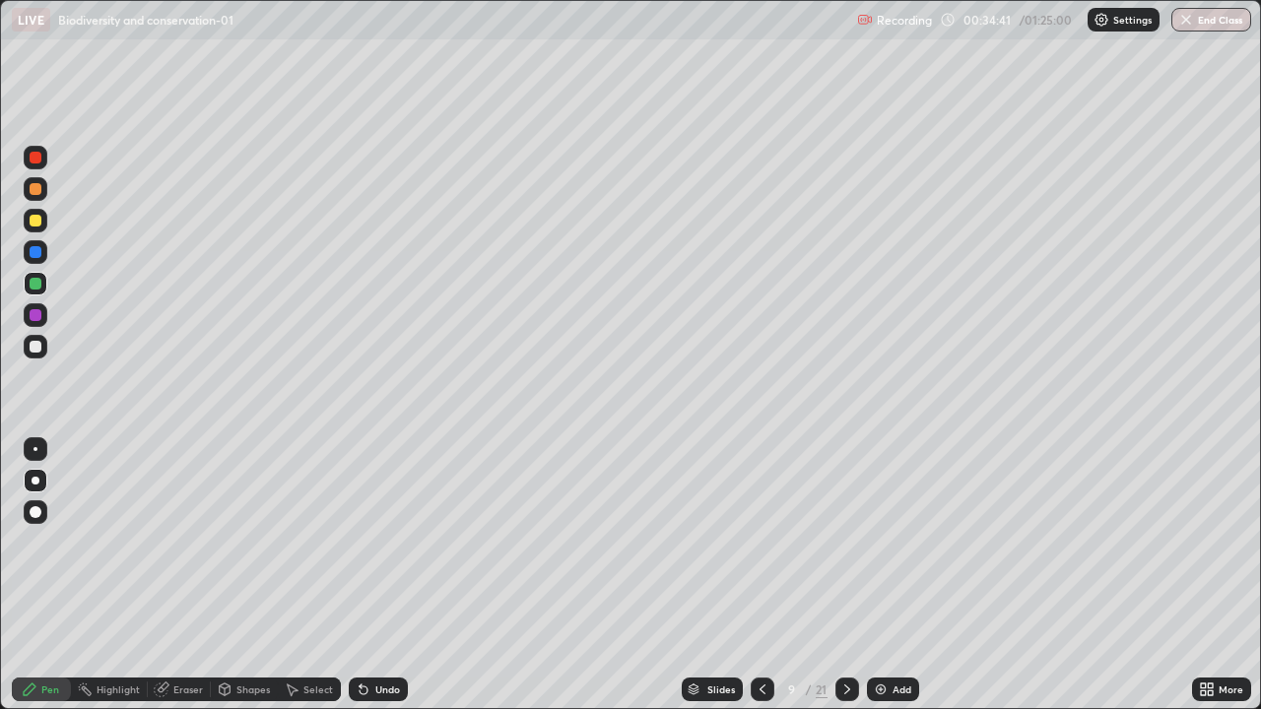
click at [373, 575] on div "Undo" at bounding box center [378, 690] width 59 height 24
click at [372, 575] on div "Undo" at bounding box center [378, 690] width 59 height 24
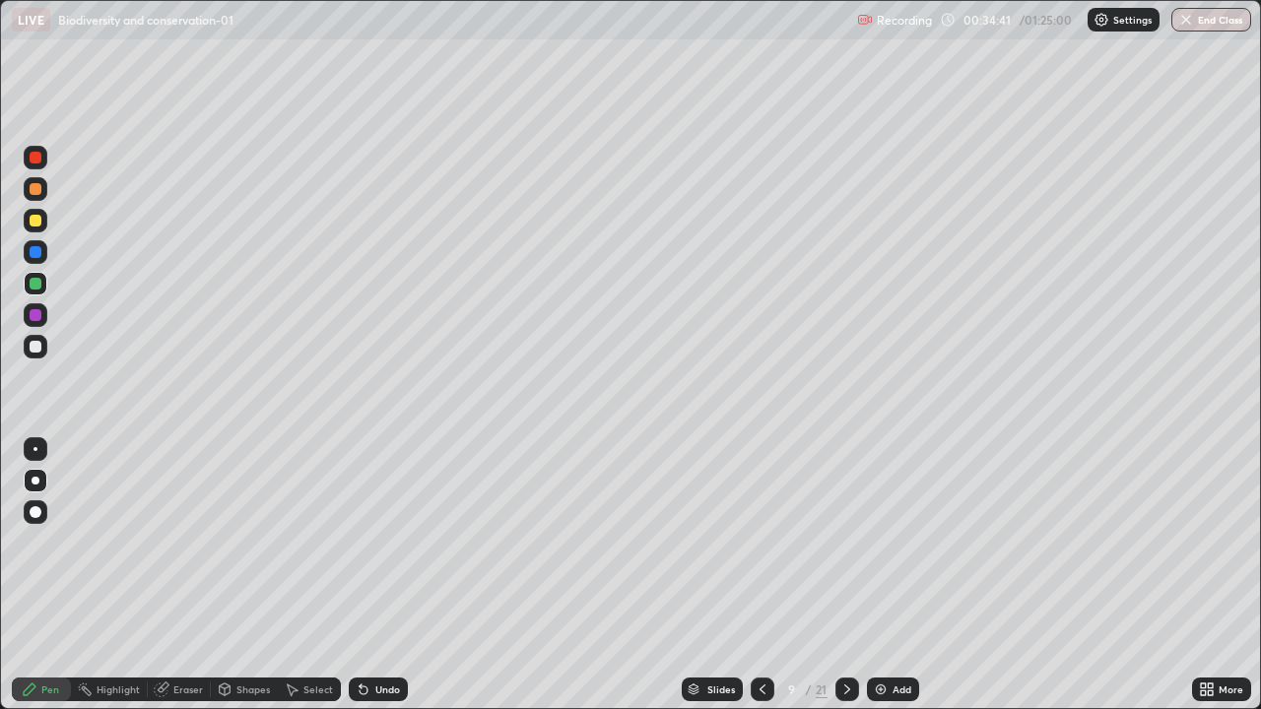
click at [372, 575] on div "Undo" at bounding box center [378, 690] width 59 height 24
click at [386, 575] on div "Undo" at bounding box center [387, 690] width 25 height 10
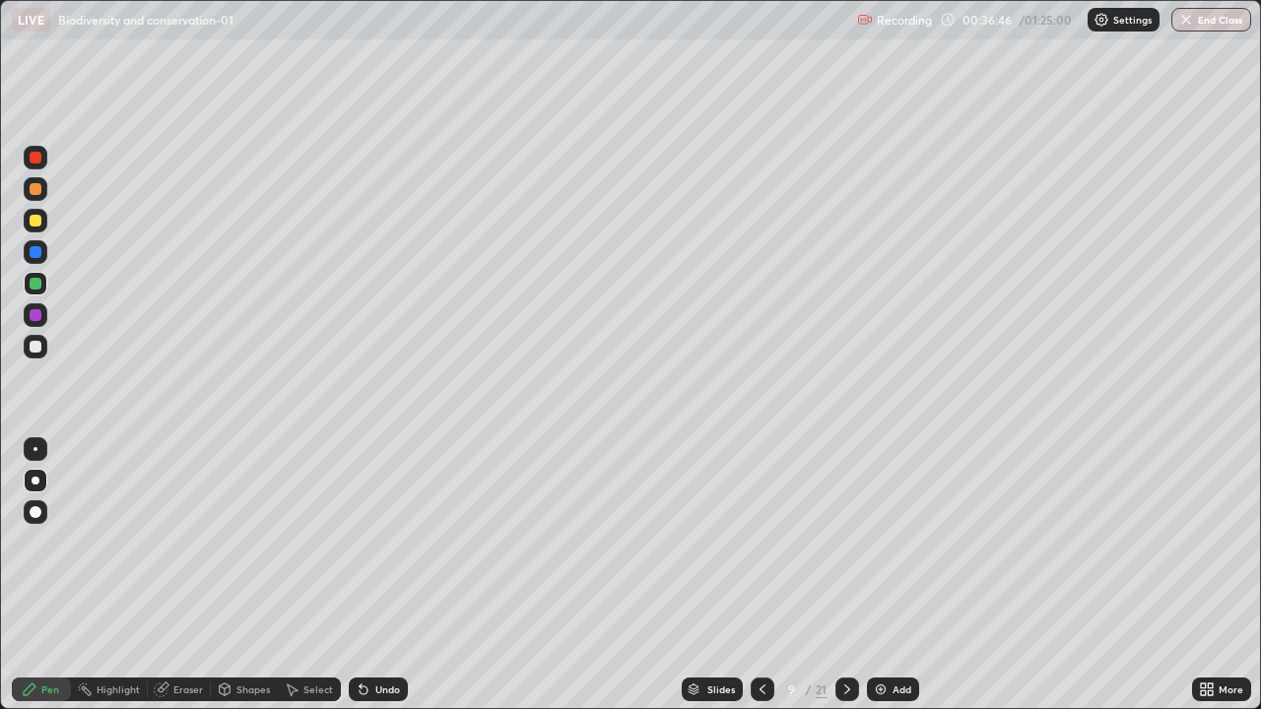
click at [693, 575] on icon at bounding box center [694, 691] width 10 height 3
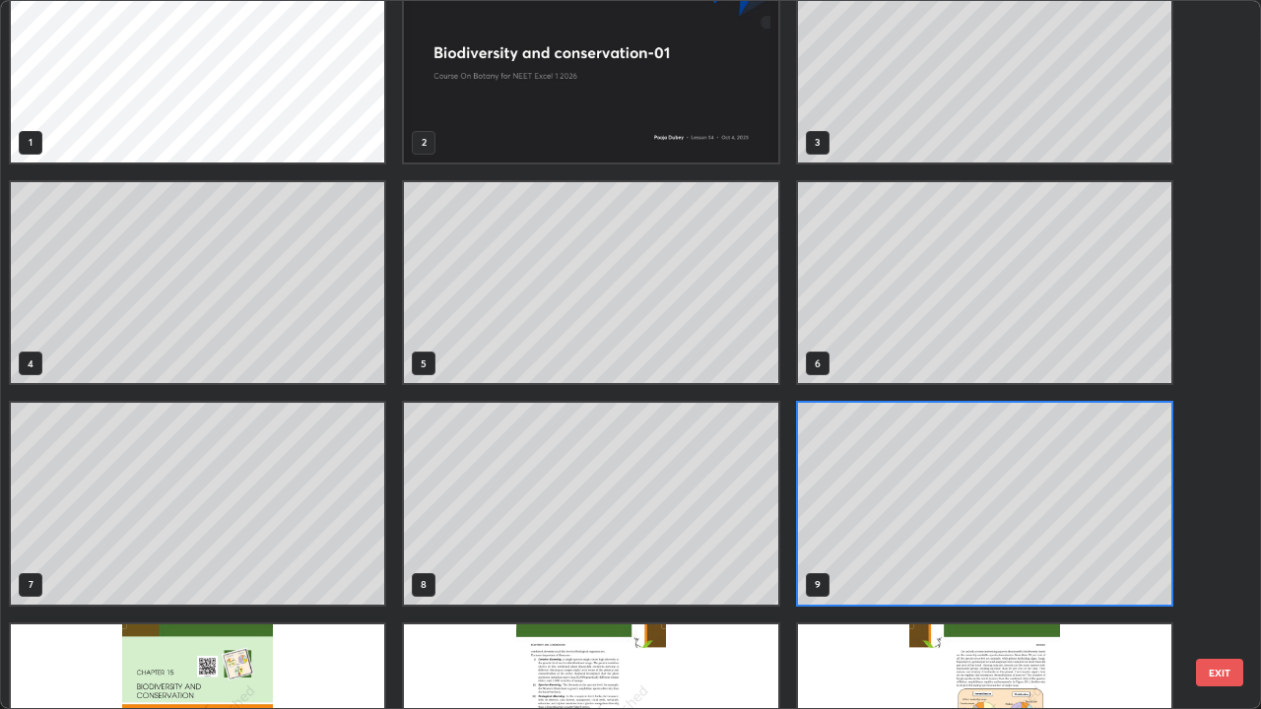
scroll to position [48, 0]
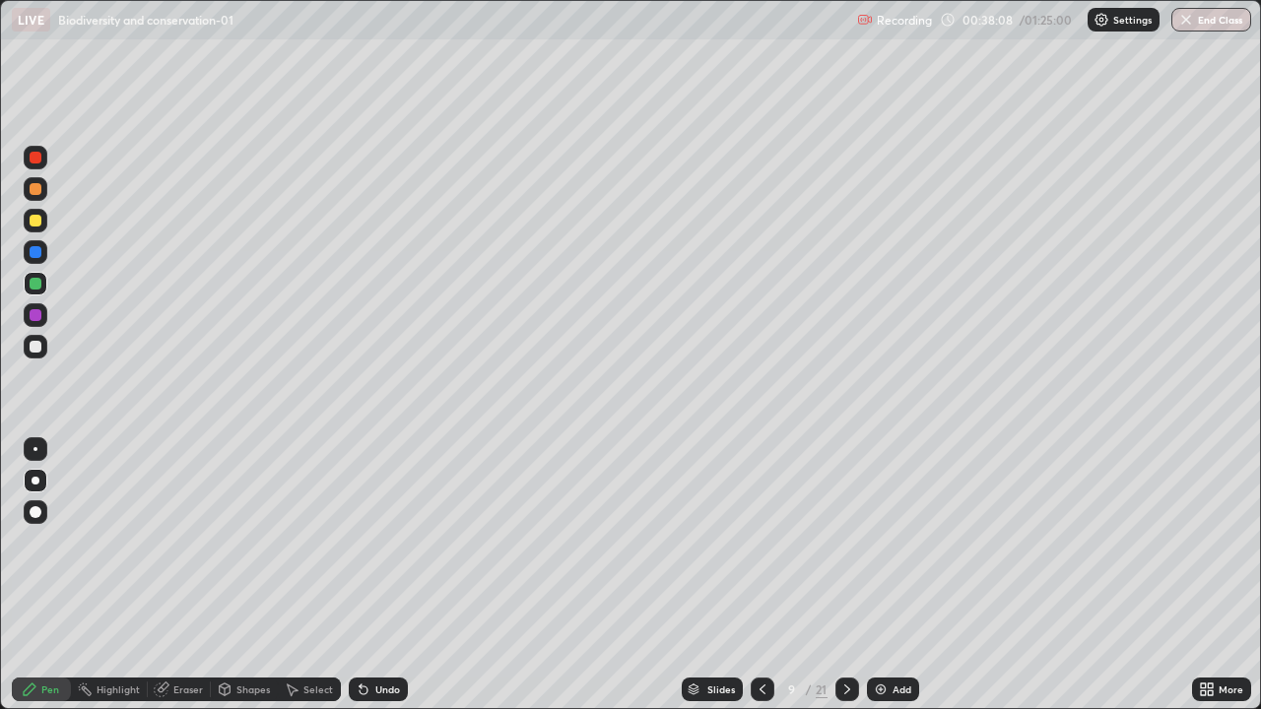
click at [727, 575] on div "Slides" at bounding box center [712, 690] width 61 height 24
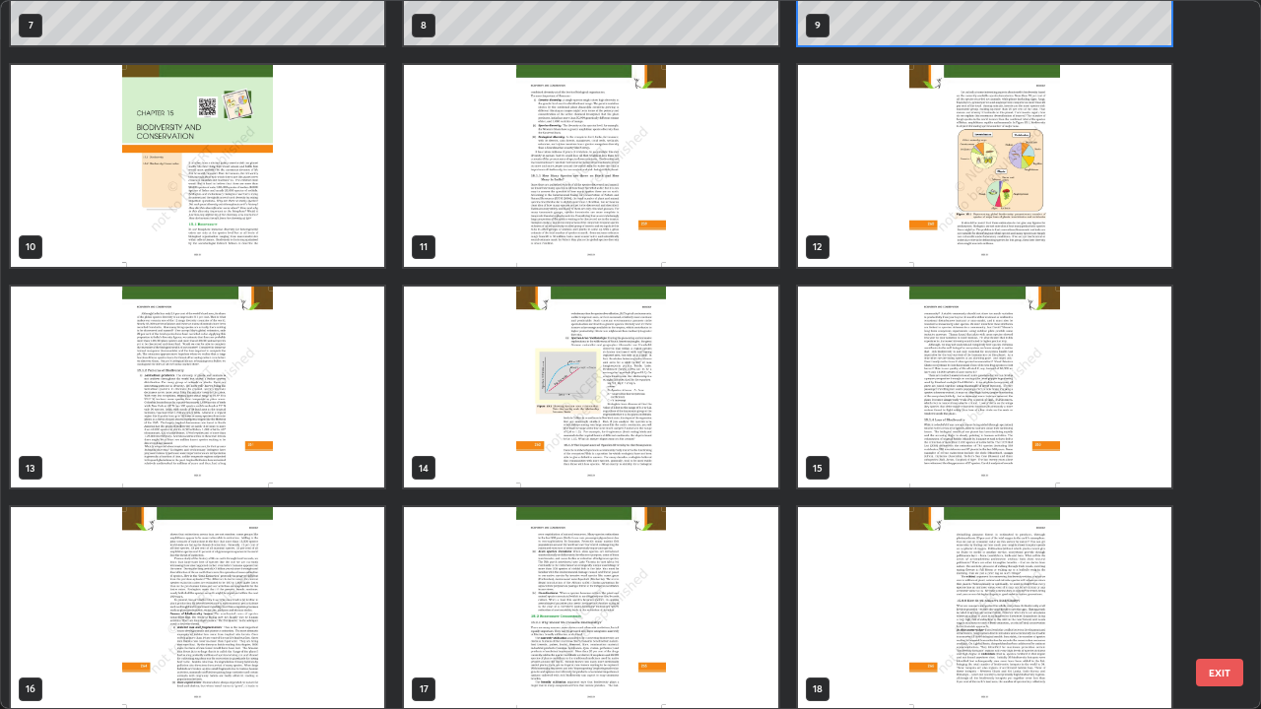
scroll to position [614, 0]
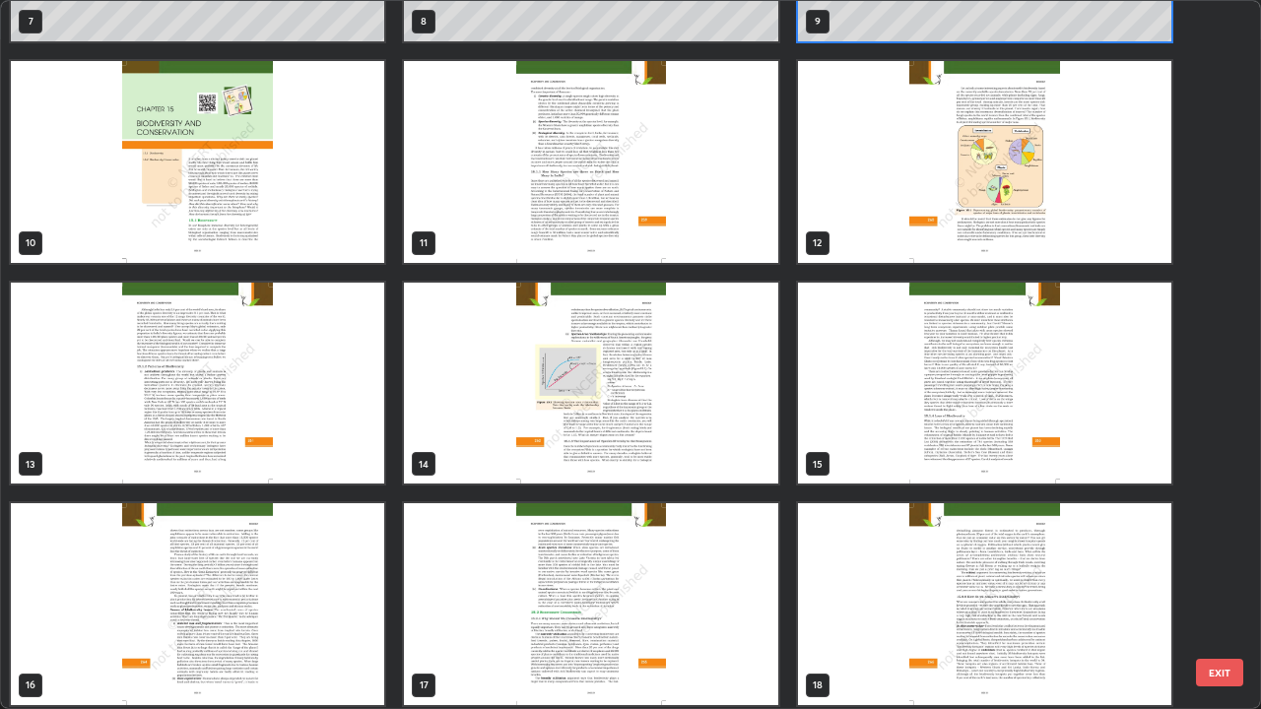
click at [889, 453] on img "grid" at bounding box center [984, 384] width 373 height 202
click at [886, 461] on img "grid" at bounding box center [984, 384] width 373 height 202
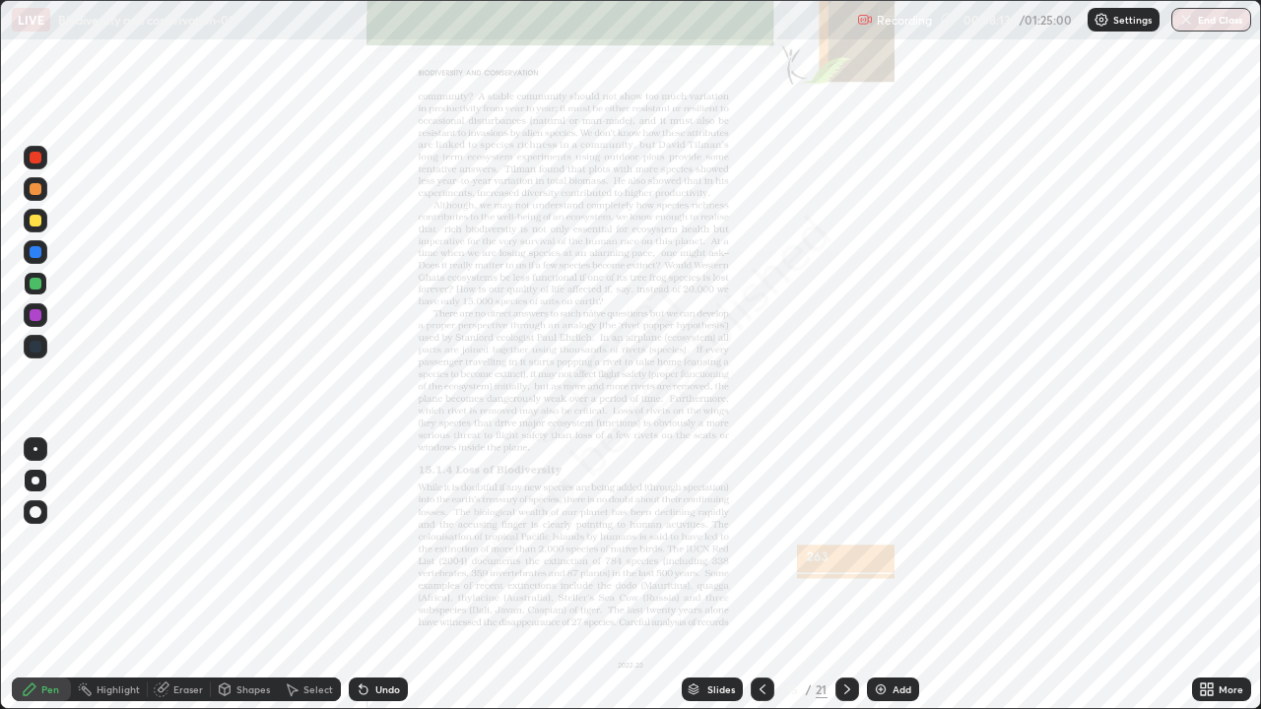
click at [896, 460] on img "grid" at bounding box center [984, 384] width 373 height 202
click at [847, 575] on icon at bounding box center [847, 690] width 16 height 16
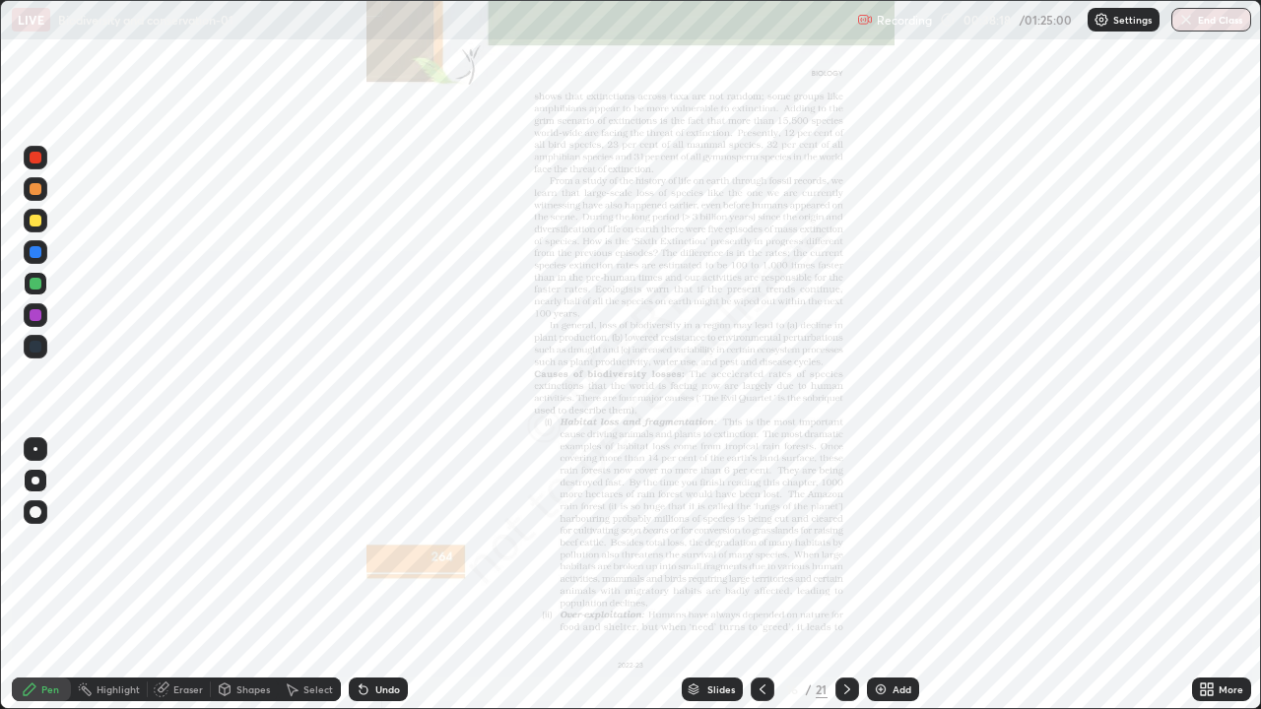
click at [842, 575] on div at bounding box center [847, 690] width 24 height 24
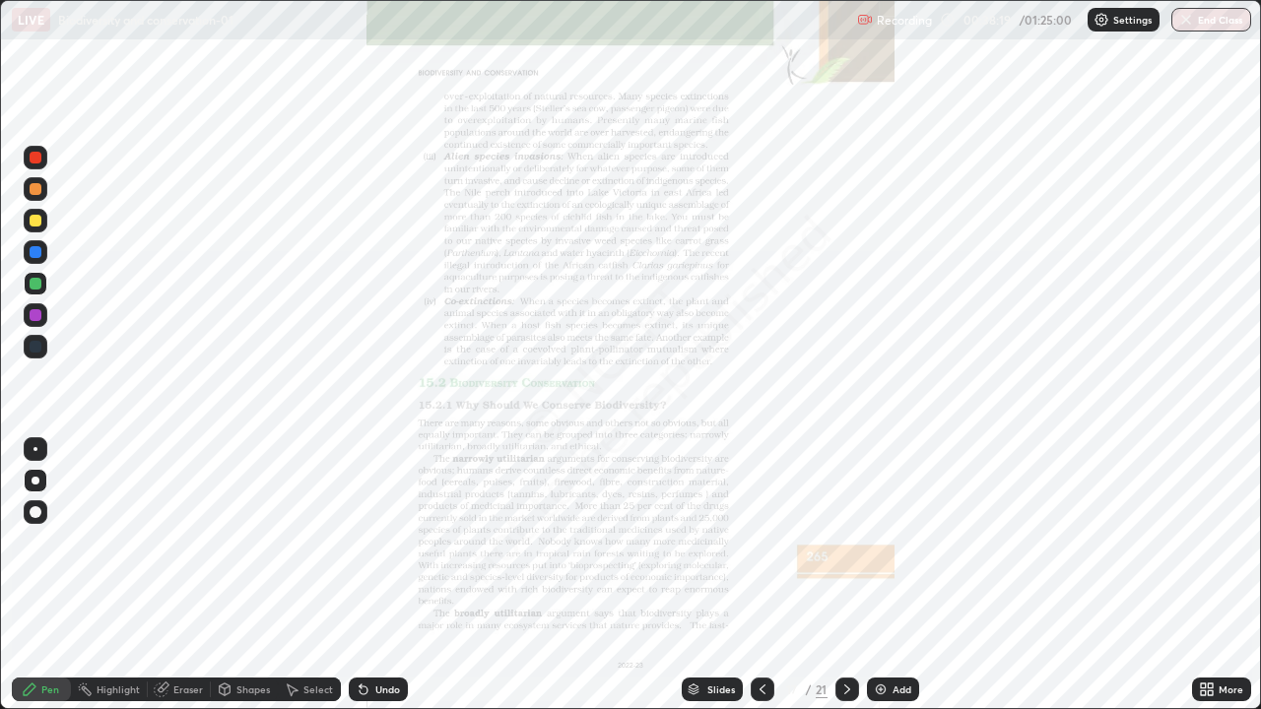
click at [761, 575] on icon at bounding box center [763, 690] width 16 height 16
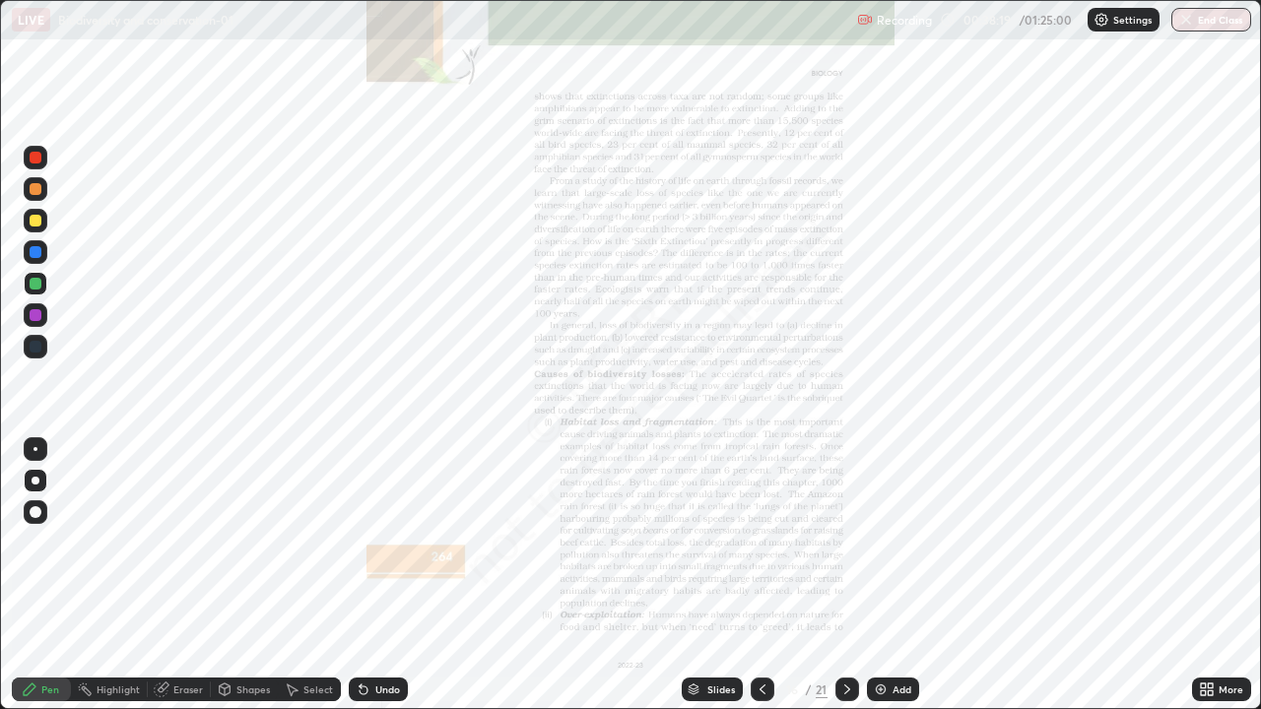
click at [763, 575] on icon at bounding box center [763, 690] width 16 height 16
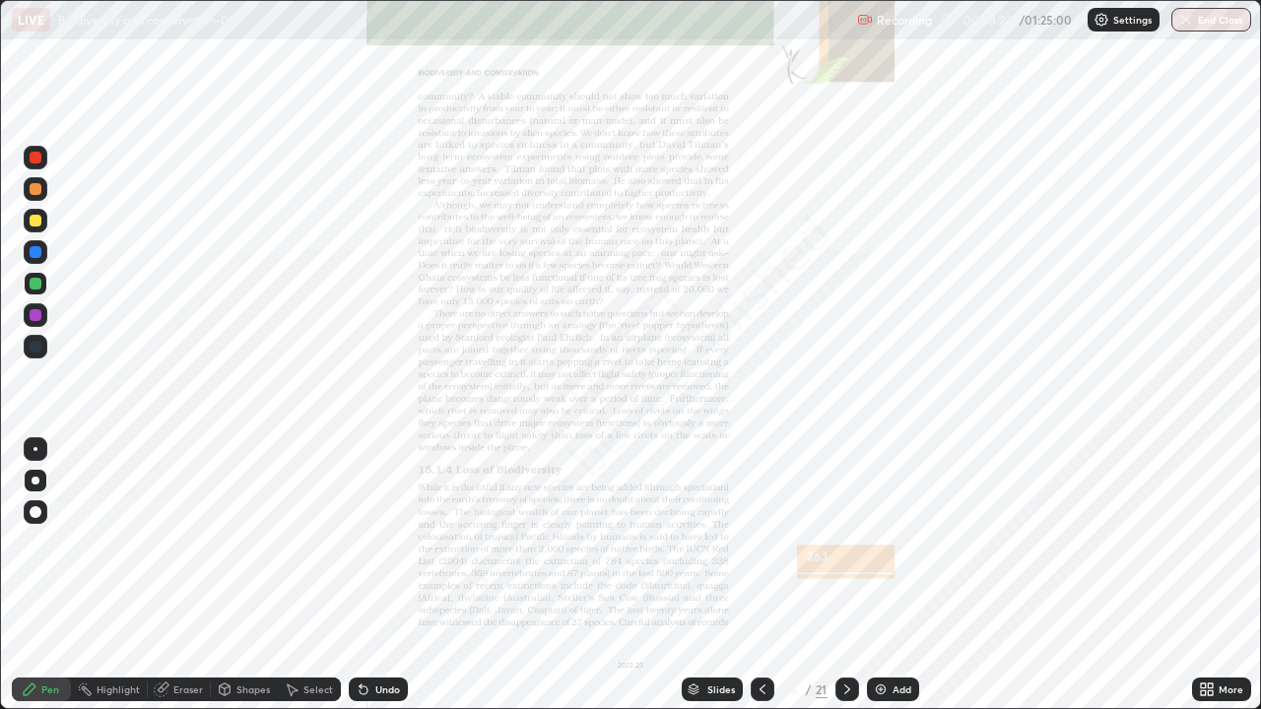
click at [751, 575] on div at bounding box center [763, 690] width 24 height 24
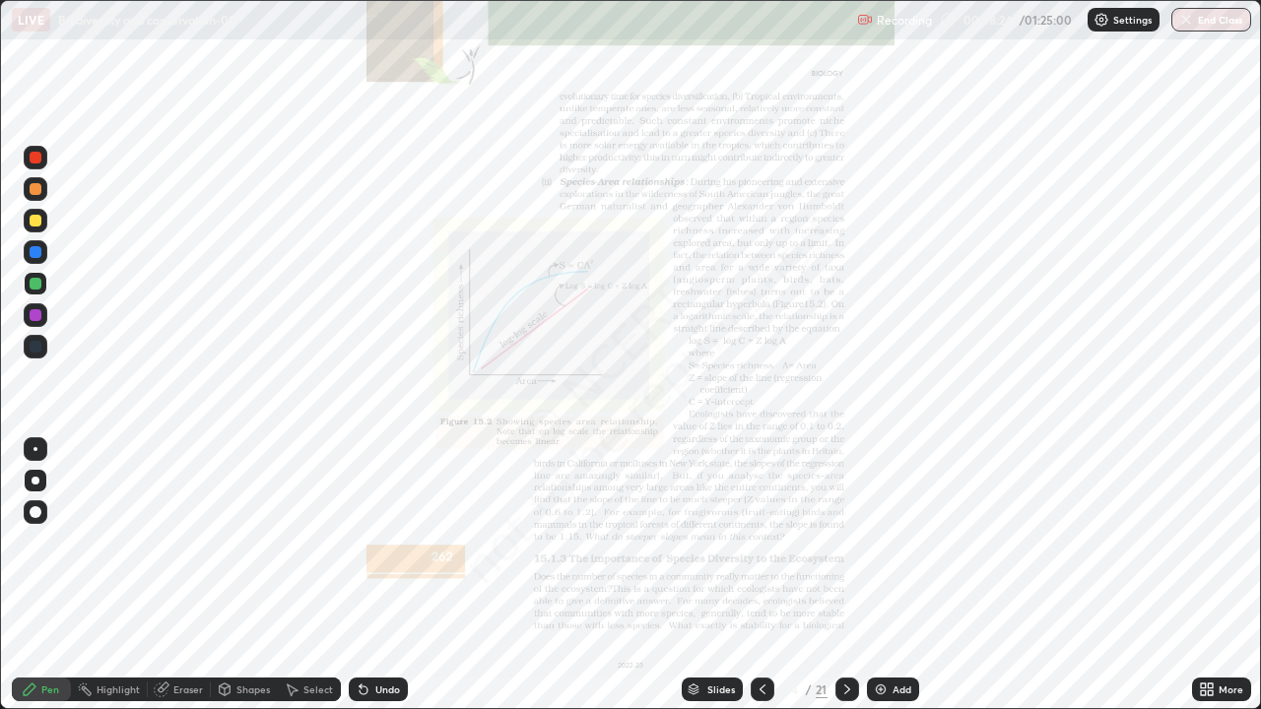
click at [760, 575] on icon at bounding box center [763, 690] width 16 height 16
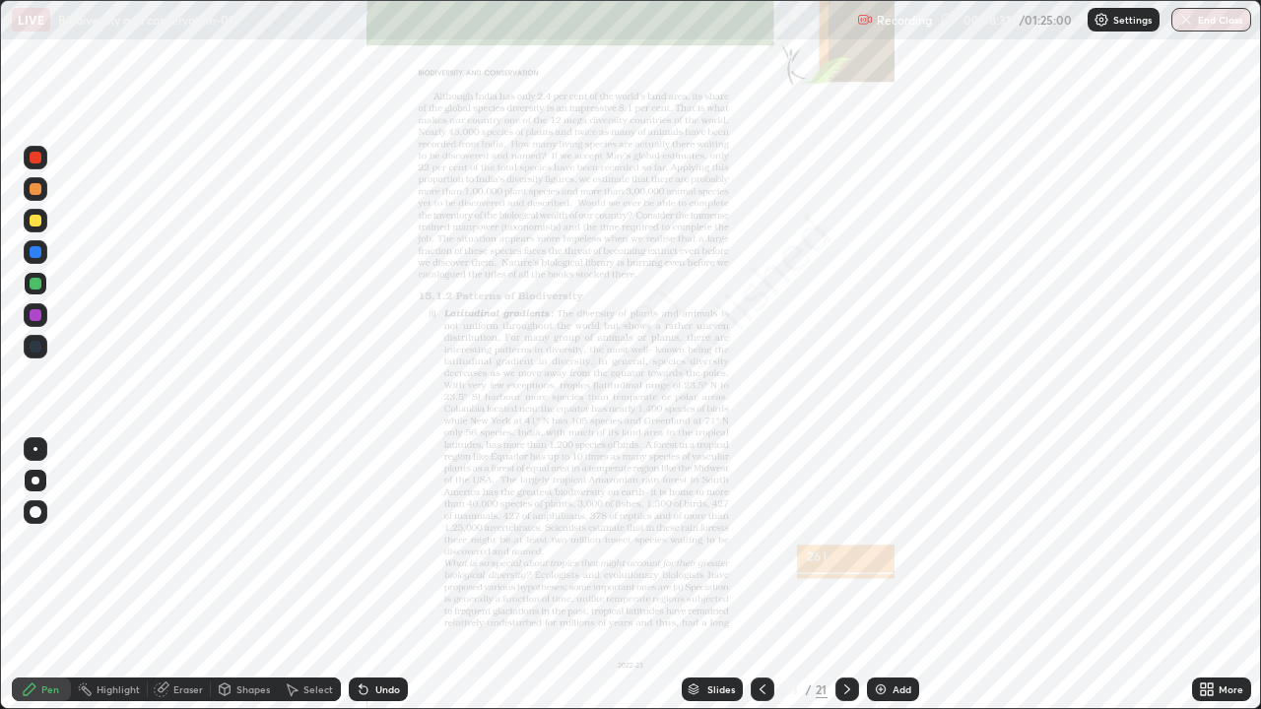
click at [1219, 575] on div "More" at bounding box center [1231, 690] width 25 height 10
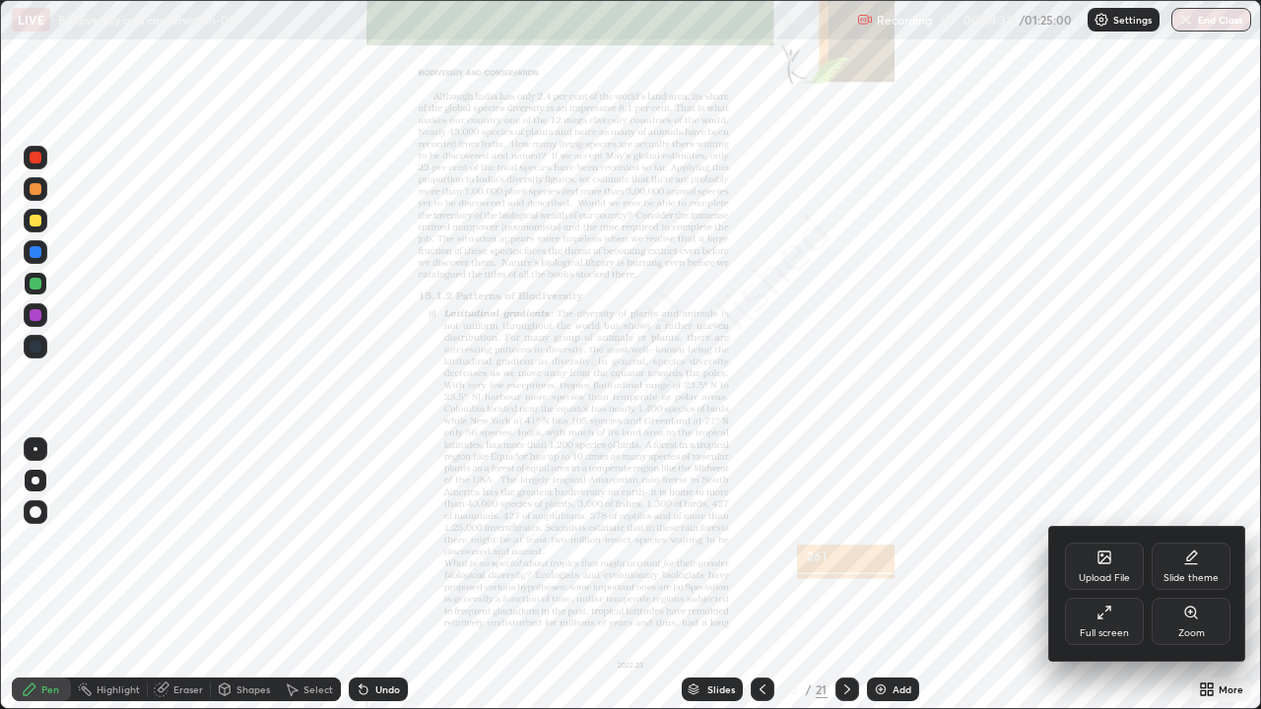
click at [1205, 575] on div "Zoom" at bounding box center [1191, 621] width 79 height 47
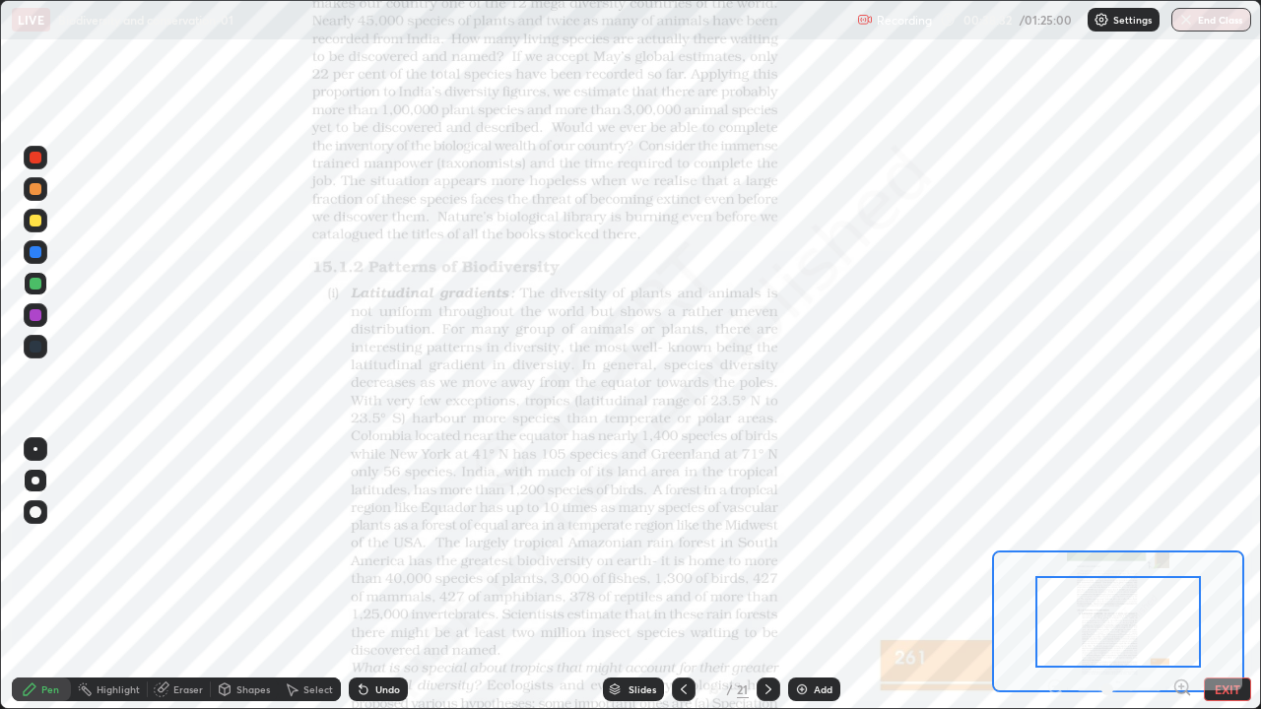
click at [1187, 575] on icon at bounding box center [1188, 694] width 4 height 4
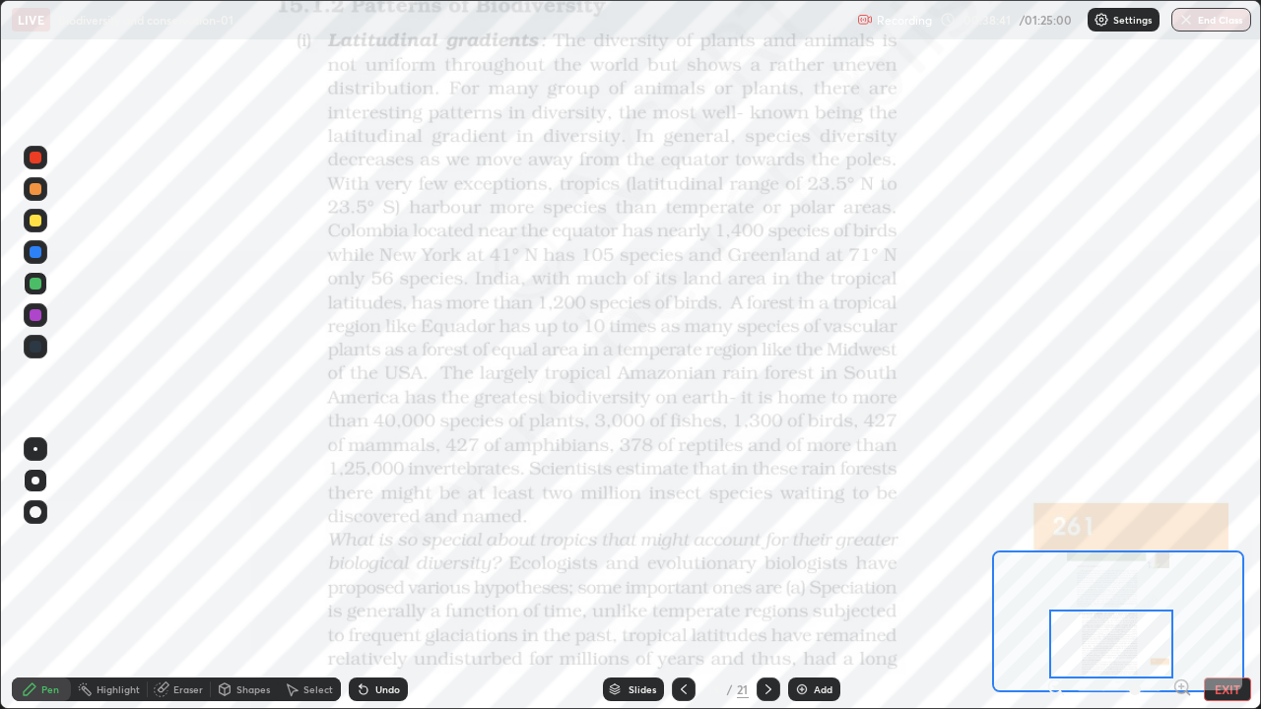
click at [647, 575] on div "Slides" at bounding box center [643, 690] width 28 height 10
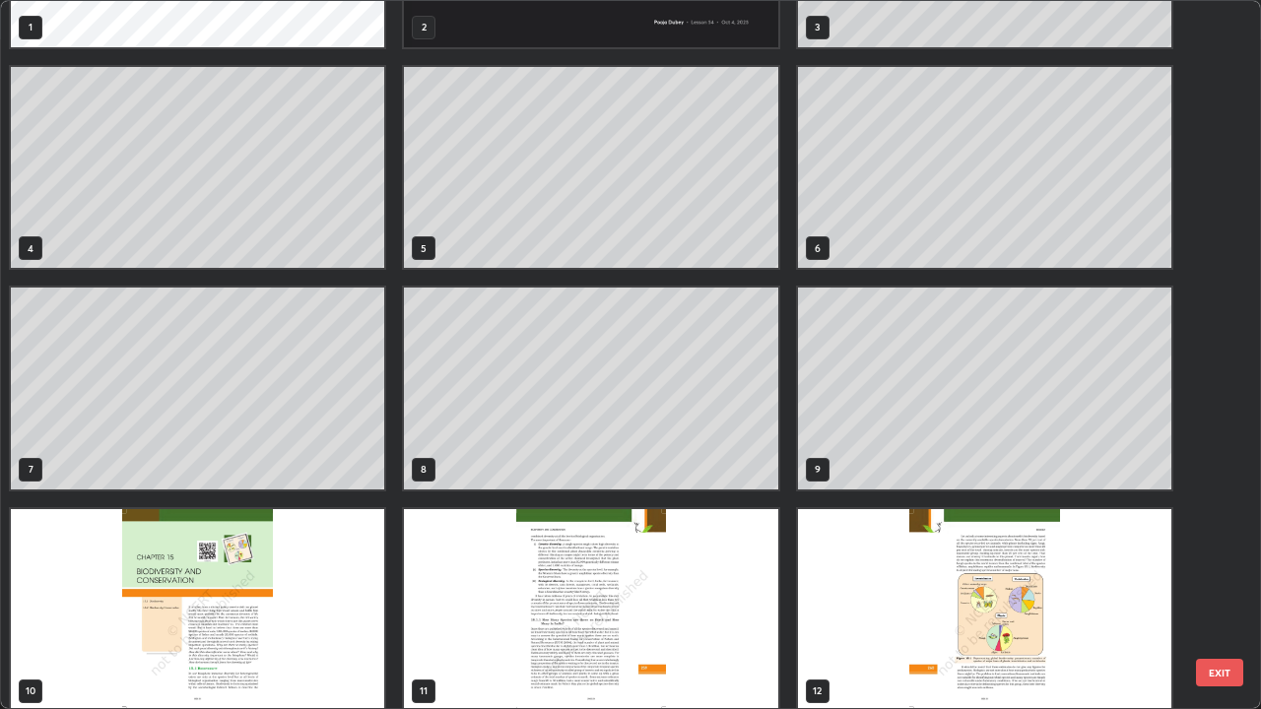
scroll to position [135, 0]
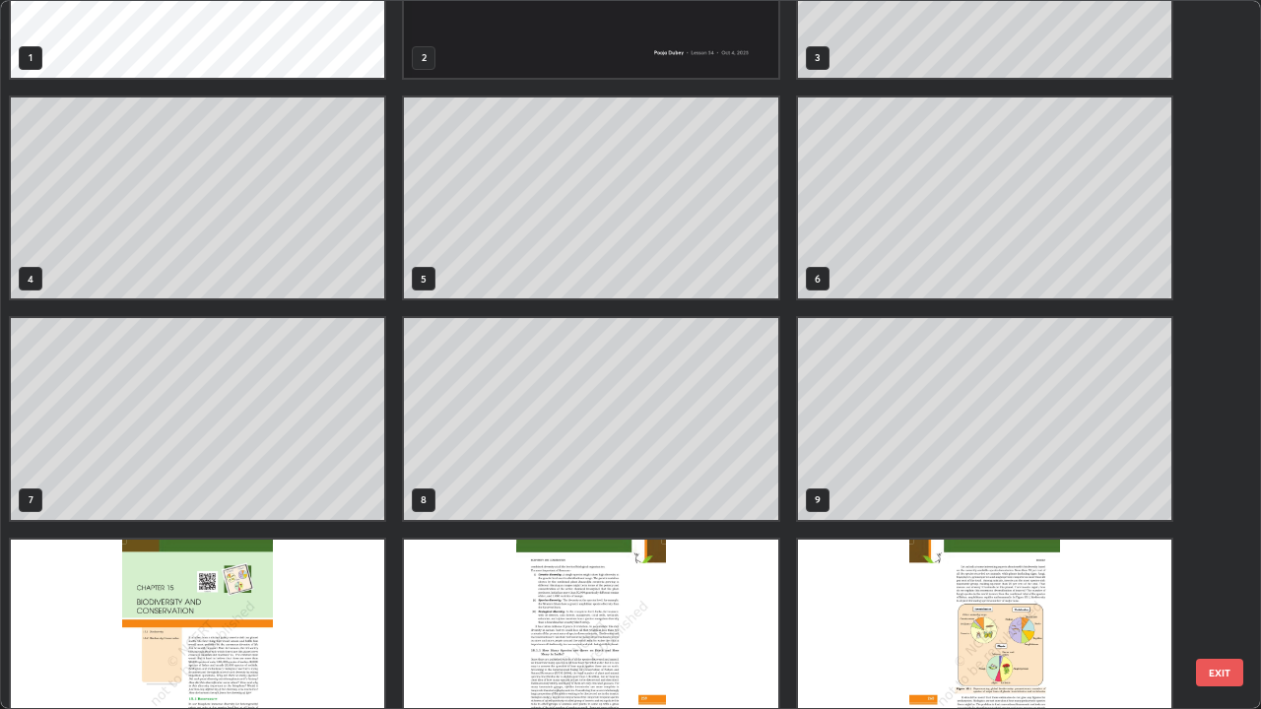
click at [921, 487] on div "1 2 3 4 5 6 7 8 9 10 11 12" at bounding box center [613, 354] width 1225 height 707
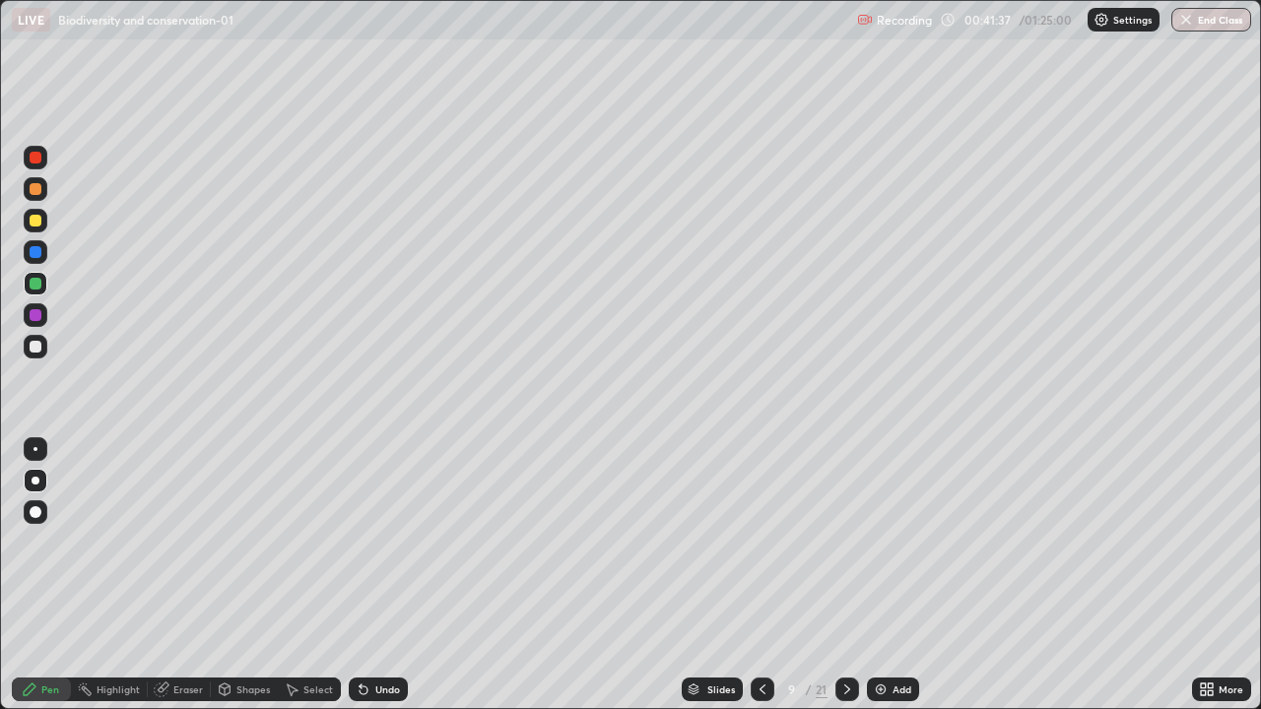
click at [715, 575] on div "Slides" at bounding box center [721, 690] width 28 height 10
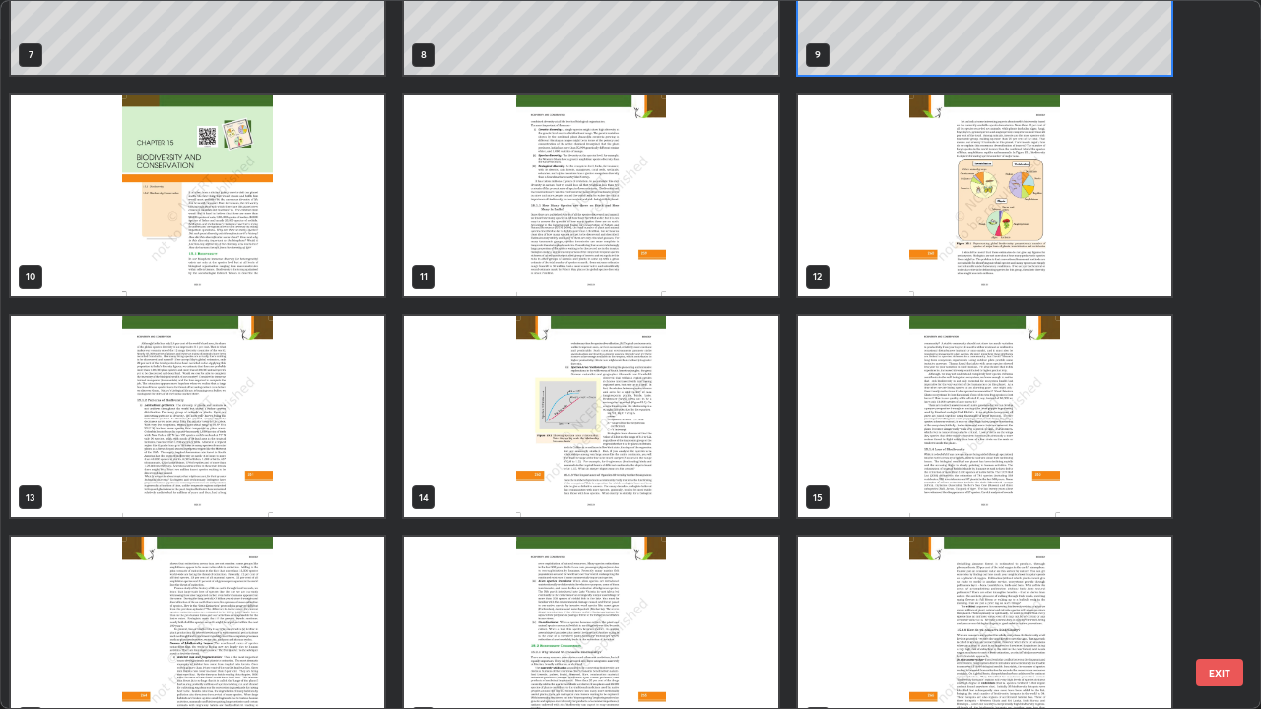
scroll to position [581, 0]
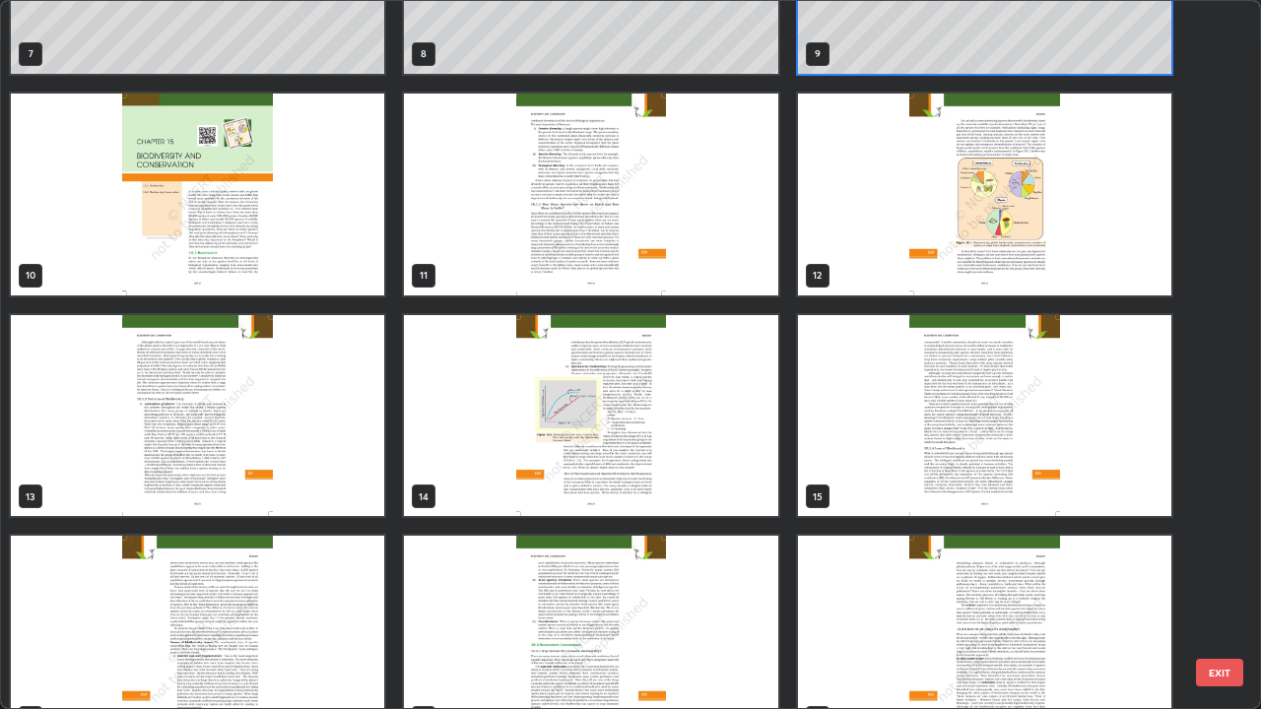
click at [892, 284] on img "grid" at bounding box center [984, 195] width 373 height 202
click at [894, 281] on img "grid" at bounding box center [984, 195] width 373 height 202
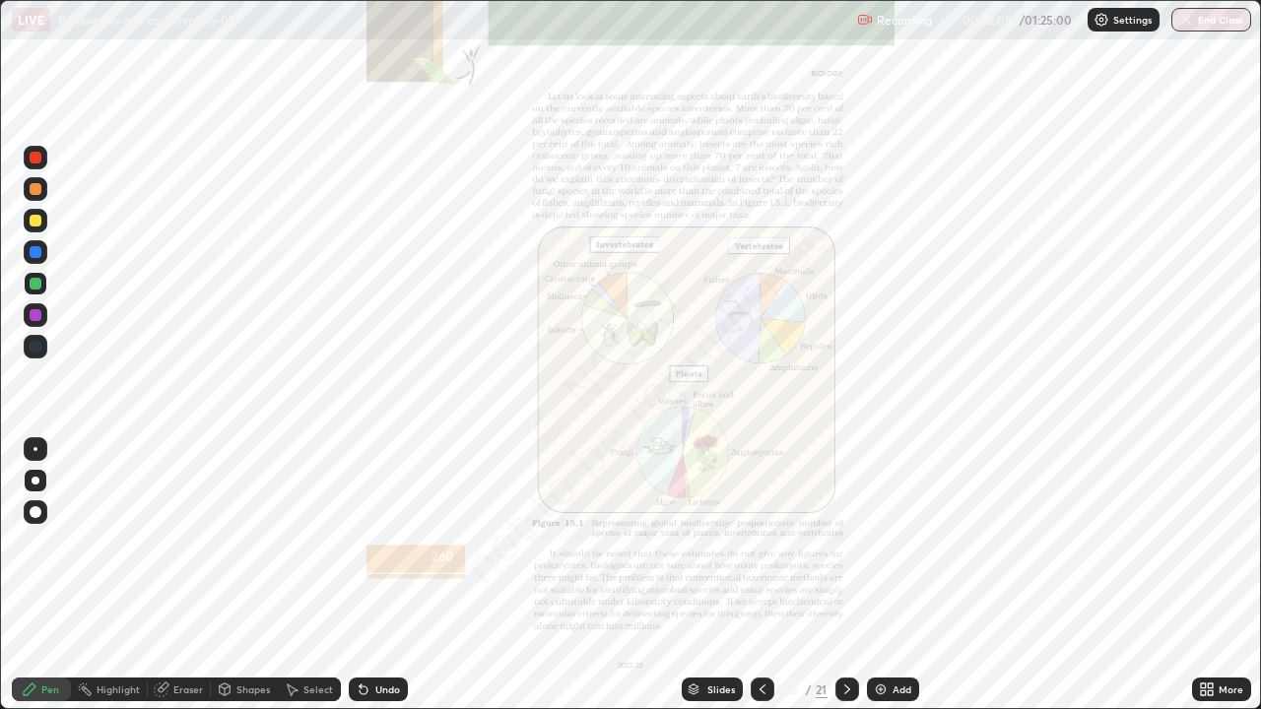
click at [729, 575] on div "Slides" at bounding box center [721, 690] width 28 height 10
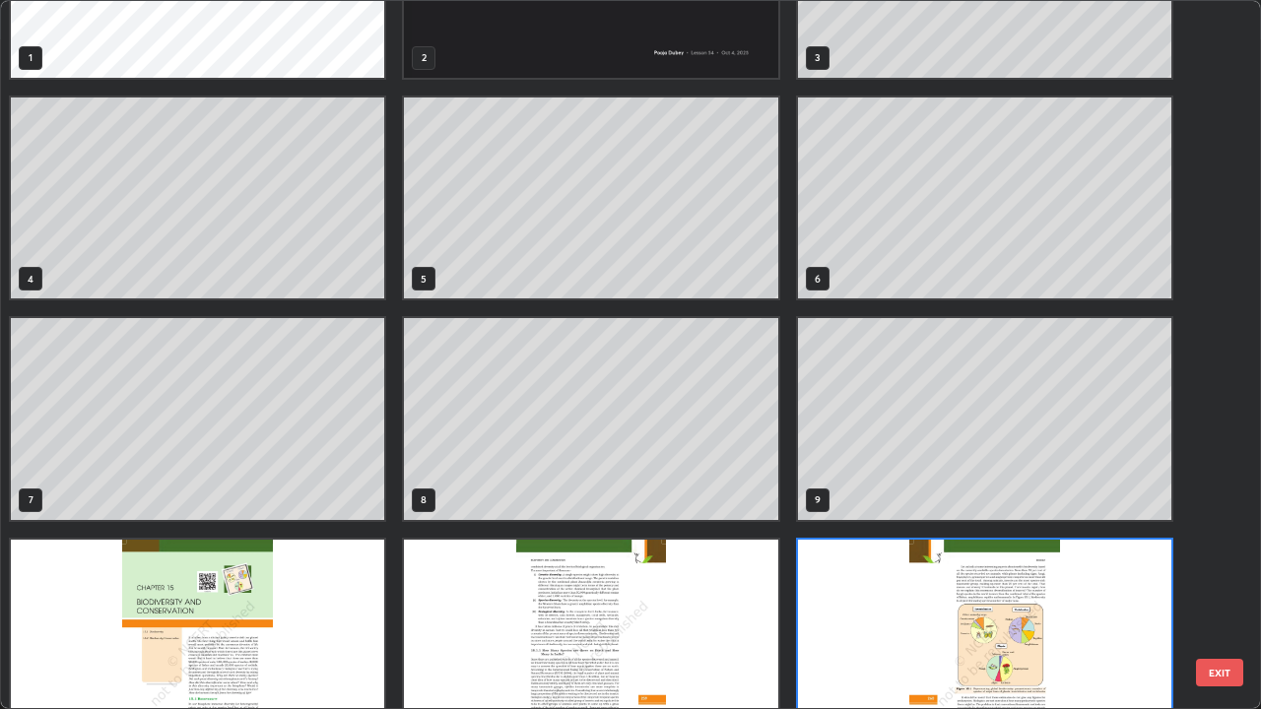
scroll to position [120, 0]
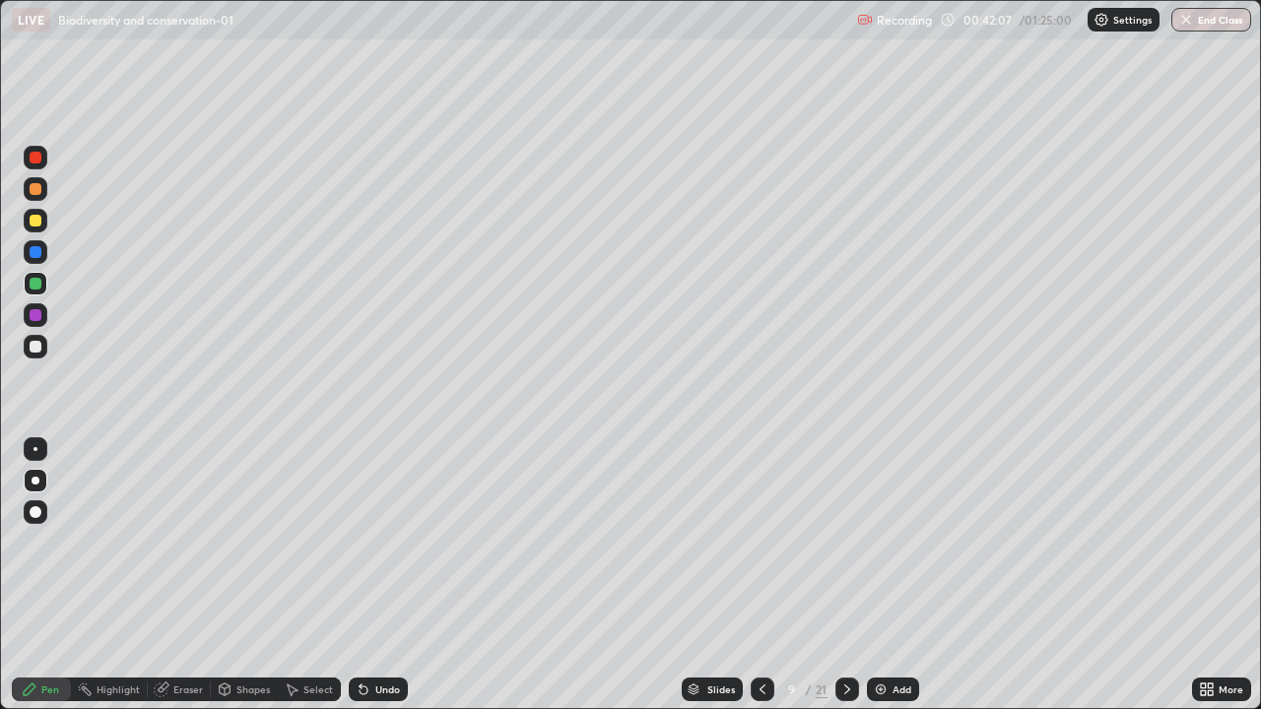
click at [873, 575] on img at bounding box center [881, 690] width 16 height 16
click at [711, 575] on div "Slides" at bounding box center [721, 690] width 28 height 10
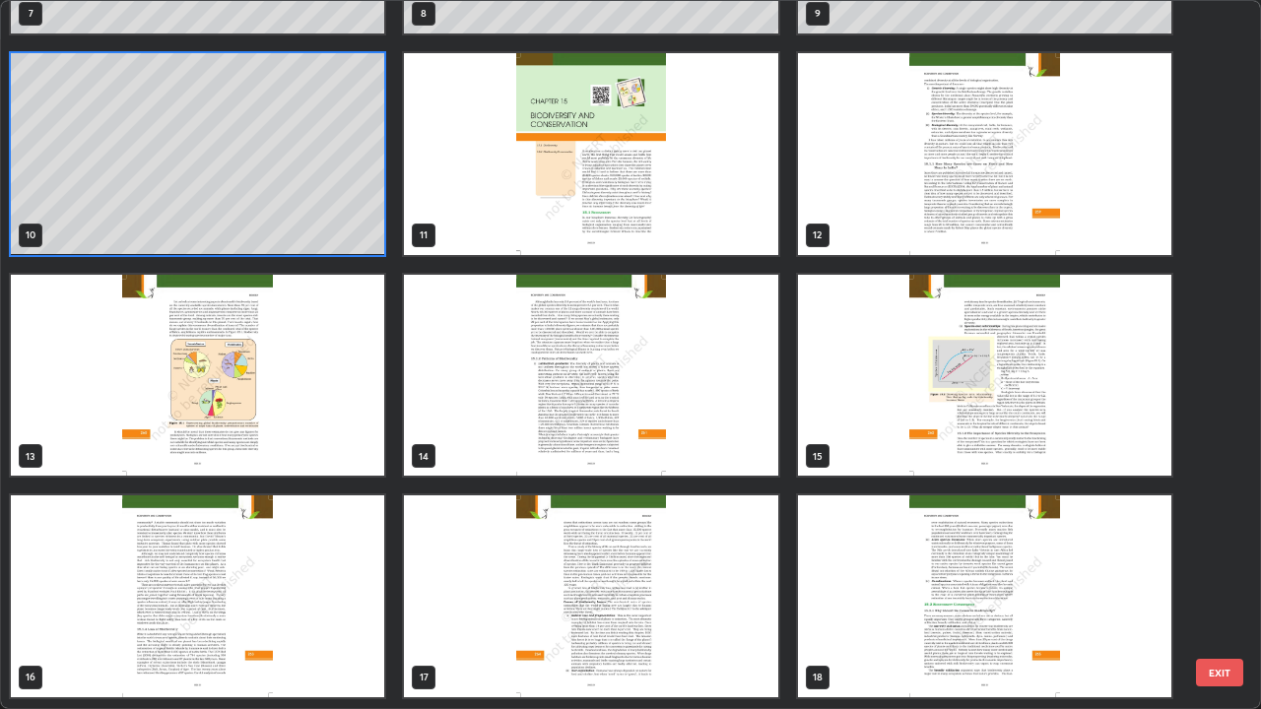
scroll to position [633, 0]
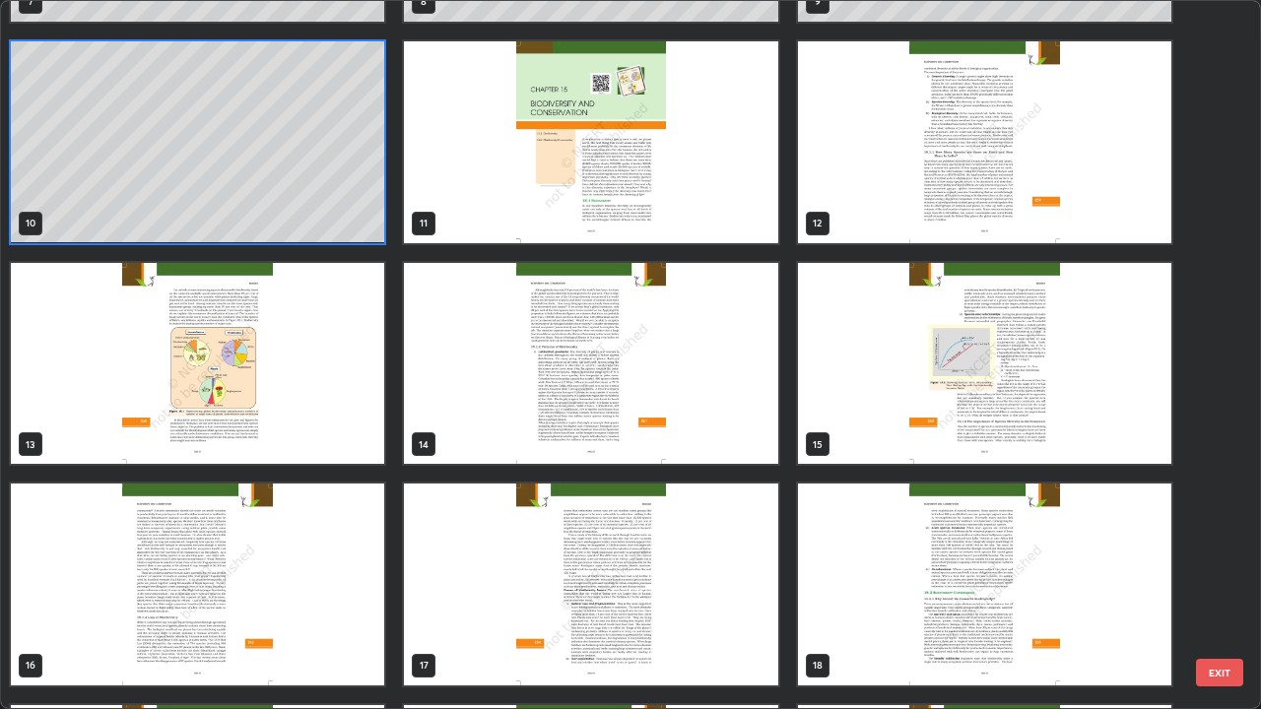
click at [571, 441] on img "grid" at bounding box center [590, 364] width 373 height 202
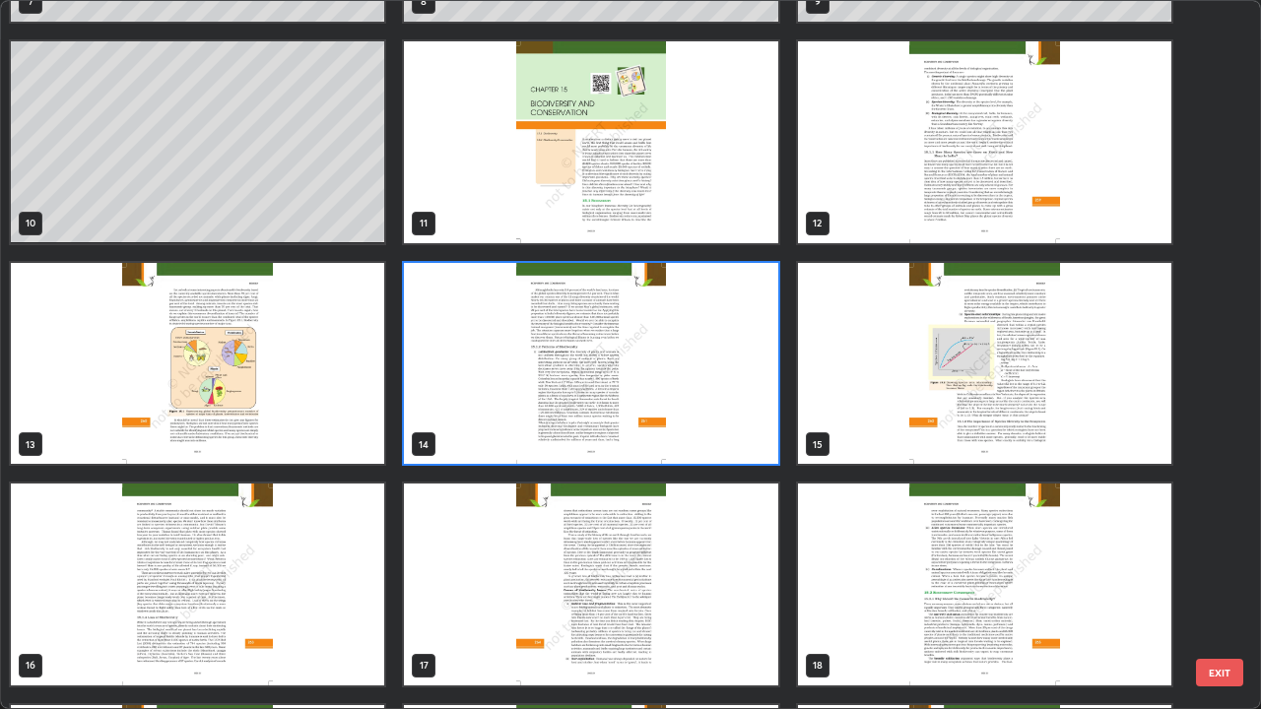
click at [570, 435] on img "grid" at bounding box center [590, 364] width 373 height 202
click at [568, 434] on img "grid" at bounding box center [590, 364] width 373 height 202
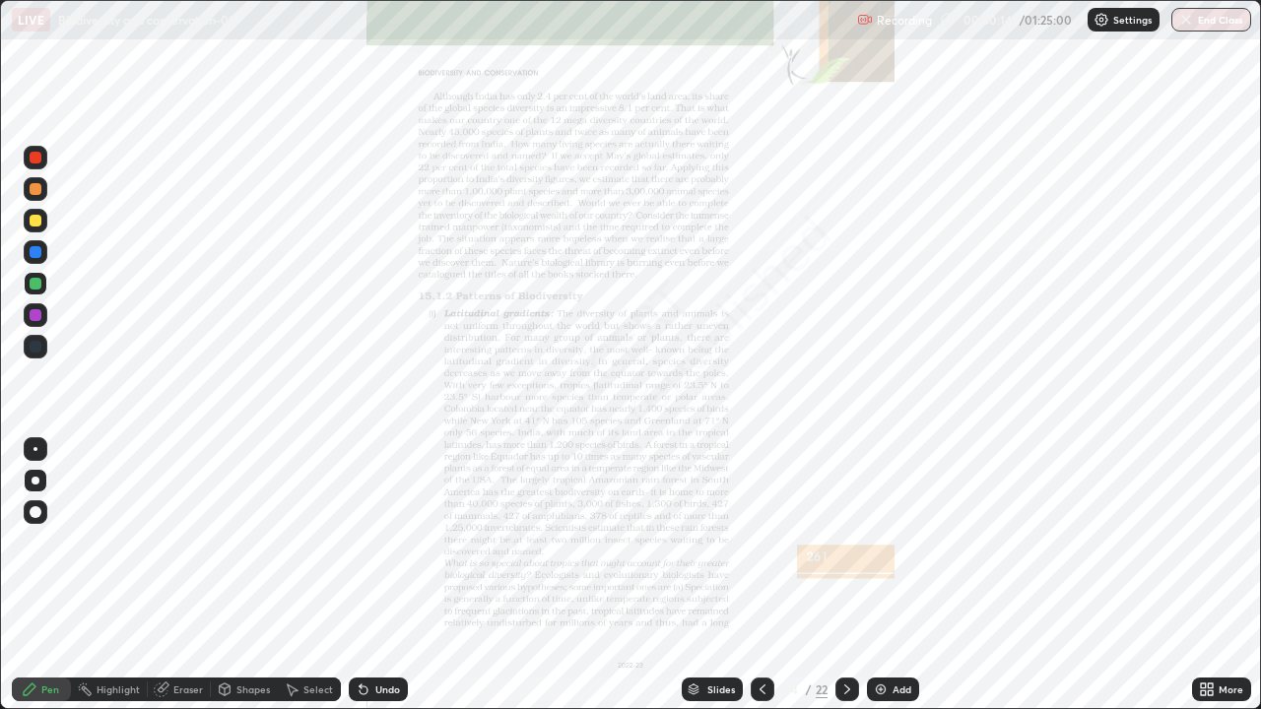
click at [1210, 575] on icon at bounding box center [1210, 686] width 5 height 5
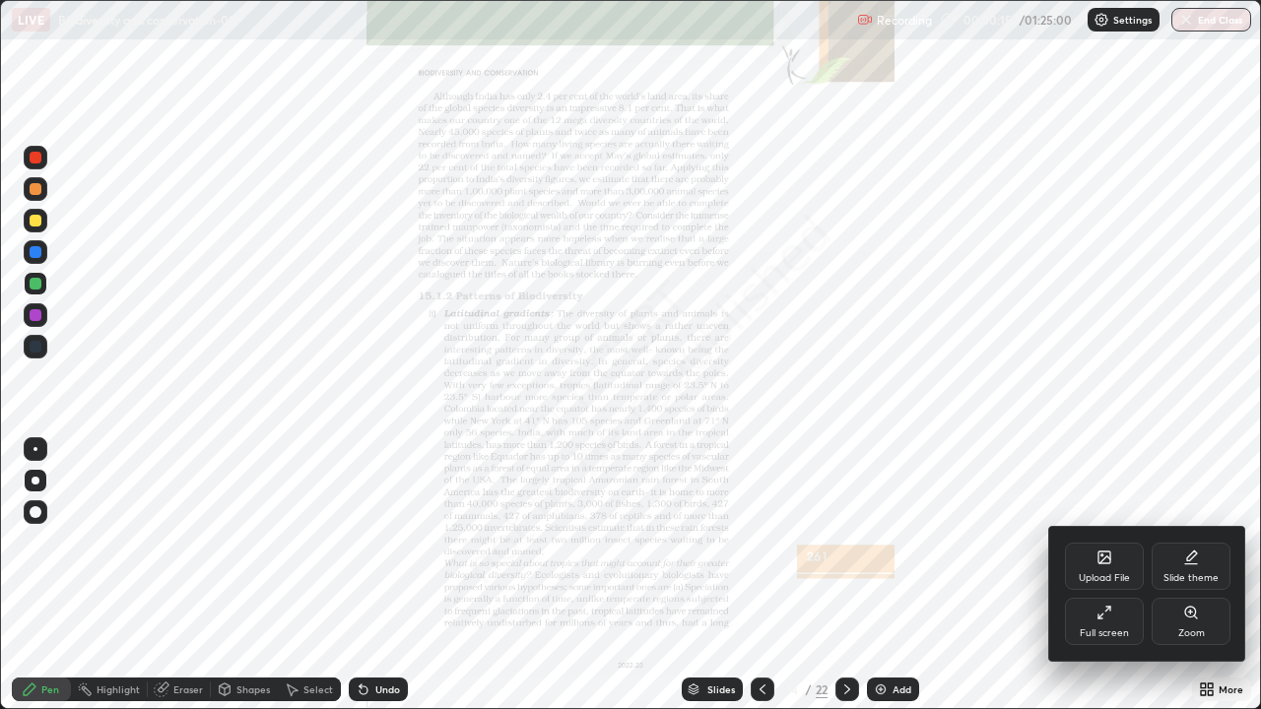
click at [1189, 575] on div "Zoom" at bounding box center [1191, 634] width 27 height 10
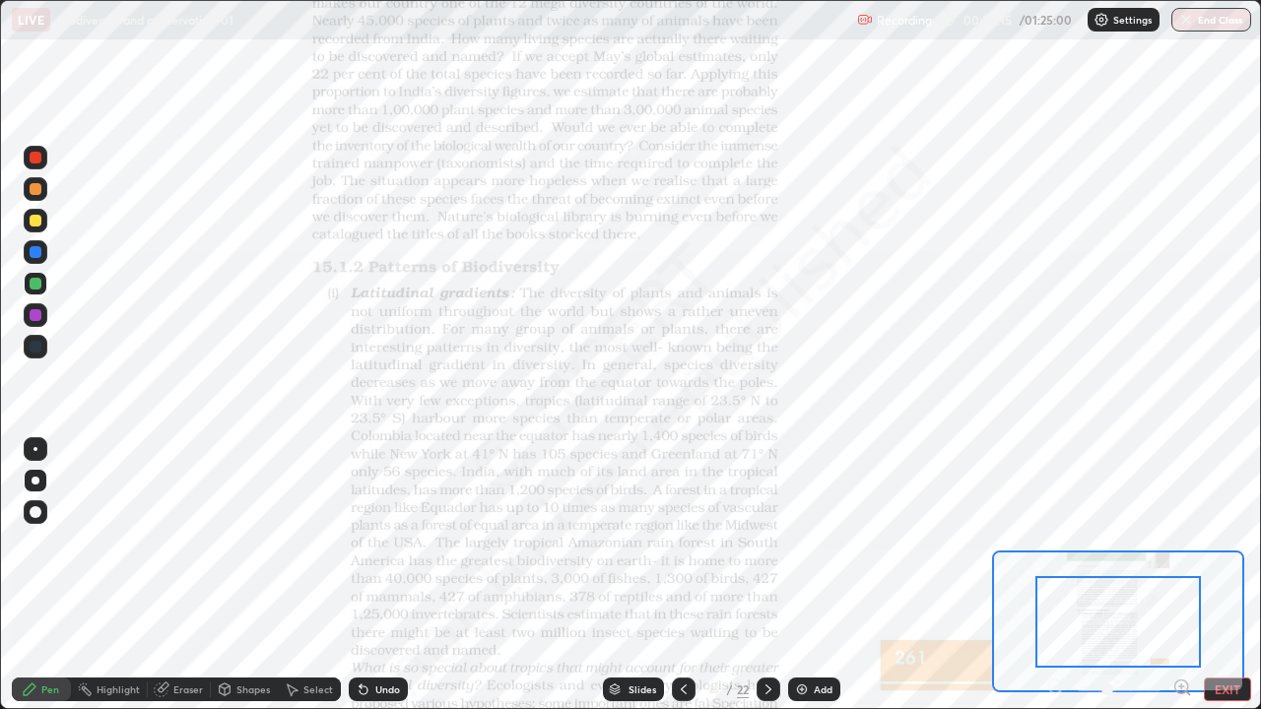
click at [1187, 575] on icon at bounding box center [1181, 687] width 13 height 13
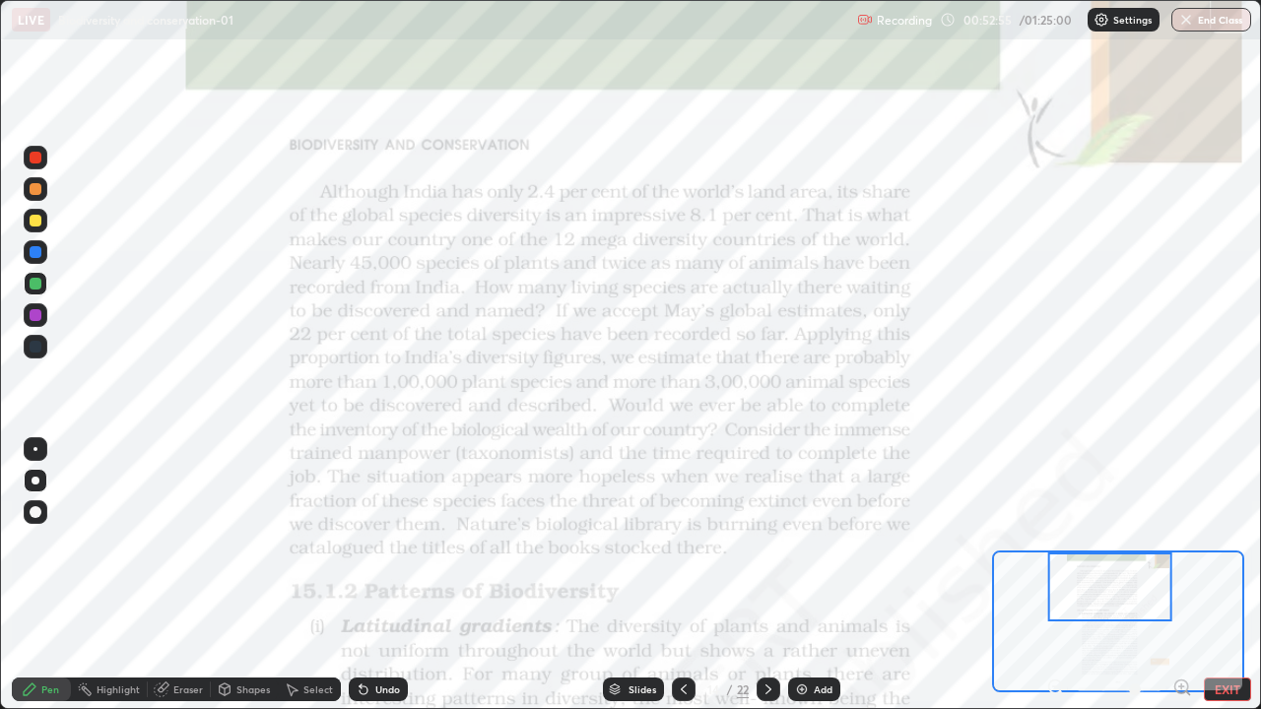
click at [626, 575] on div "Slides" at bounding box center [633, 690] width 61 height 24
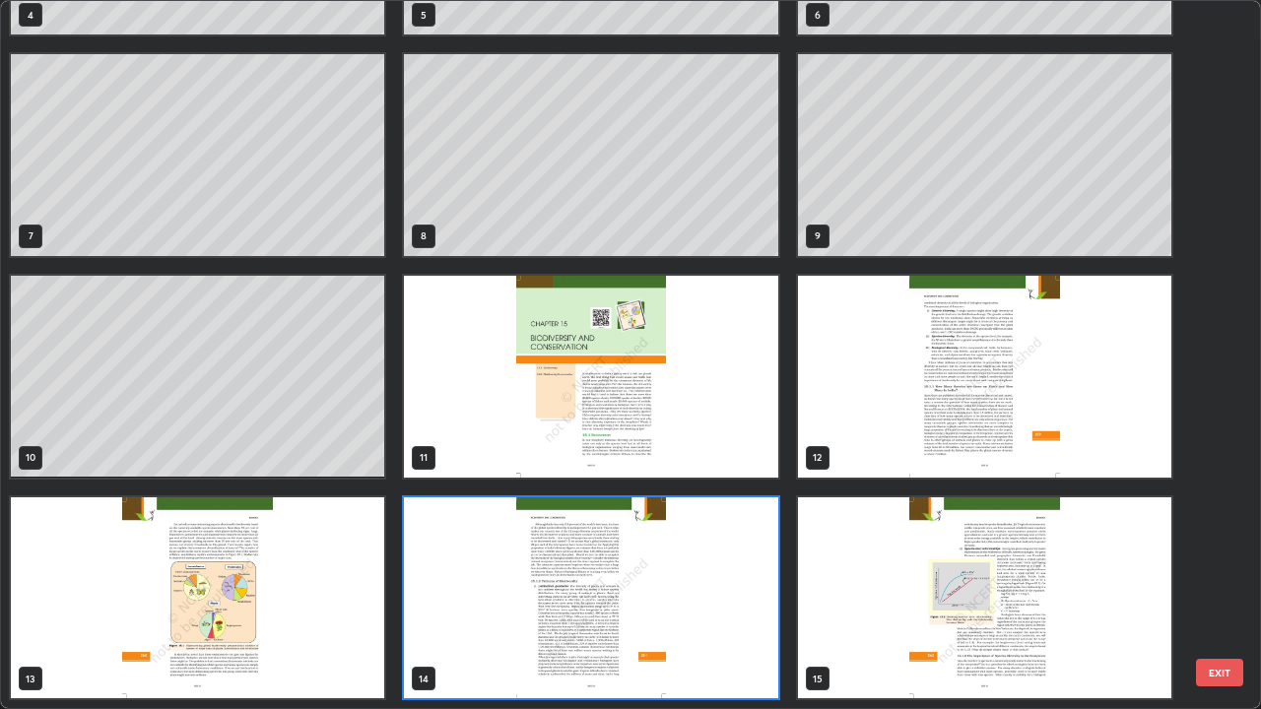
scroll to position [701, 1249]
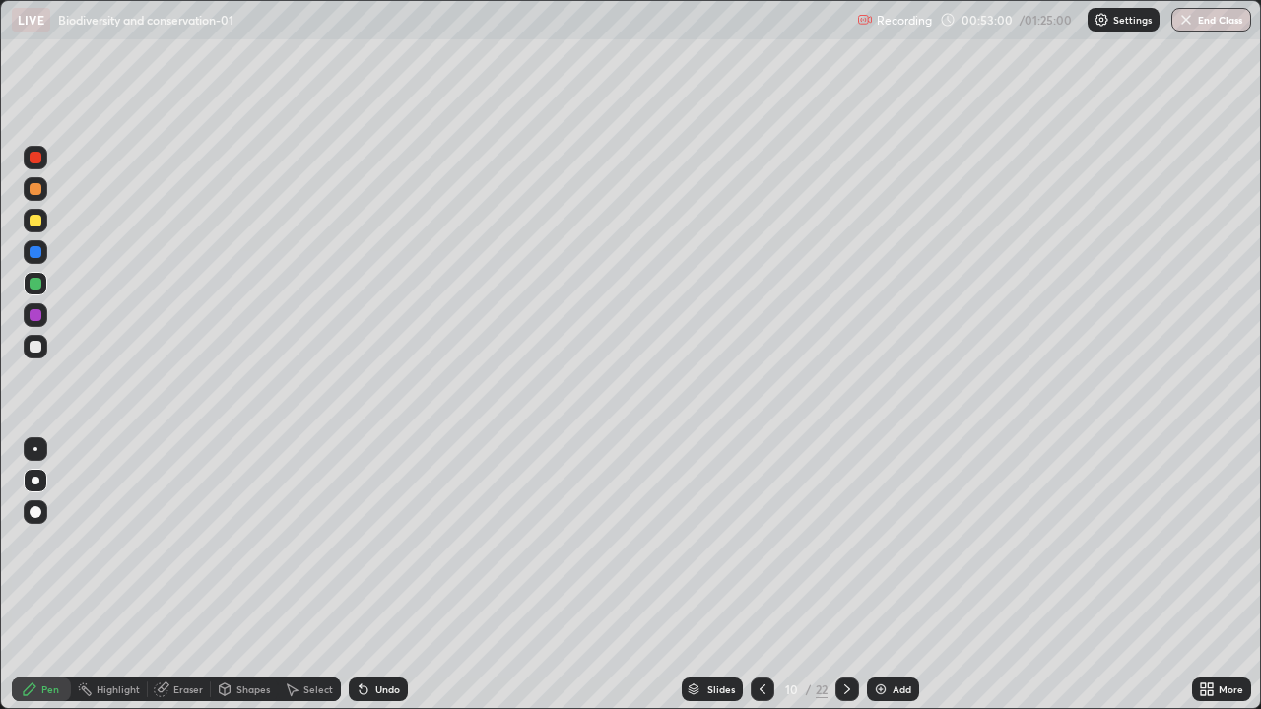
click at [884, 575] on img at bounding box center [881, 690] width 16 height 16
click at [392, 575] on div "Undo" at bounding box center [378, 690] width 59 height 24
click at [691, 575] on icon at bounding box center [693, 691] width 10 height 3
click at [375, 575] on div "Undo" at bounding box center [387, 690] width 25 height 10
click at [722, 575] on div "Slides" at bounding box center [720, 690] width 28 height 10
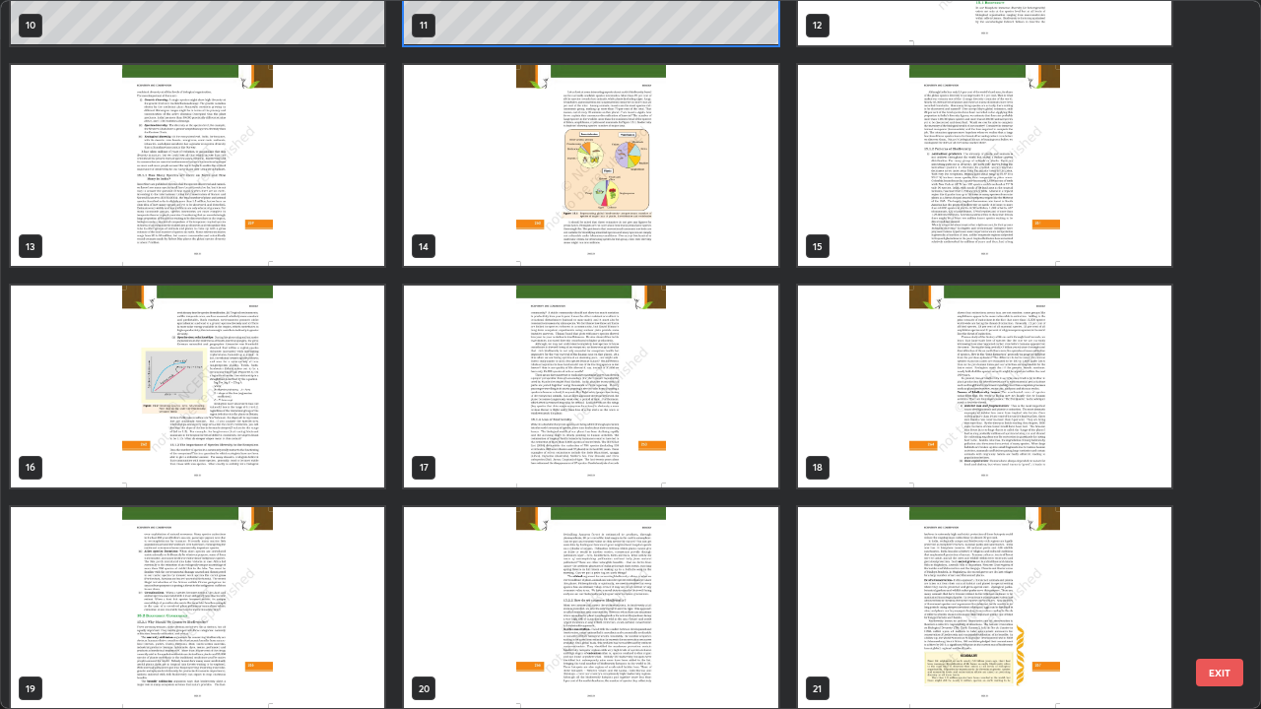
scroll to position [832, 0]
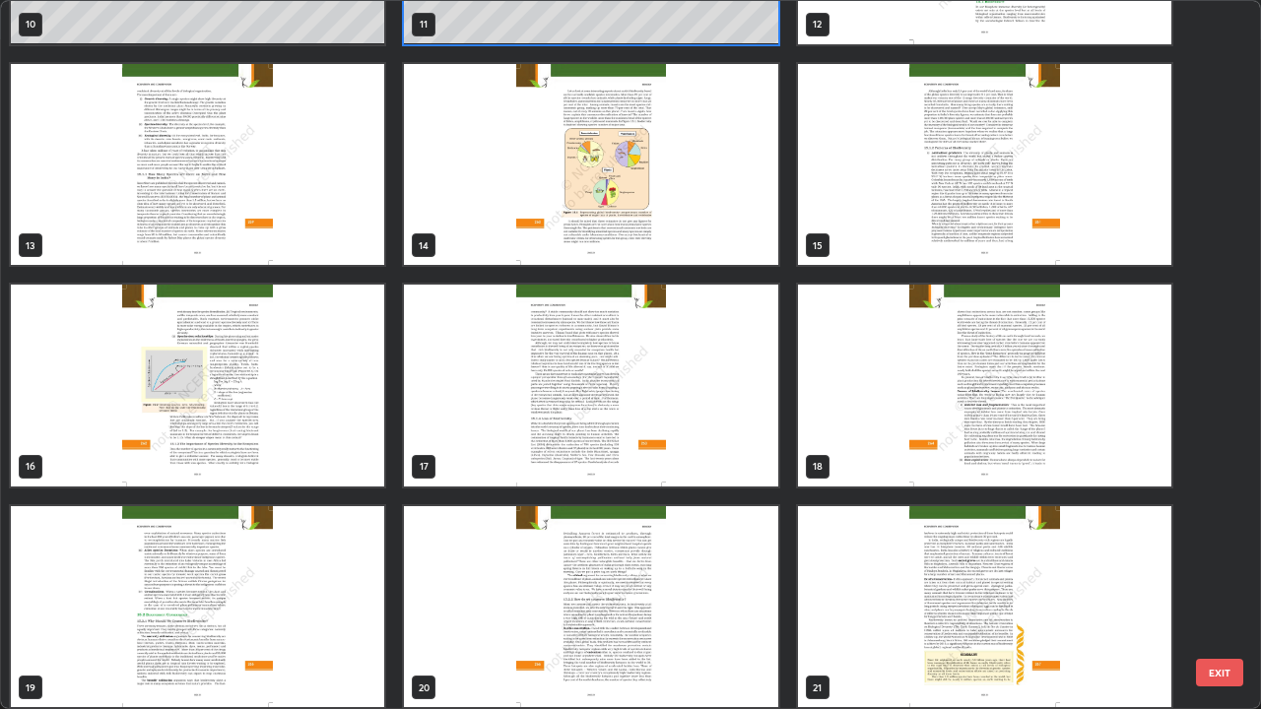
click at [835, 255] on img "grid" at bounding box center [984, 165] width 373 height 202
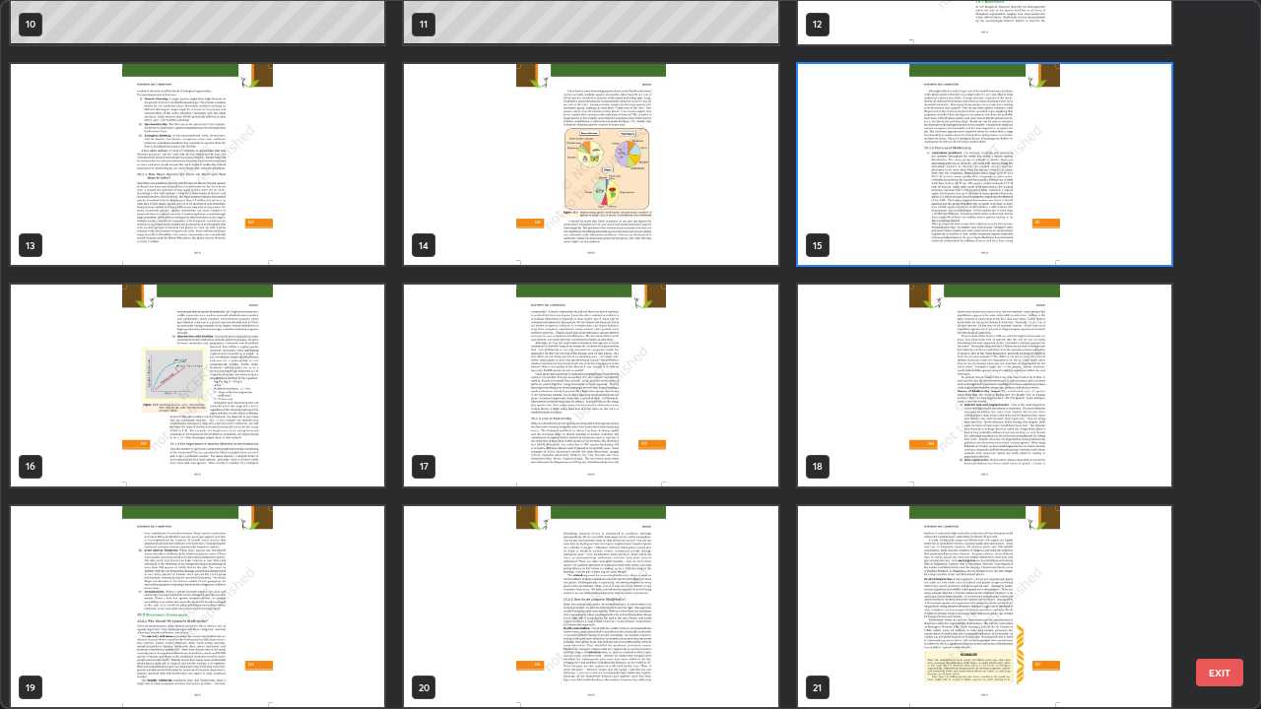
click at [830, 253] on img "grid" at bounding box center [984, 165] width 373 height 202
click at [835, 253] on img "grid" at bounding box center [984, 165] width 373 height 202
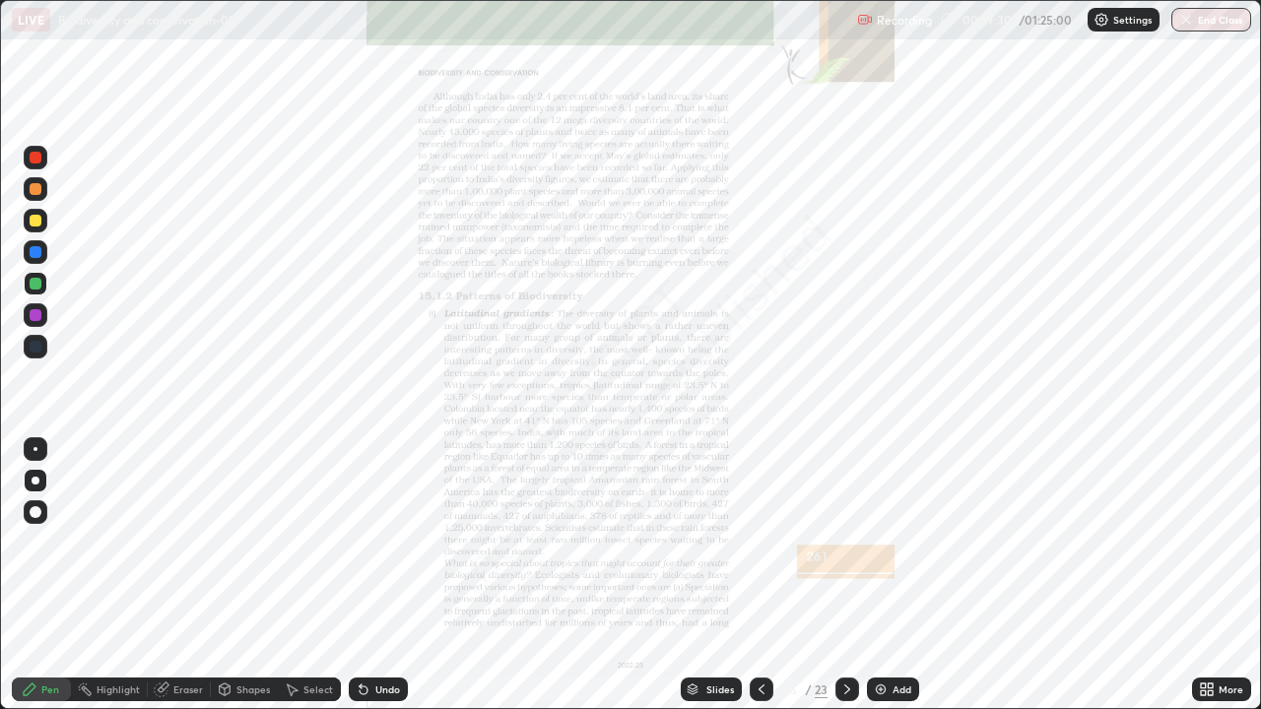
click at [845, 575] on icon at bounding box center [847, 690] width 16 height 16
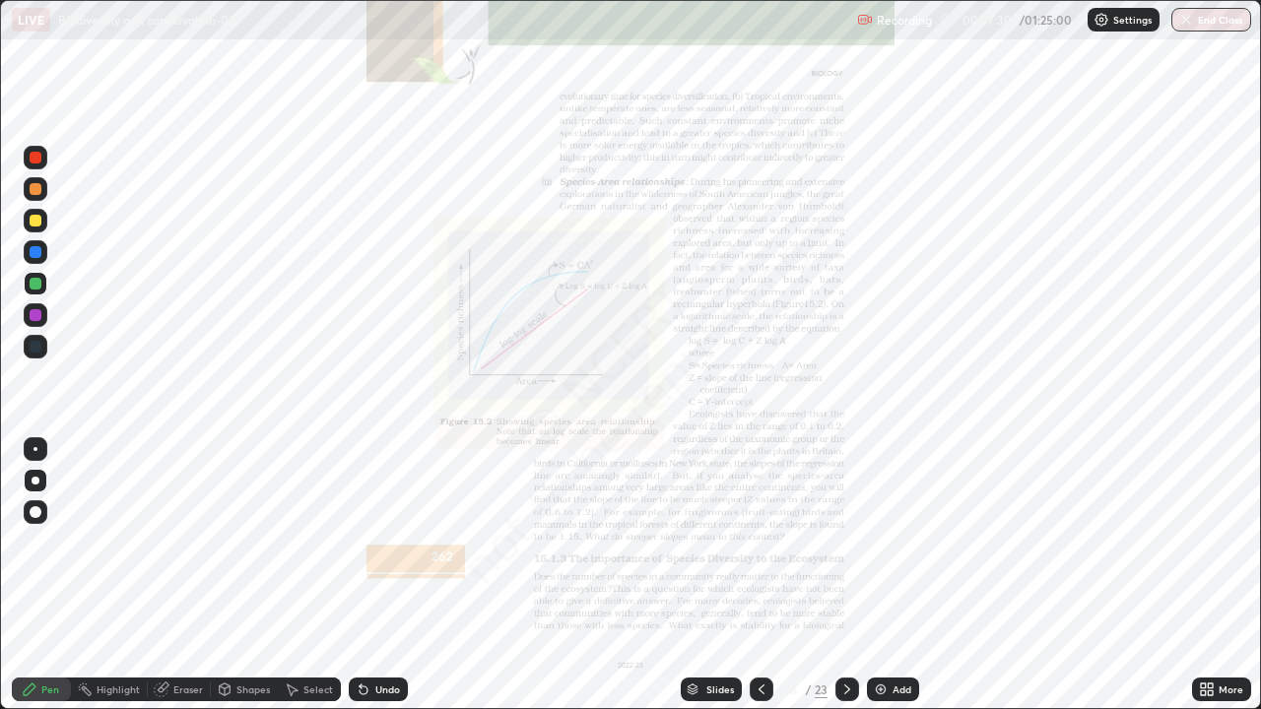
click at [855, 575] on div at bounding box center [847, 690] width 24 height 24
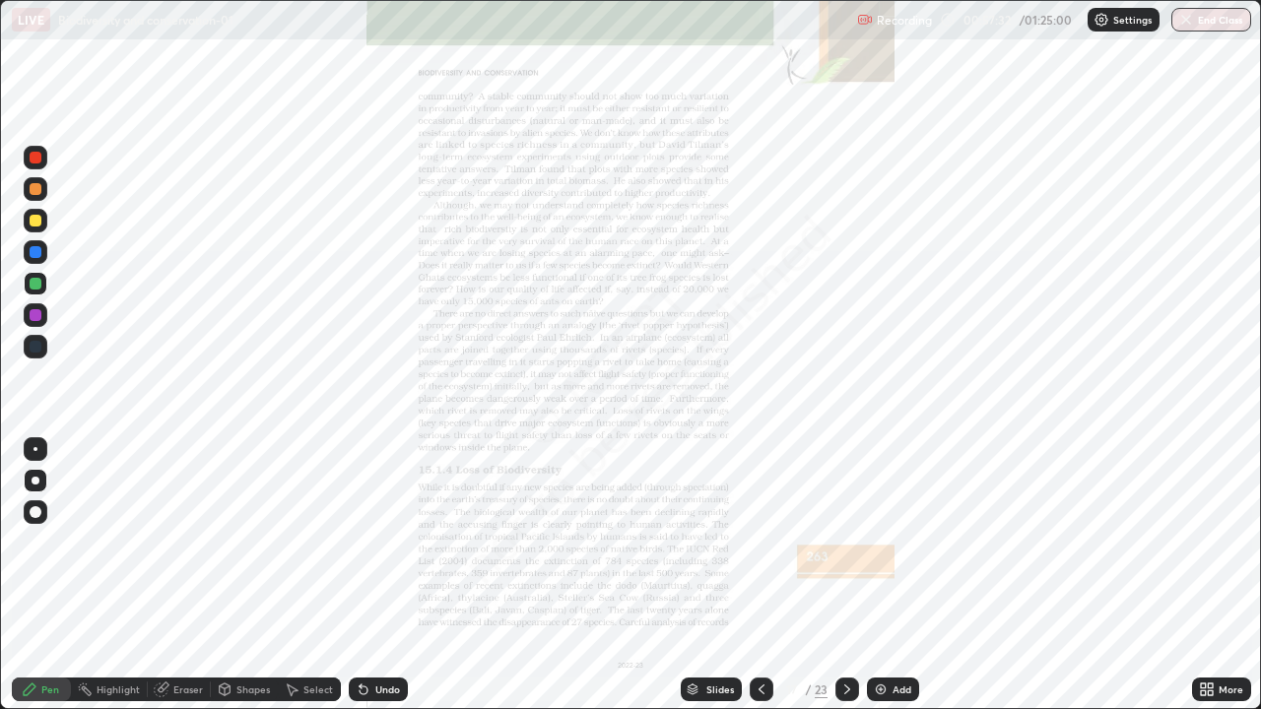
click at [845, 575] on icon at bounding box center [847, 690] width 16 height 16
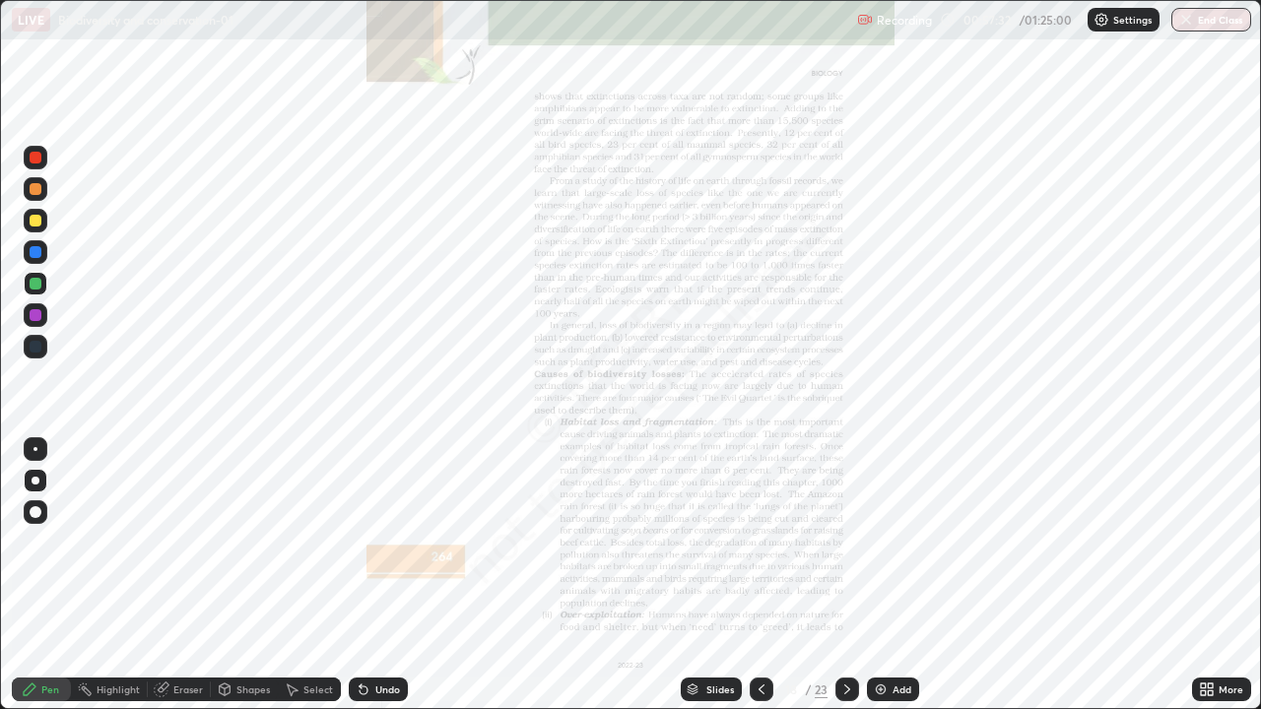
click at [845, 575] on icon at bounding box center [847, 690] width 16 height 16
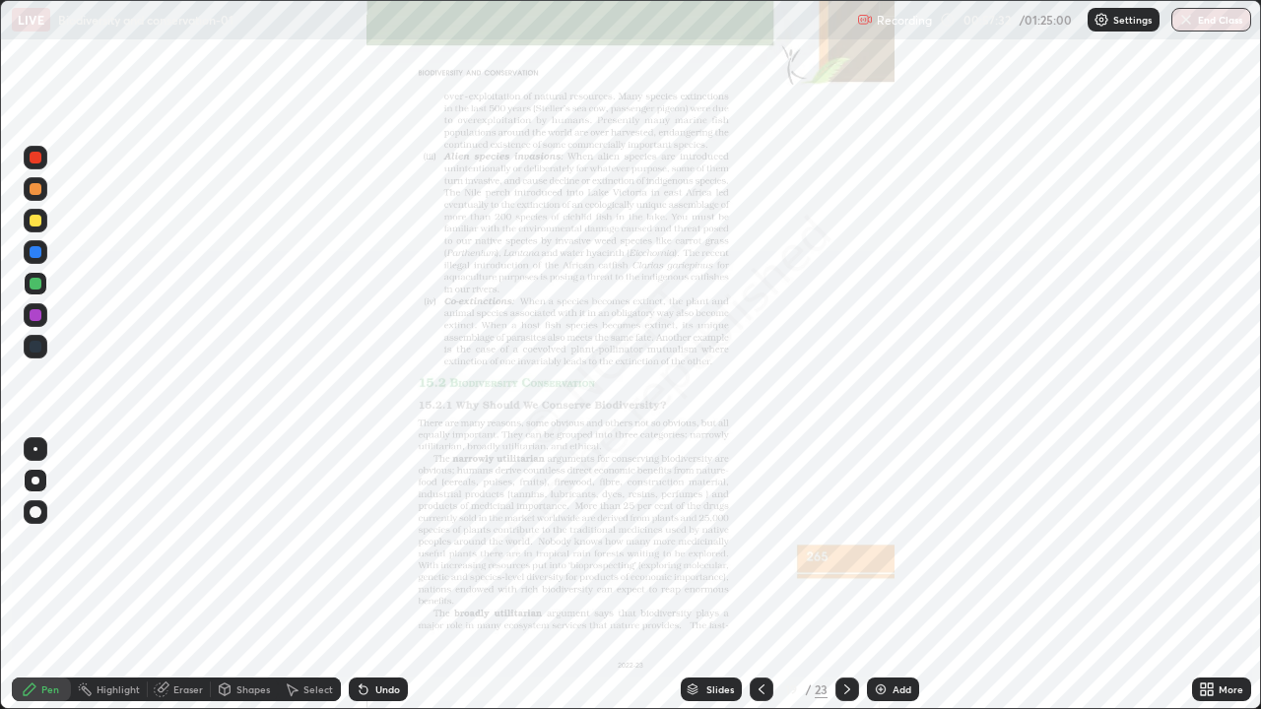
click at [845, 575] on icon at bounding box center [847, 690] width 16 height 16
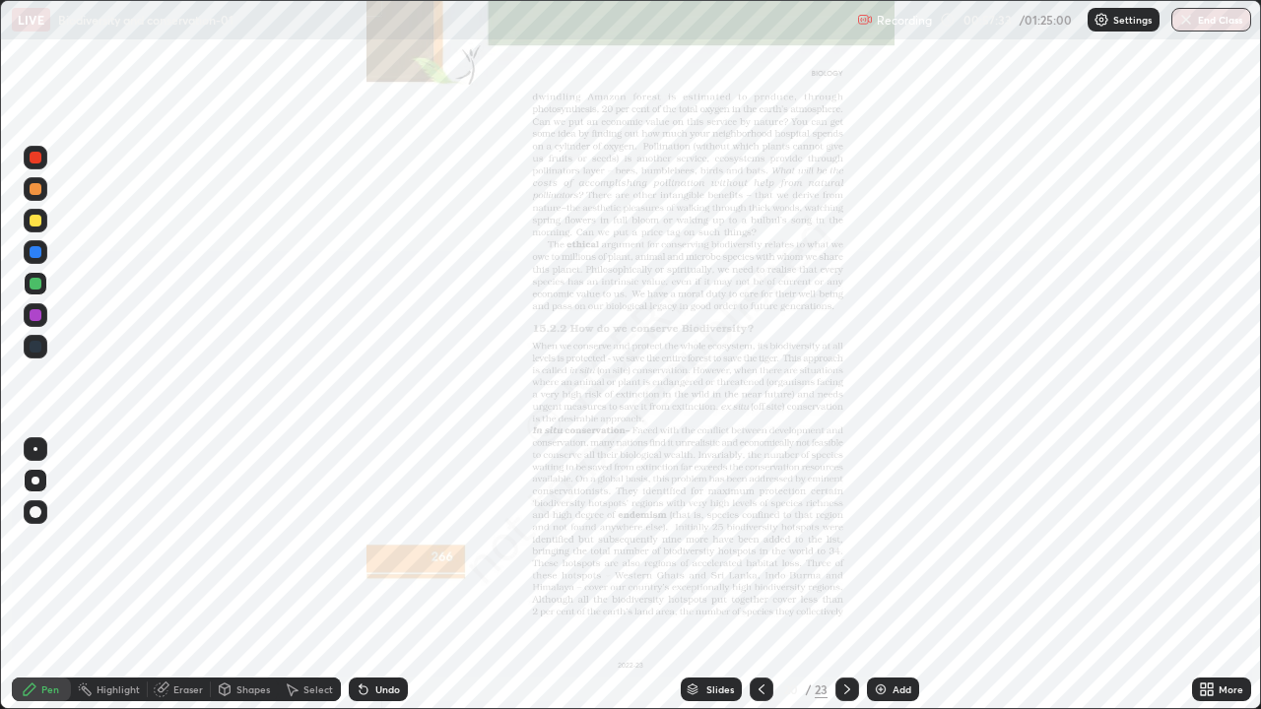
click at [845, 575] on icon at bounding box center [847, 690] width 16 height 16
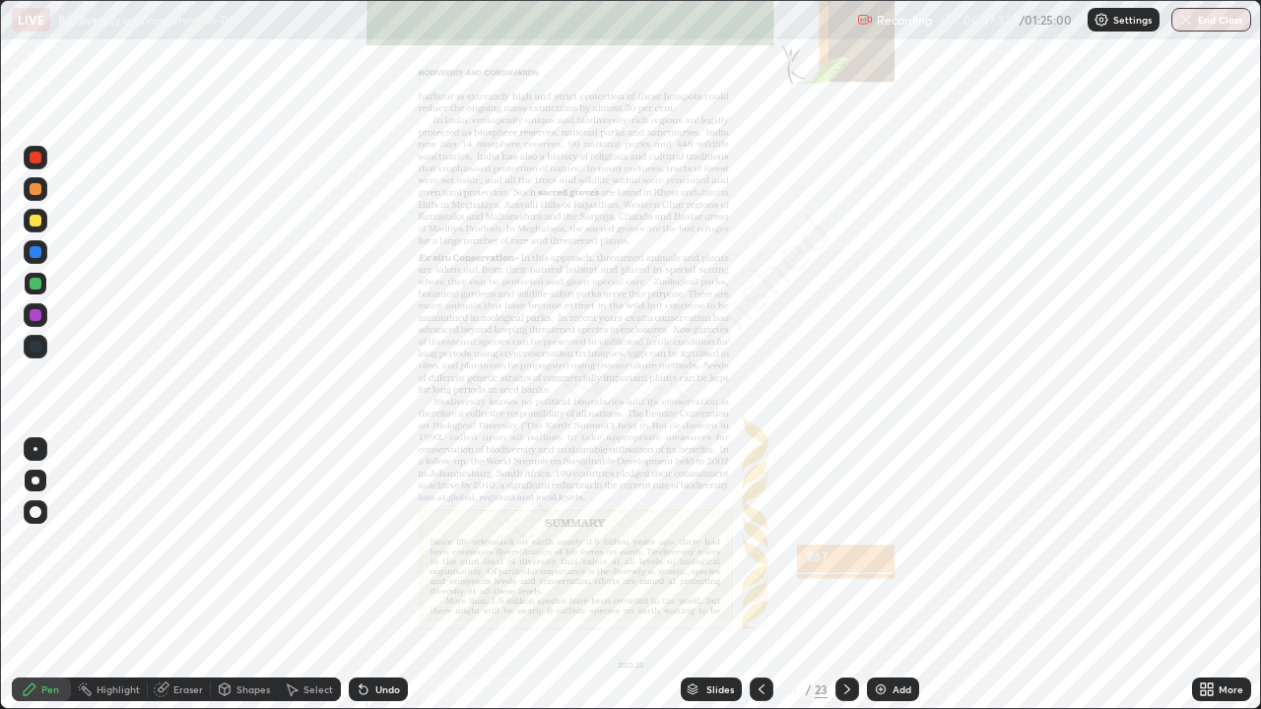
click at [842, 575] on div at bounding box center [847, 690] width 24 height 24
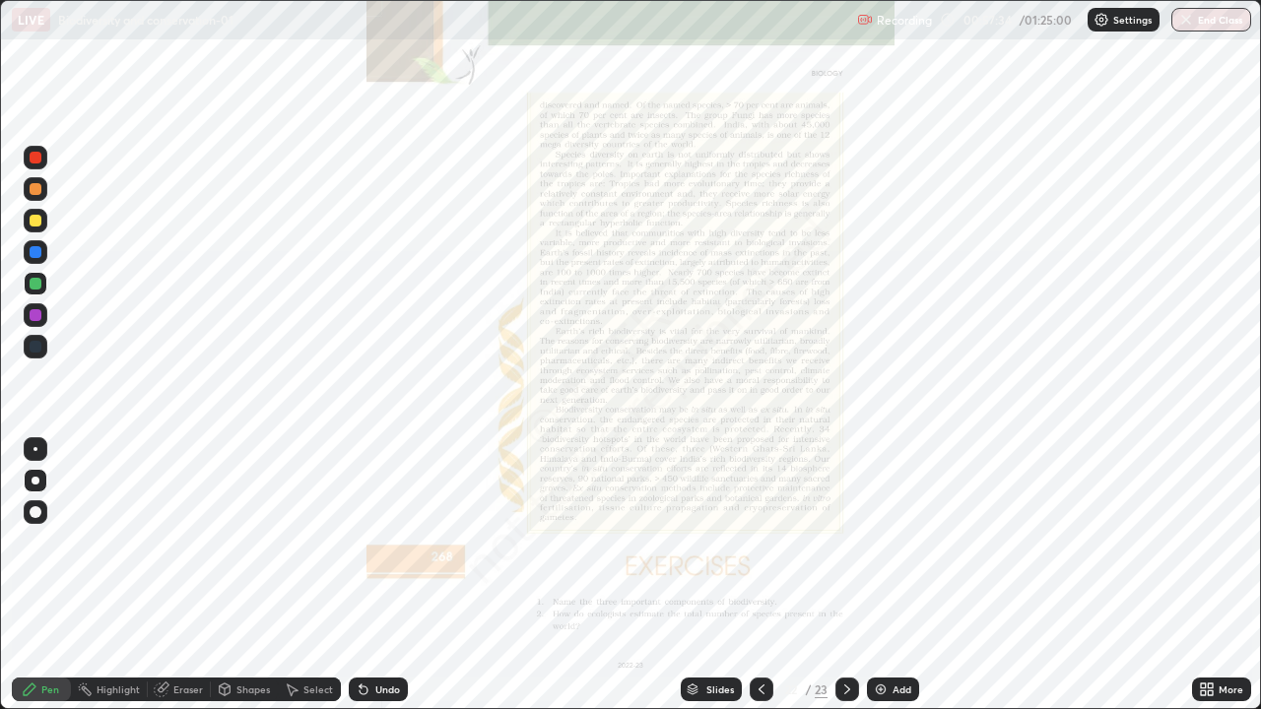
click at [726, 575] on div "Slides" at bounding box center [720, 690] width 28 height 10
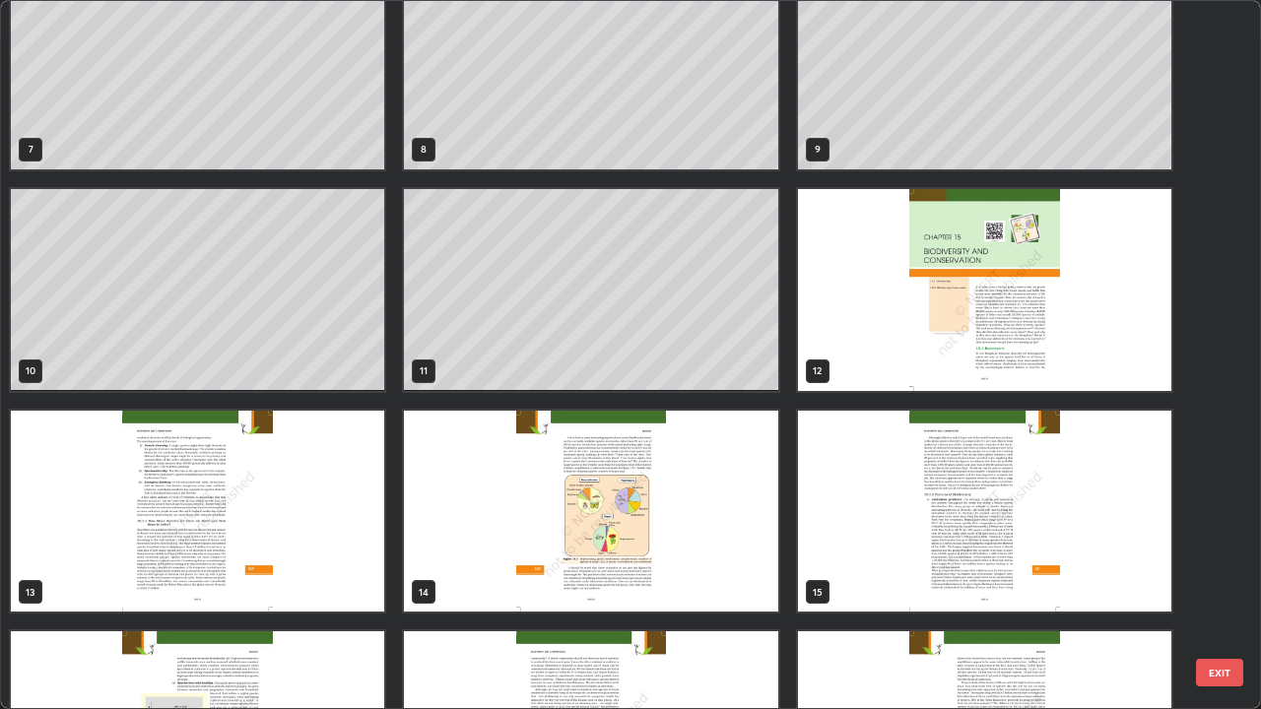
scroll to position [482, 0]
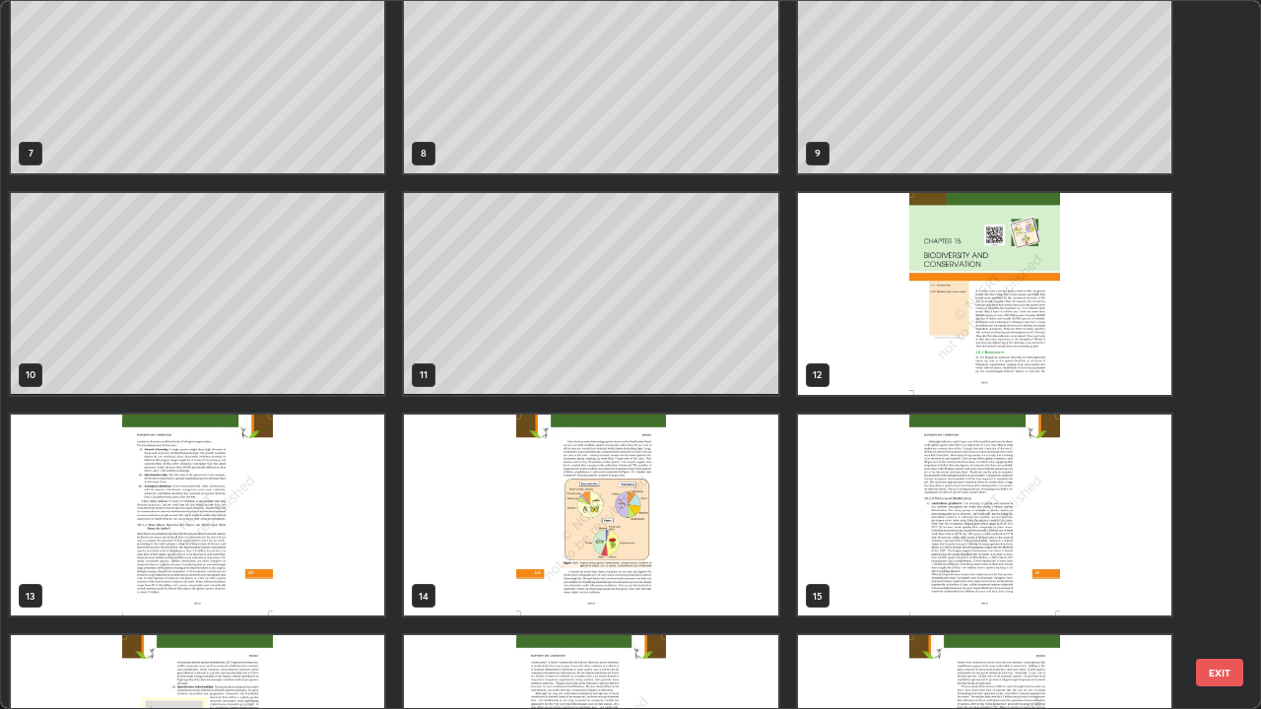
click at [879, 547] on img "grid" at bounding box center [984, 516] width 373 height 202
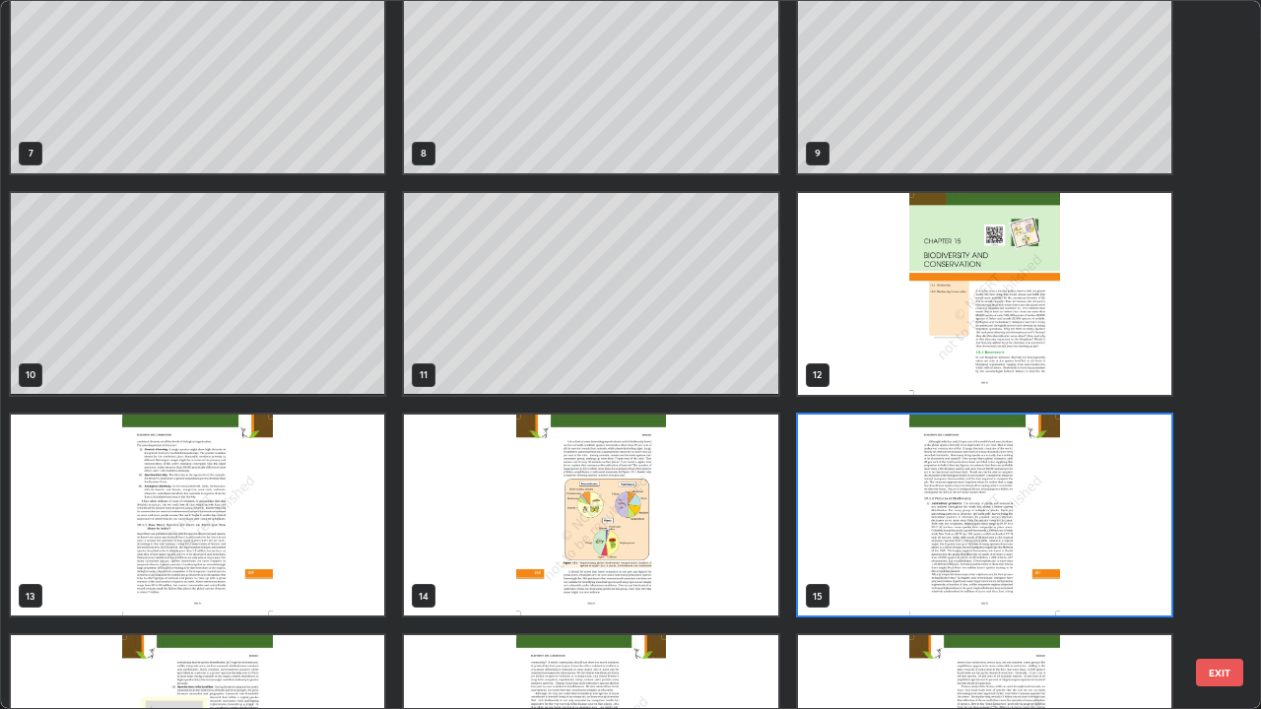
click at [889, 548] on img "grid" at bounding box center [984, 516] width 373 height 202
click at [895, 546] on img "grid" at bounding box center [984, 516] width 373 height 202
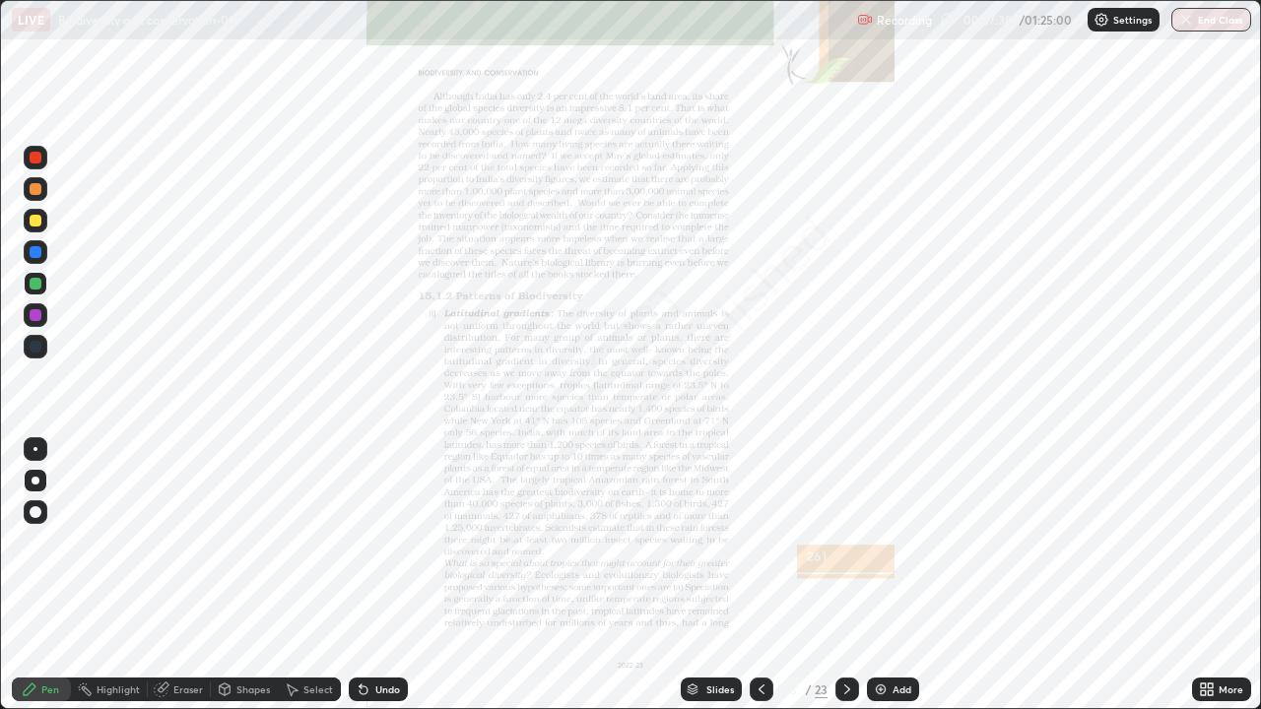
click at [729, 575] on div "Slides" at bounding box center [720, 690] width 28 height 10
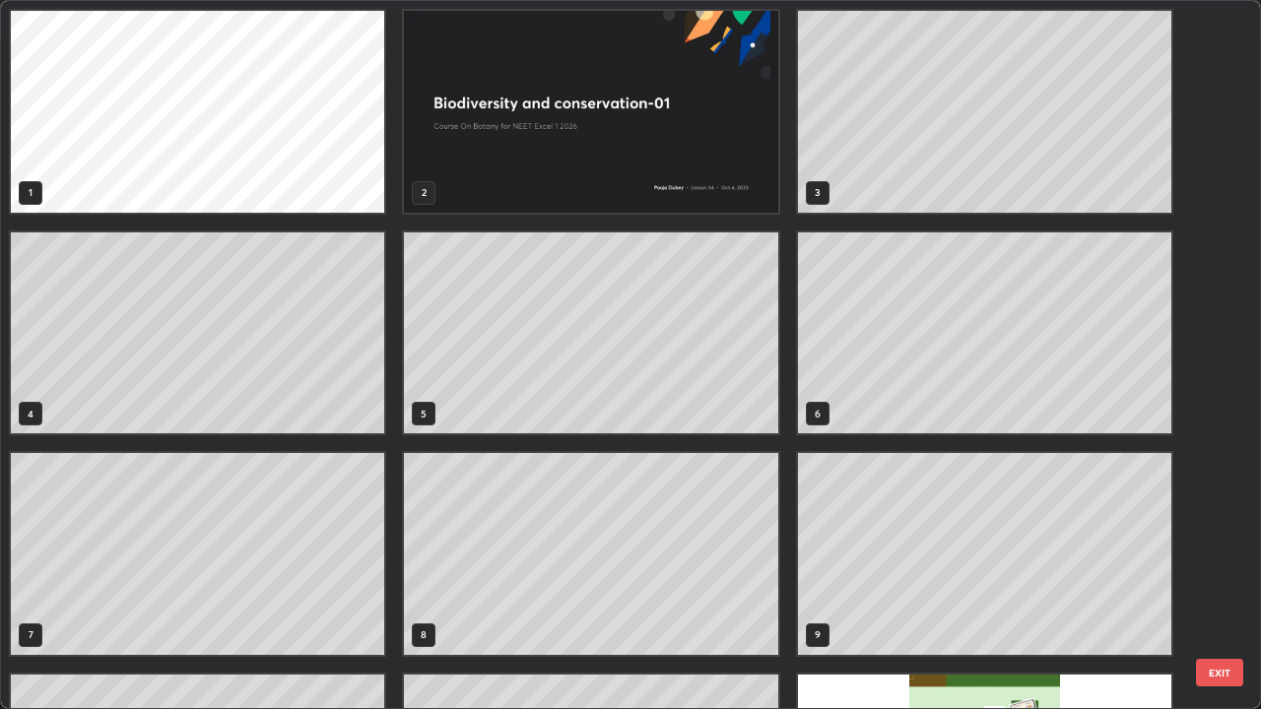
scroll to position [701, 1249]
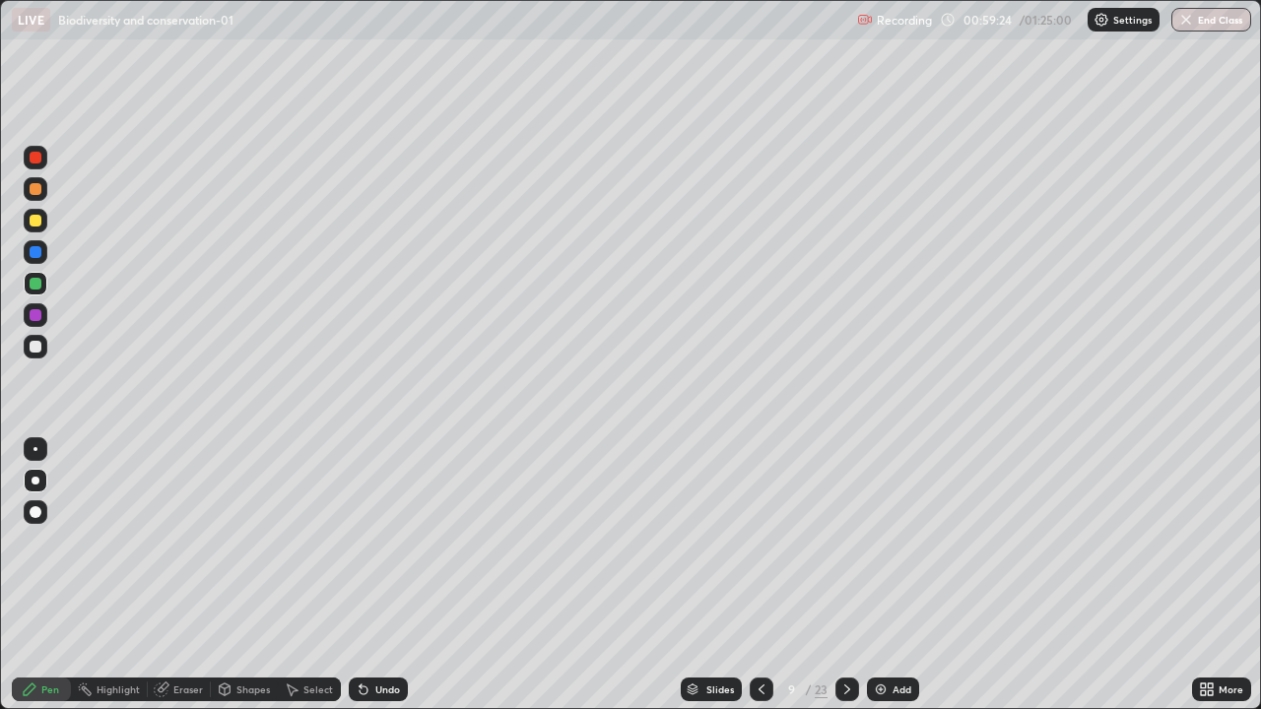
click at [722, 575] on div "Slides" at bounding box center [720, 690] width 28 height 10
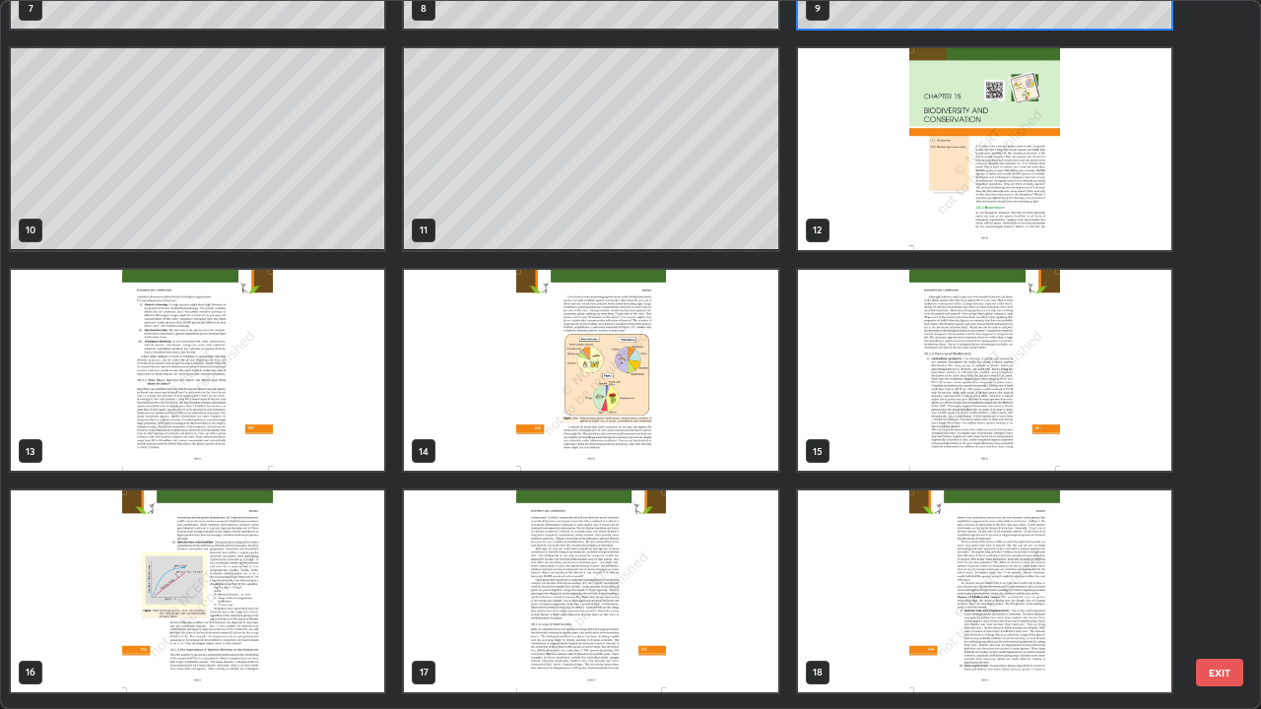
scroll to position [691, 0]
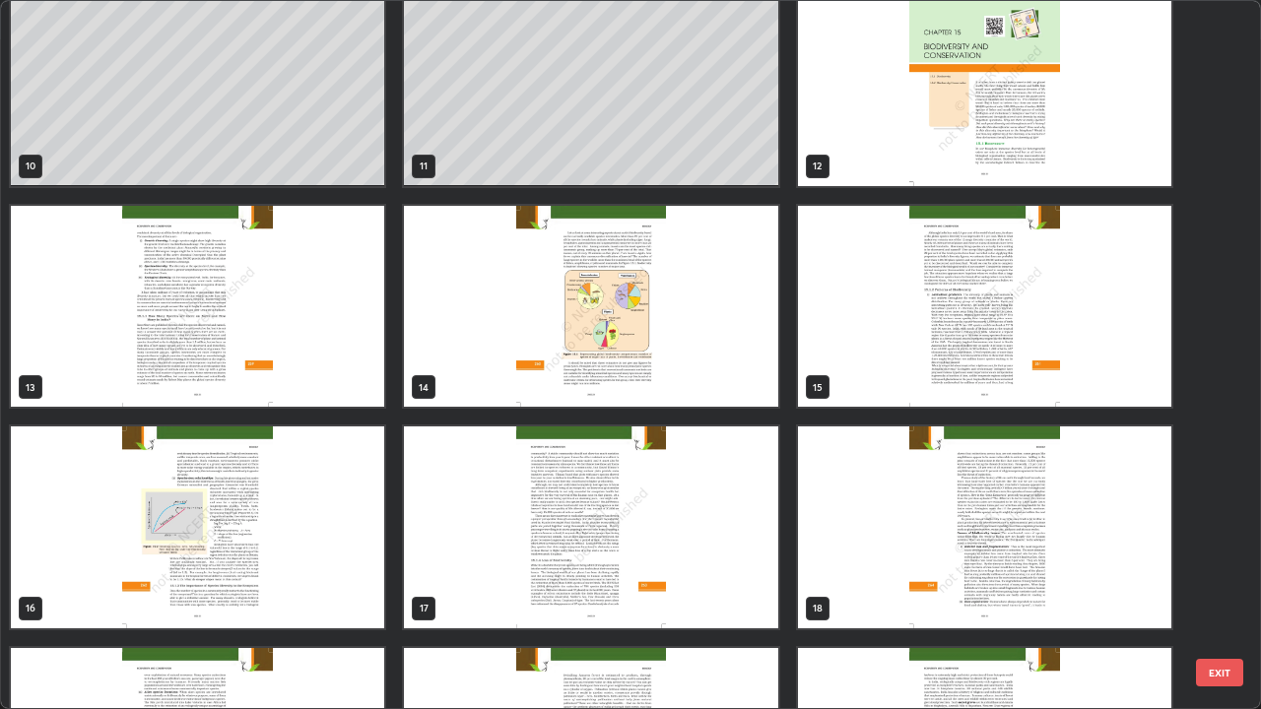
click at [883, 397] on img "grid" at bounding box center [984, 307] width 373 height 202
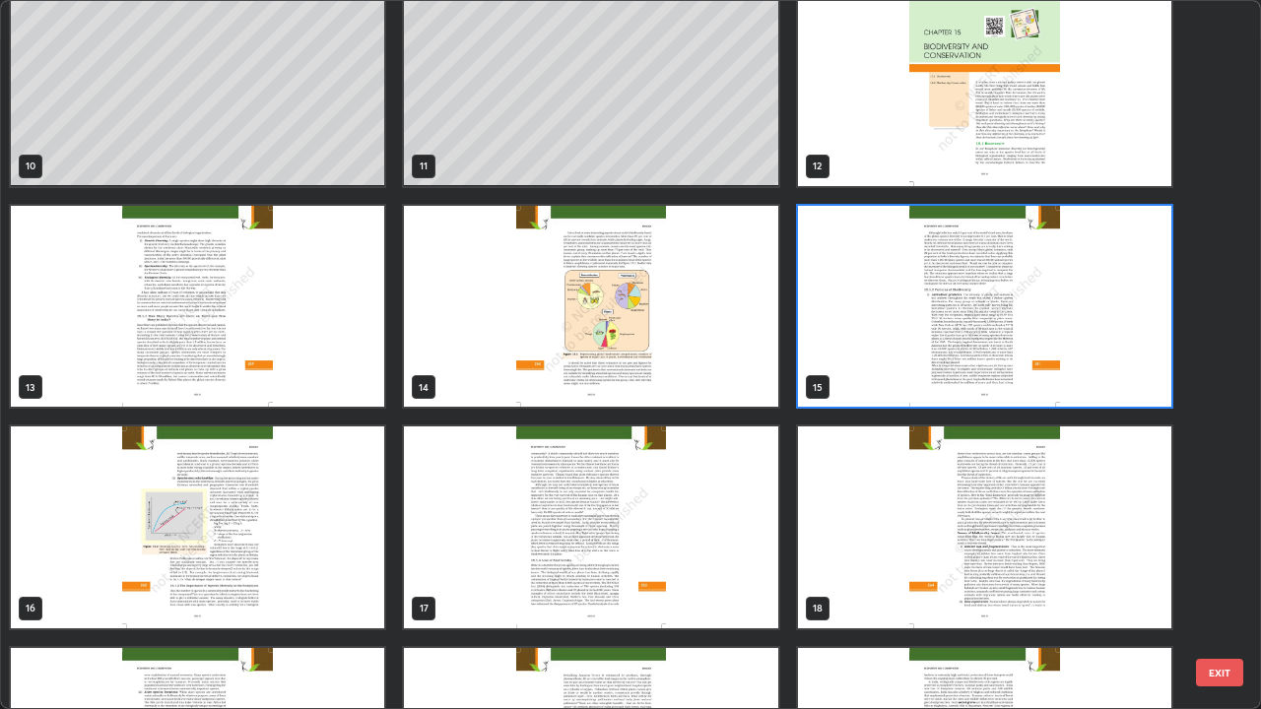
click at [893, 402] on img "grid" at bounding box center [984, 307] width 373 height 202
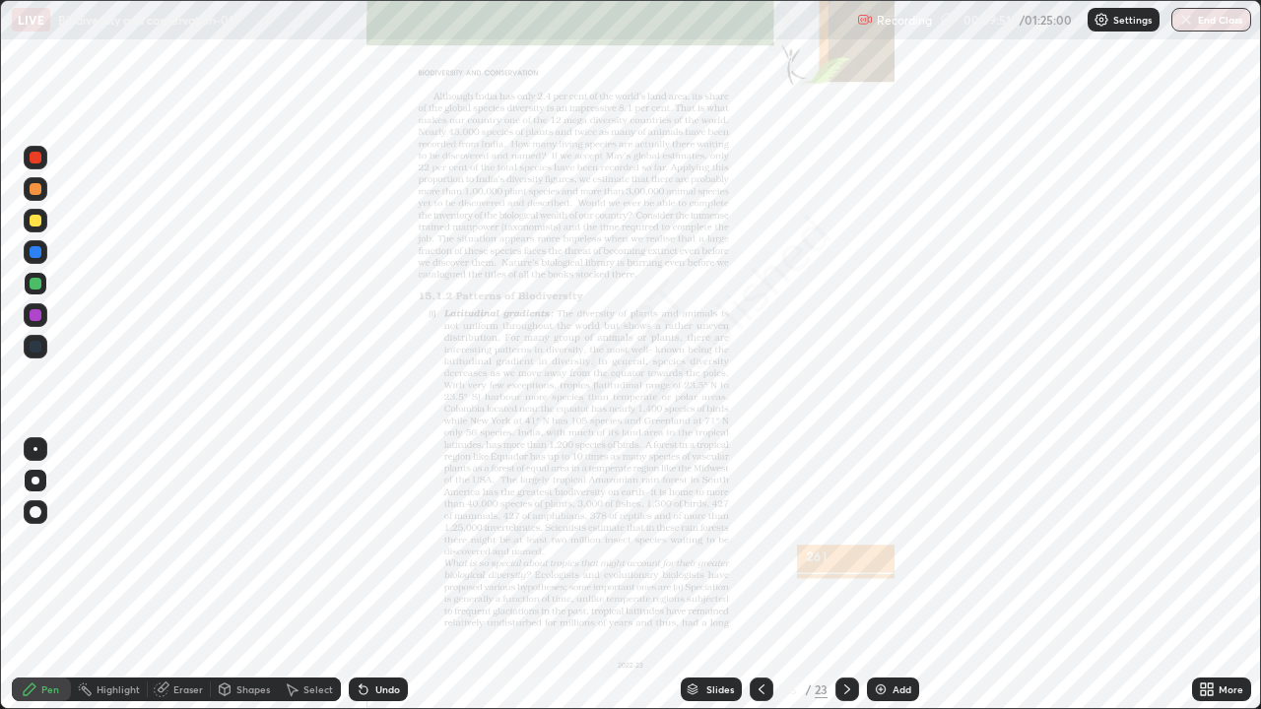
click at [729, 575] on div "Slides" at bounding box center [720, 690] width 28 height 10
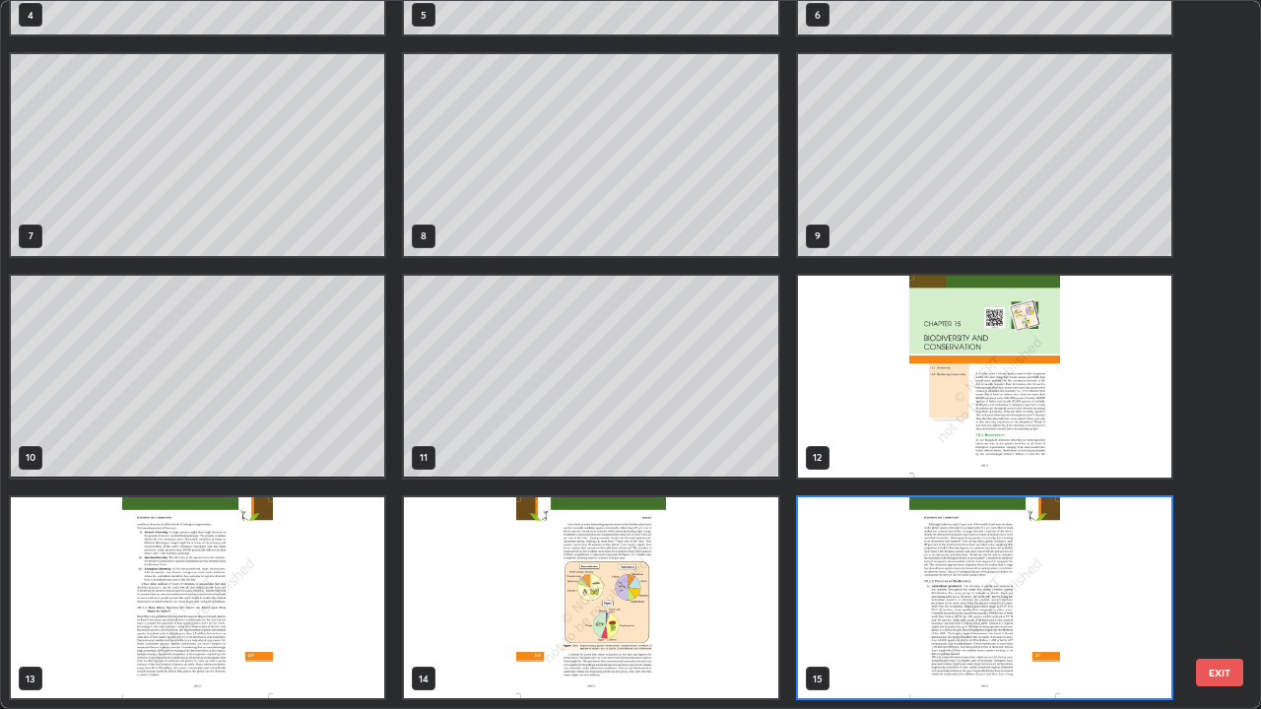
scroll to position [268, 0]
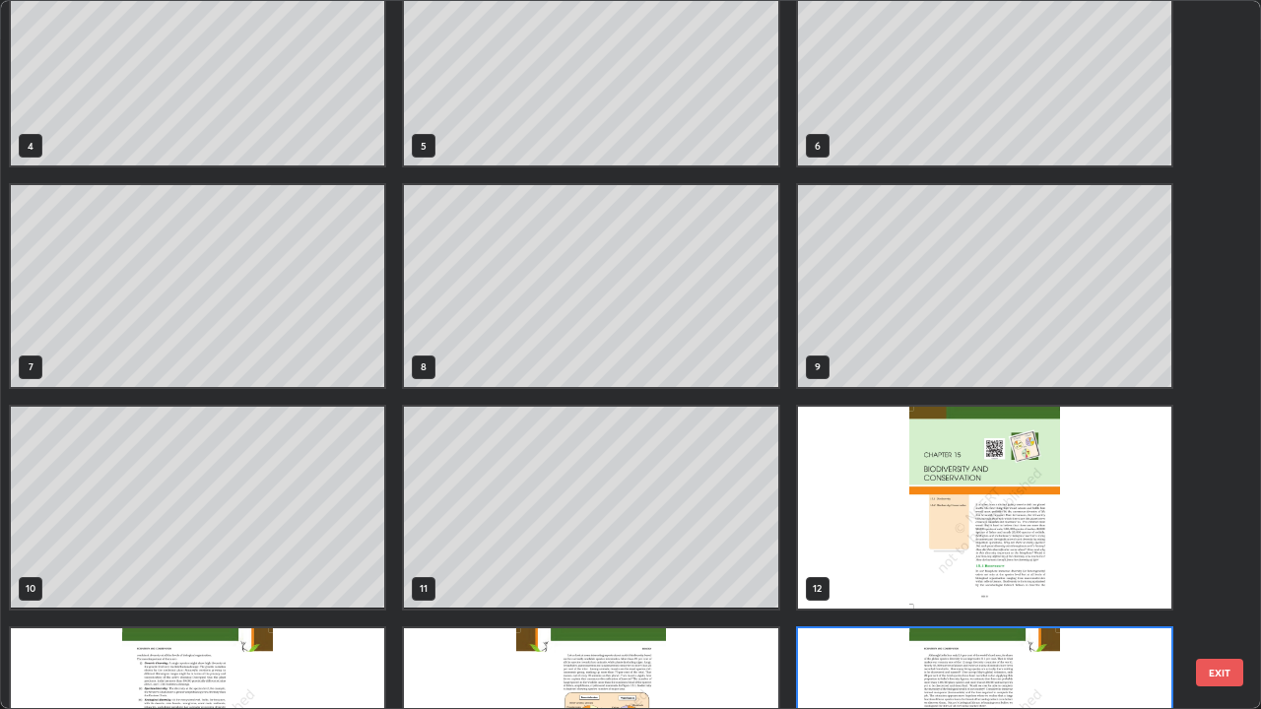
click at [744, 524] on div "1 2 3 4 5 6 7 8 9 10 11 12 13 14 15" at bounding box center [613, 354] width 1225 height 707
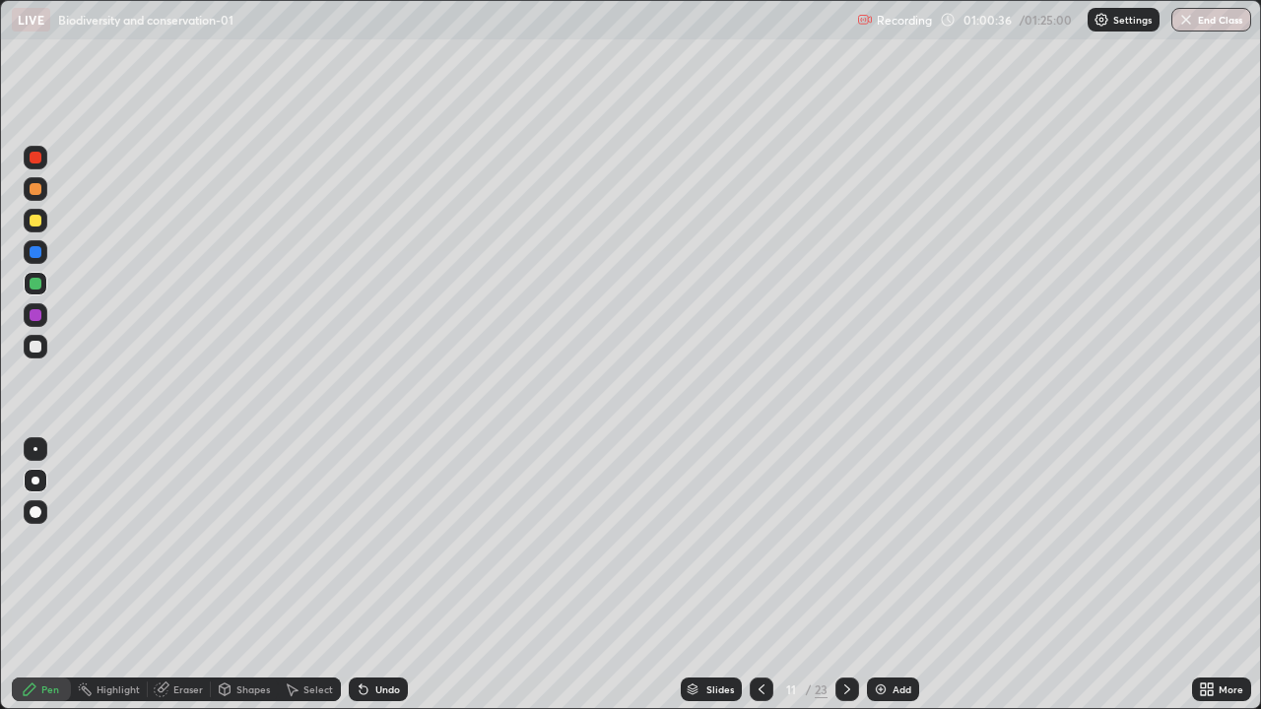
click at [720, 575] on div "Slides" at bounding box center [711, 690] width 61 height 24
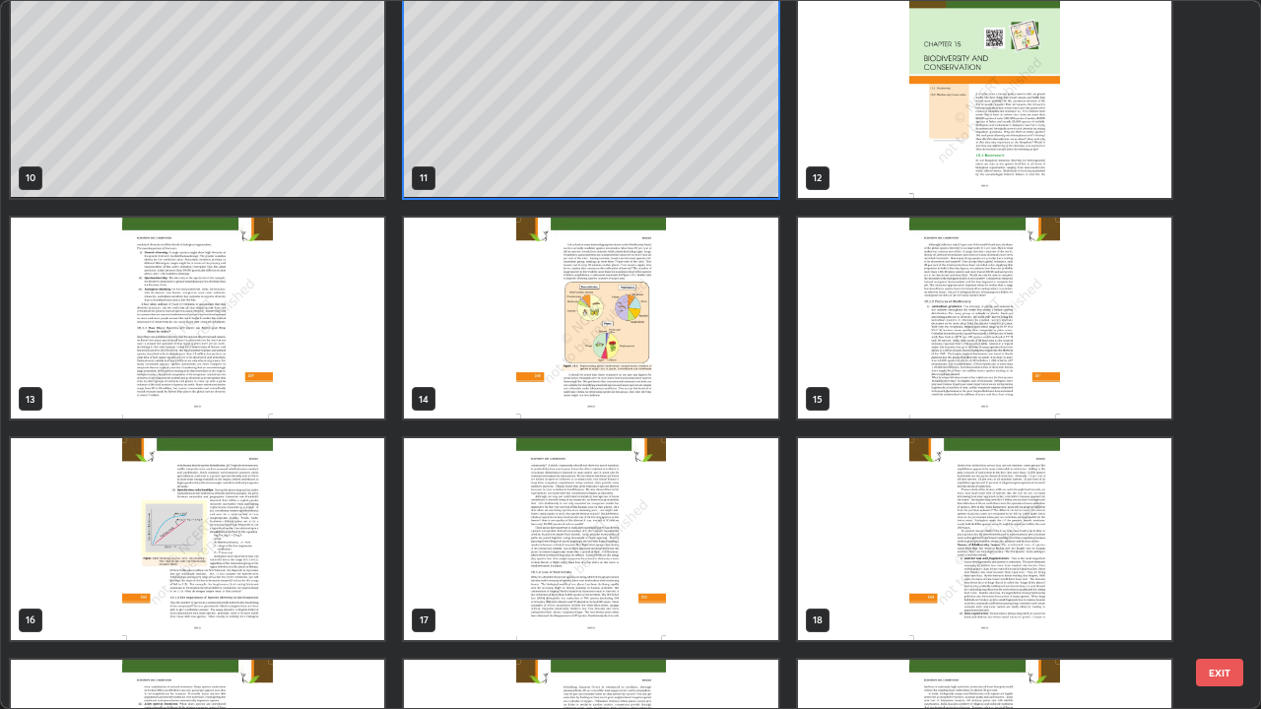
scroll to position [687, 0]
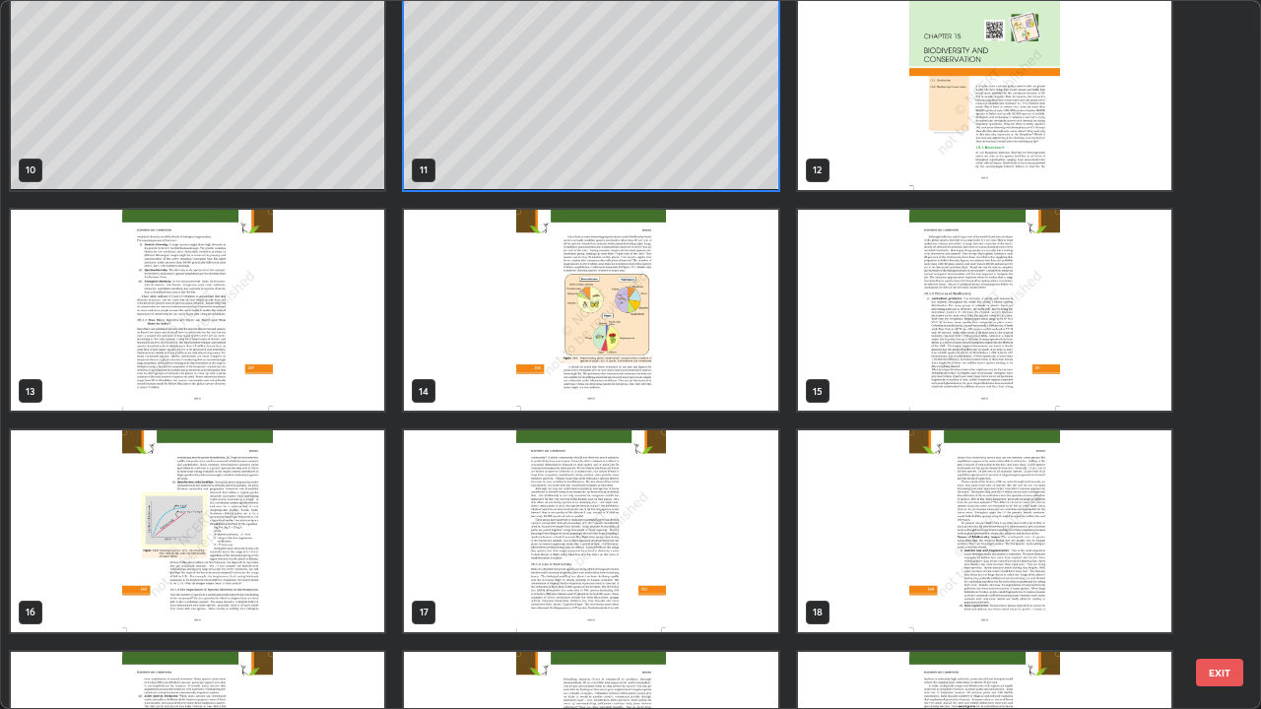
click at [865, 400] on img "grid" at bounding box center [984, 311] width 373 height 202
click at [869, 396] on img "grid" at bounding box center [984, 311] width 373 height 202
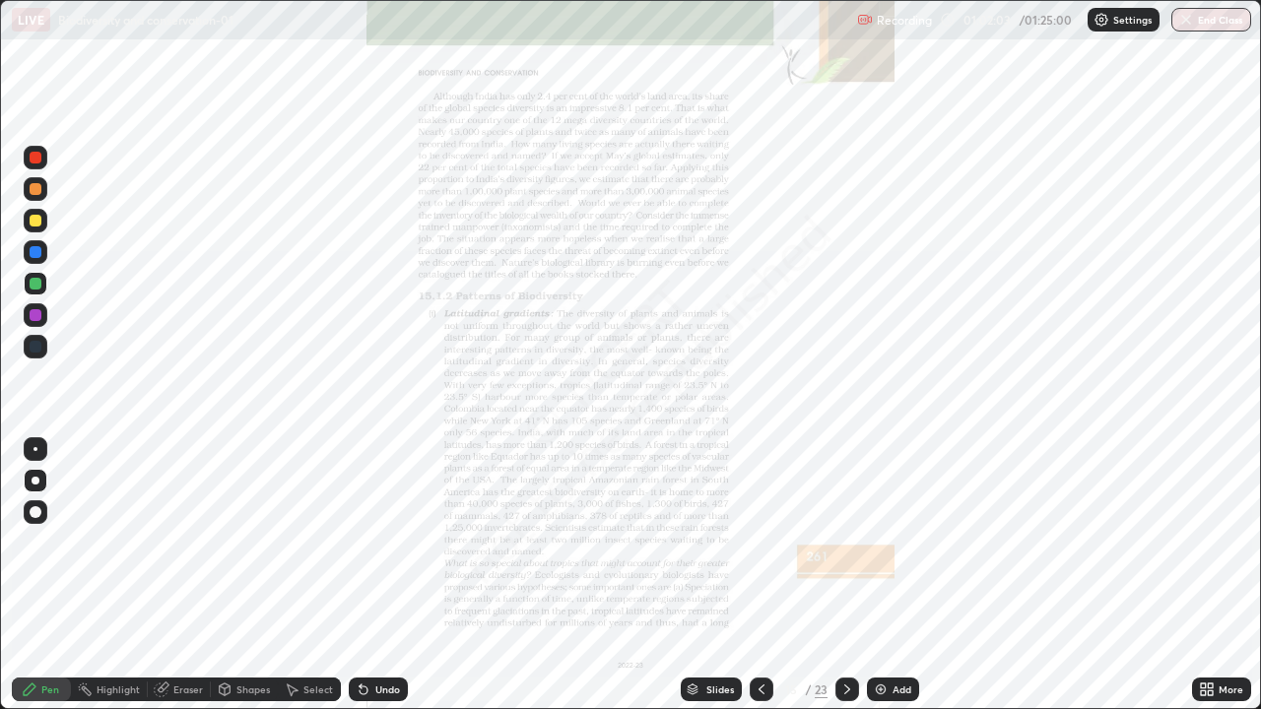
click at [724, 575] on div "Slides" at bounding box center [720, 690] width 28 height 10
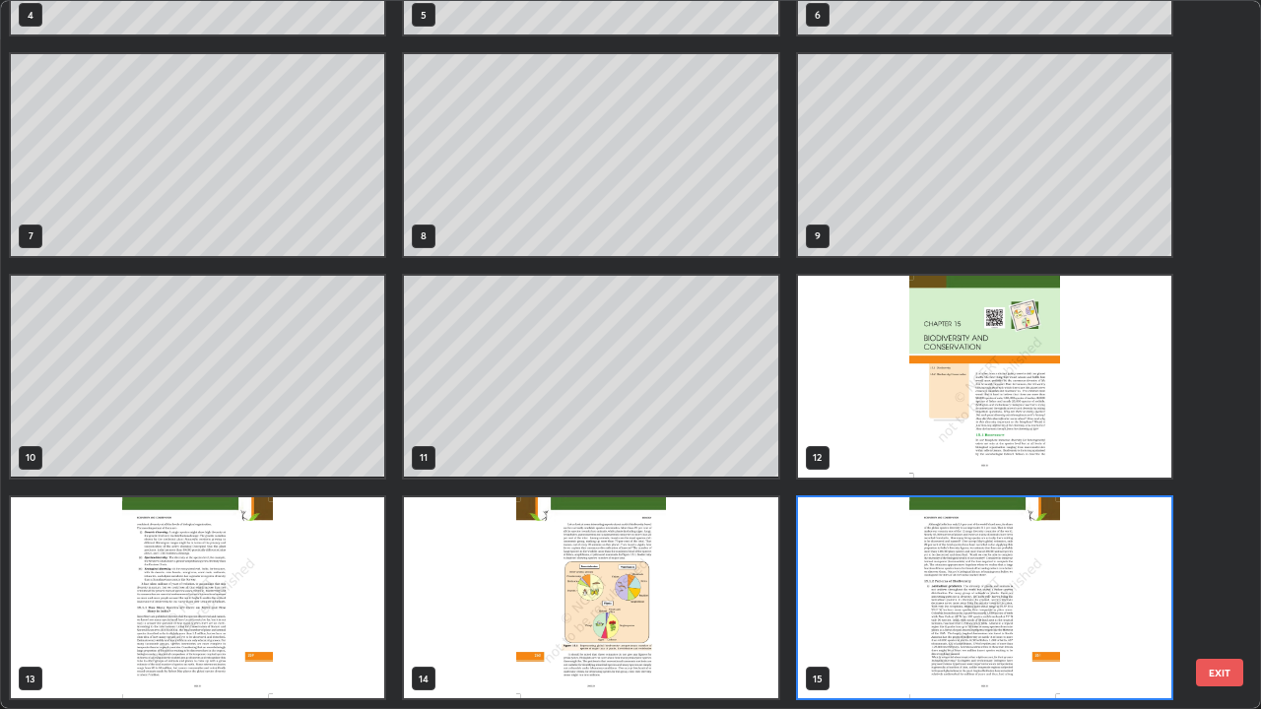
scroll to position [231, 0]
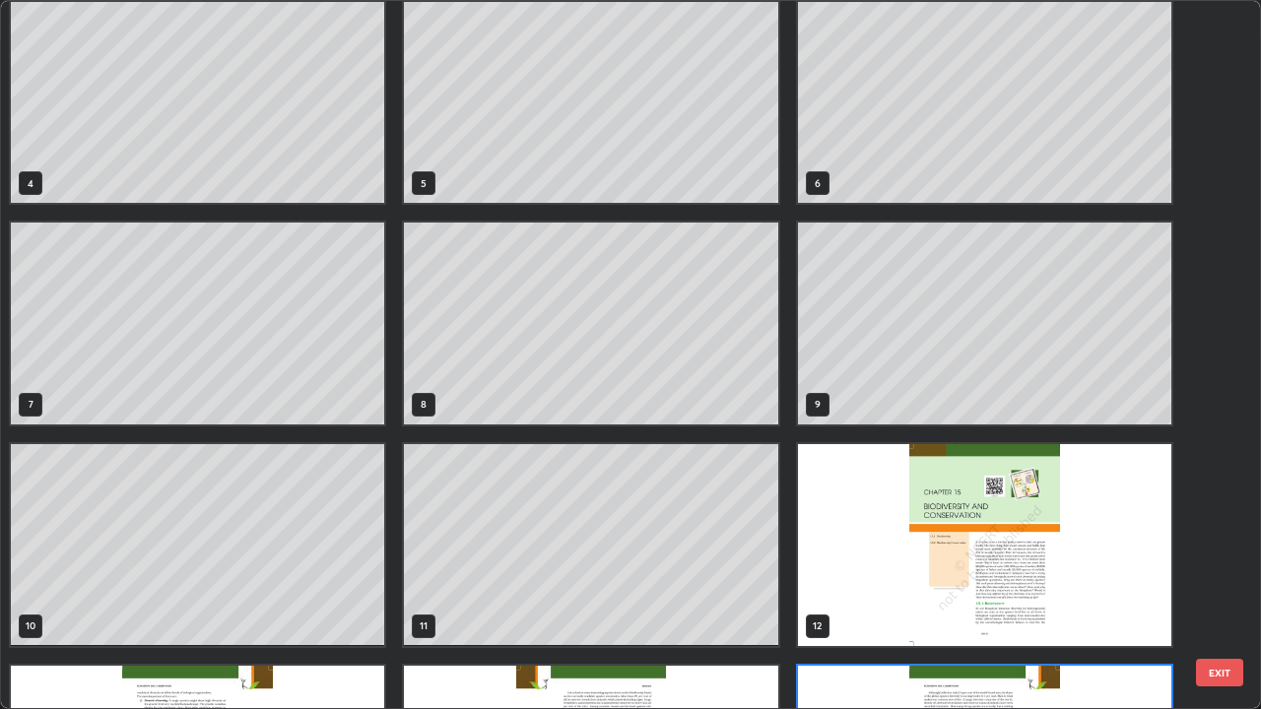
click at [757, 566] on div "1 2 3 4 5 6 7 8 9 10 11 12 13 14 15" at bounding box center [613, 354] width 1225 height 707
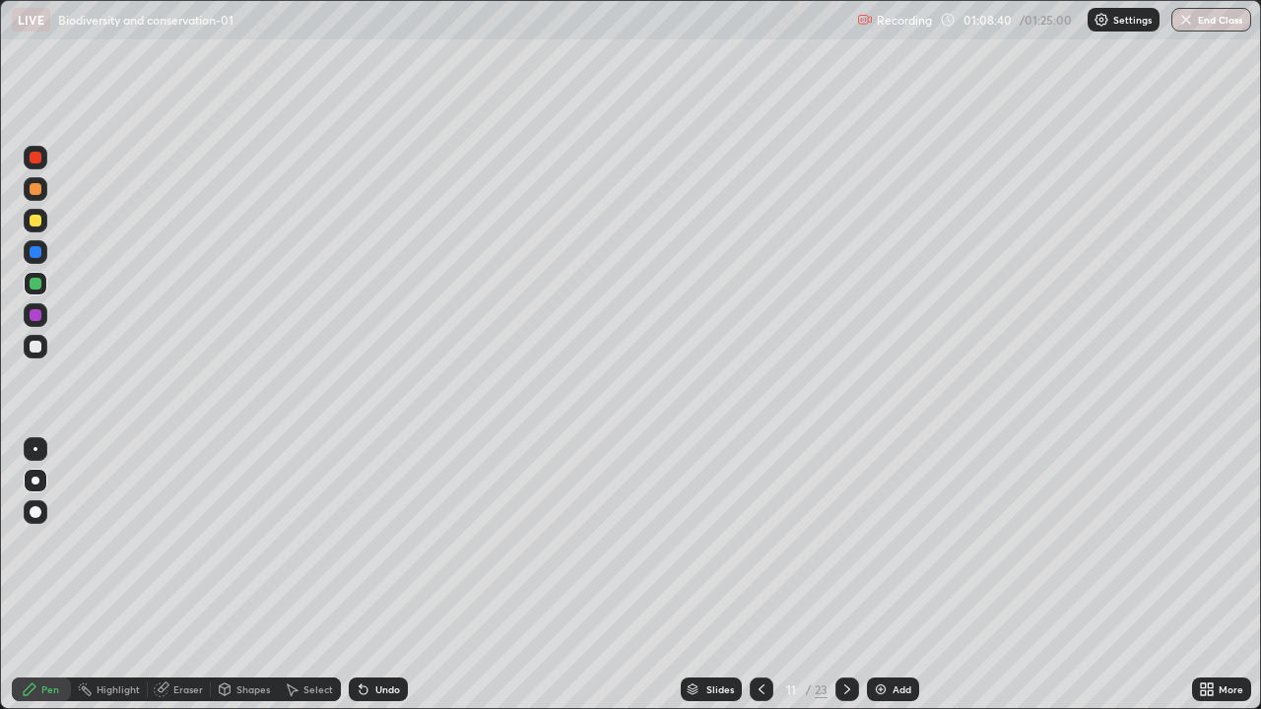
click at [1192, 28] on button "End Class" at bounding box center [1211, 20] width 80 height 24
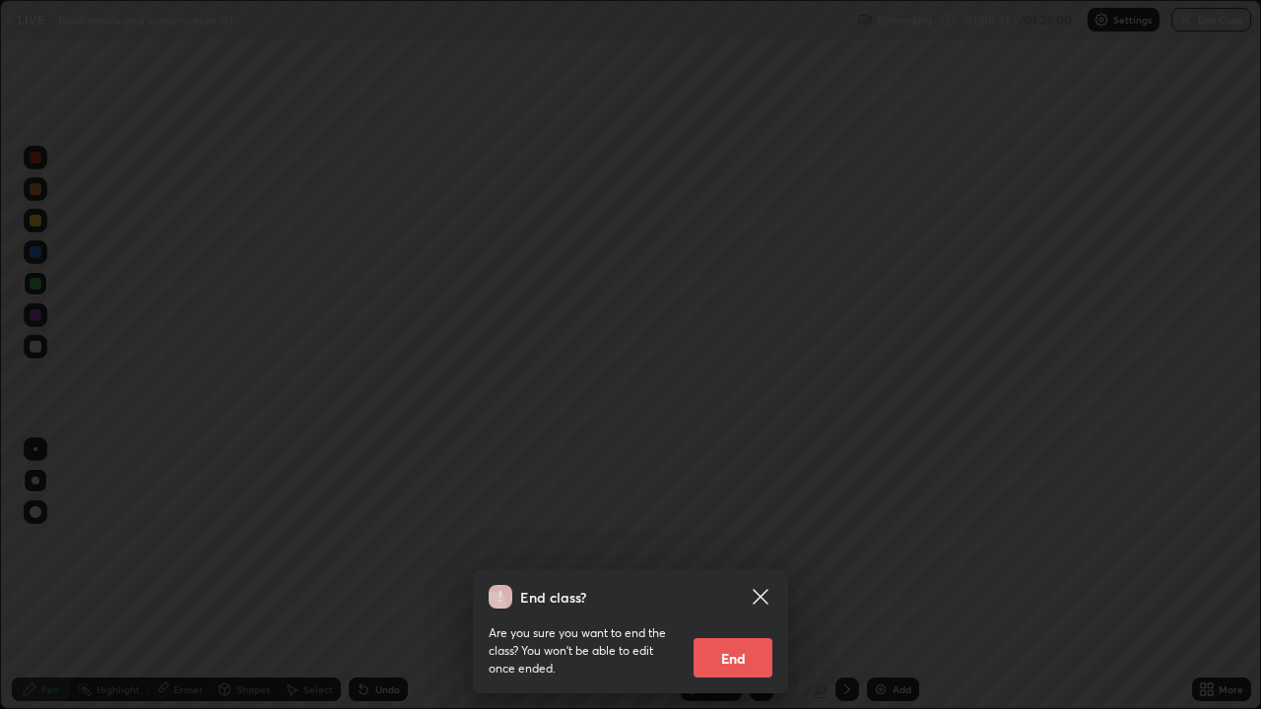
click at [730, 575] on button "End" at bounding box center [733, 657] width 79 height 39
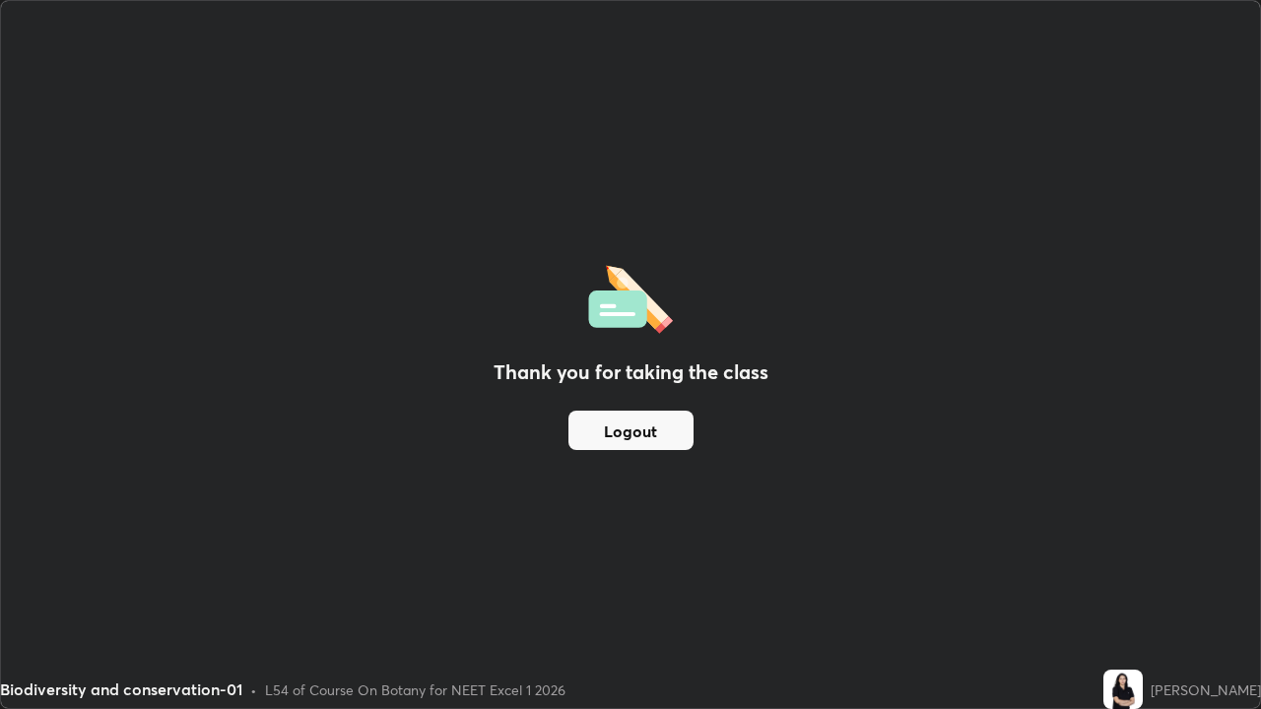
click at [657, 434] on button "Logout" at bounding box center [630, 430] width 125 height 39
